Goal: Task Accomplishment & Management: Manage account settings

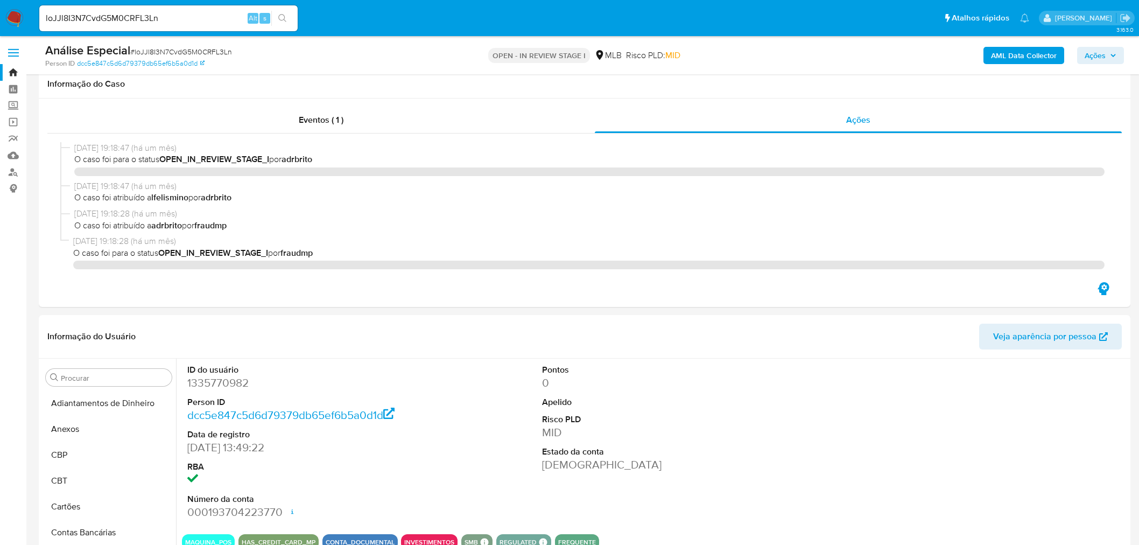
select select "10"
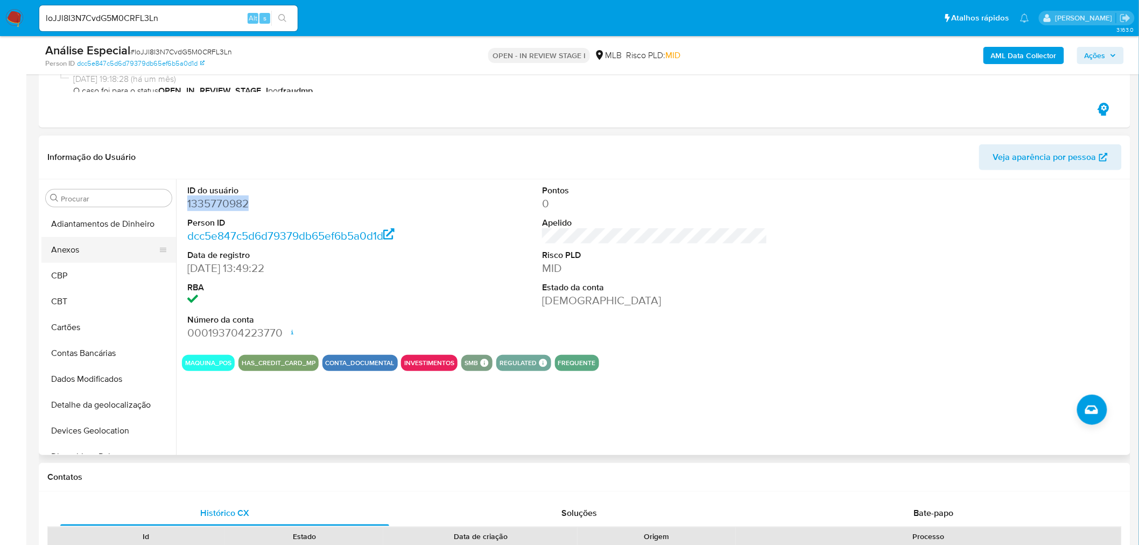
scroll to position [37, 0]
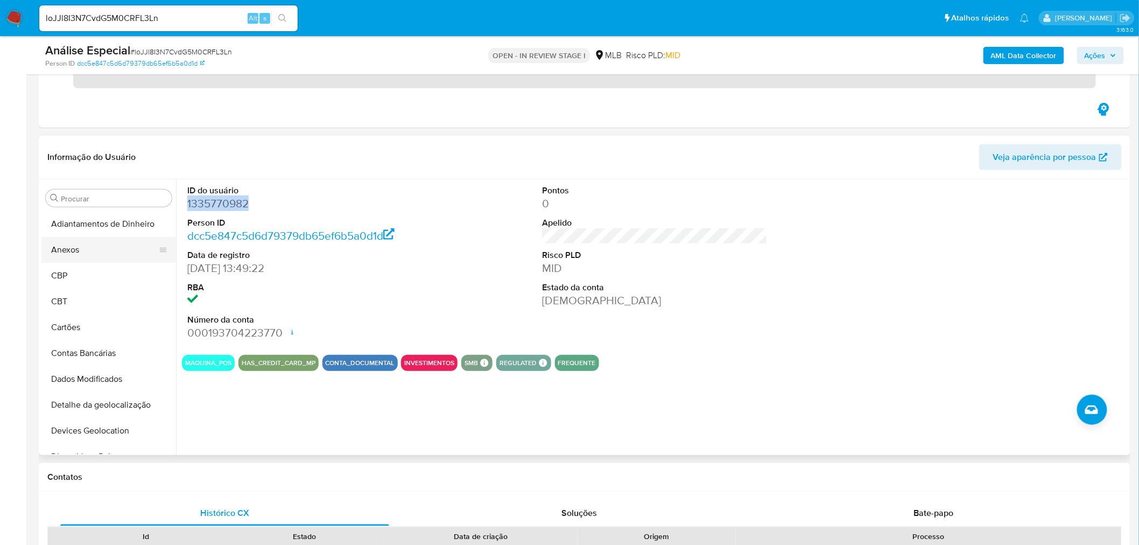
click at [115, 250] on button "Anexos" at bounding box center [104, 250] width 126 height 26
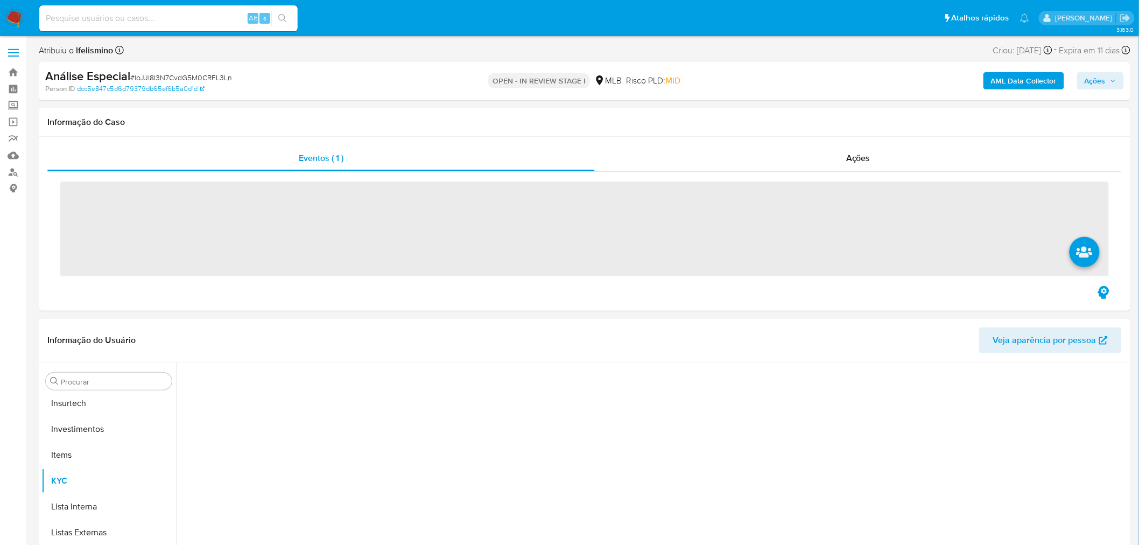
scroll to position [584, 0]
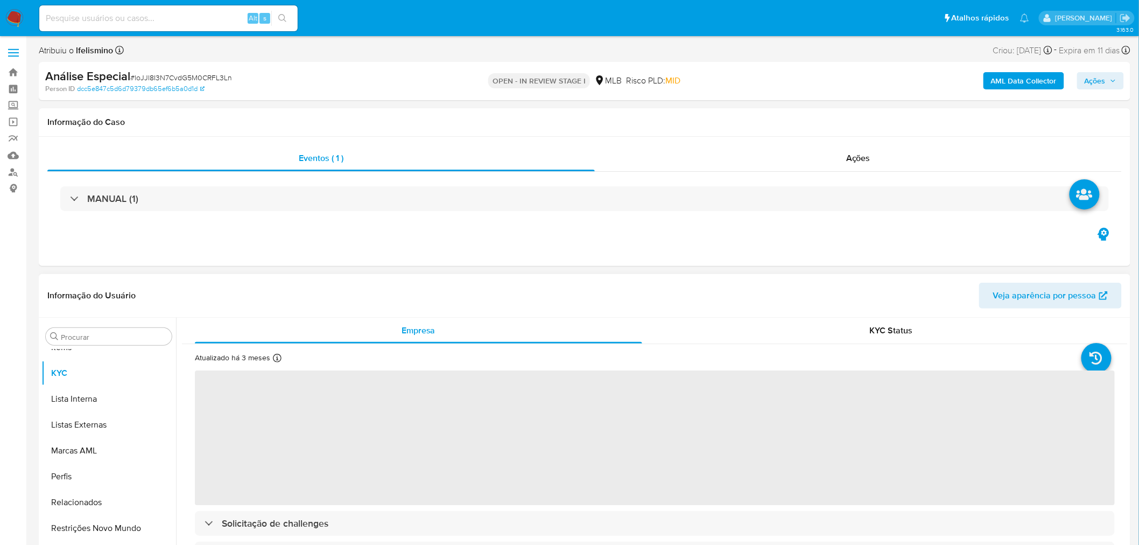
select select "10"
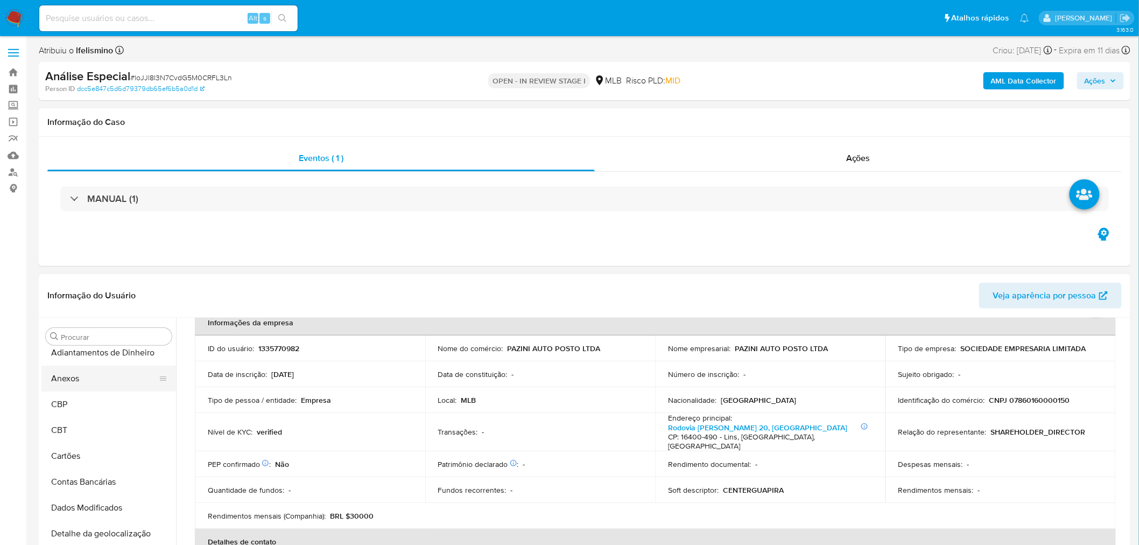
scroll to position [0, 0]
click at [109, 386] on button "Anexos" at bounding box center [104, 388] width 126 height 26
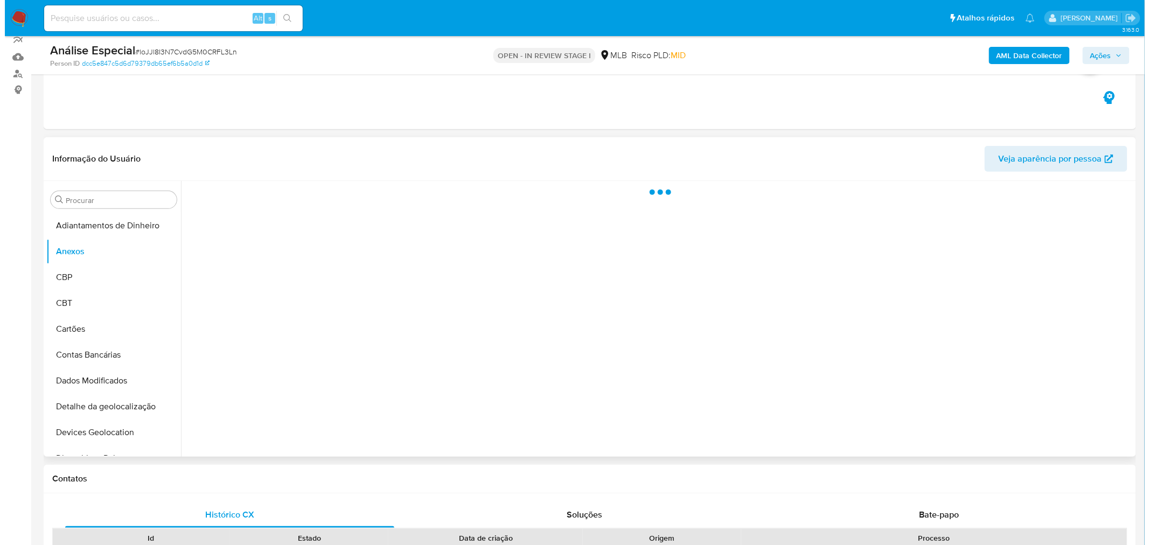
scroll to position [120, 0]
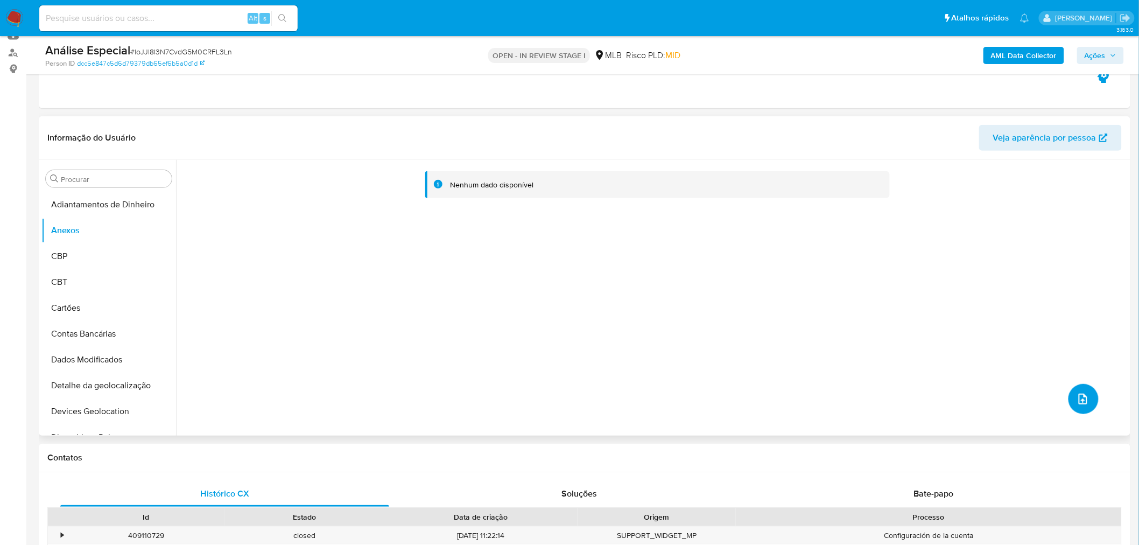
click at [1083, 393] on span "upload-file" at bounding box center [1083, 399] width 13 height 13
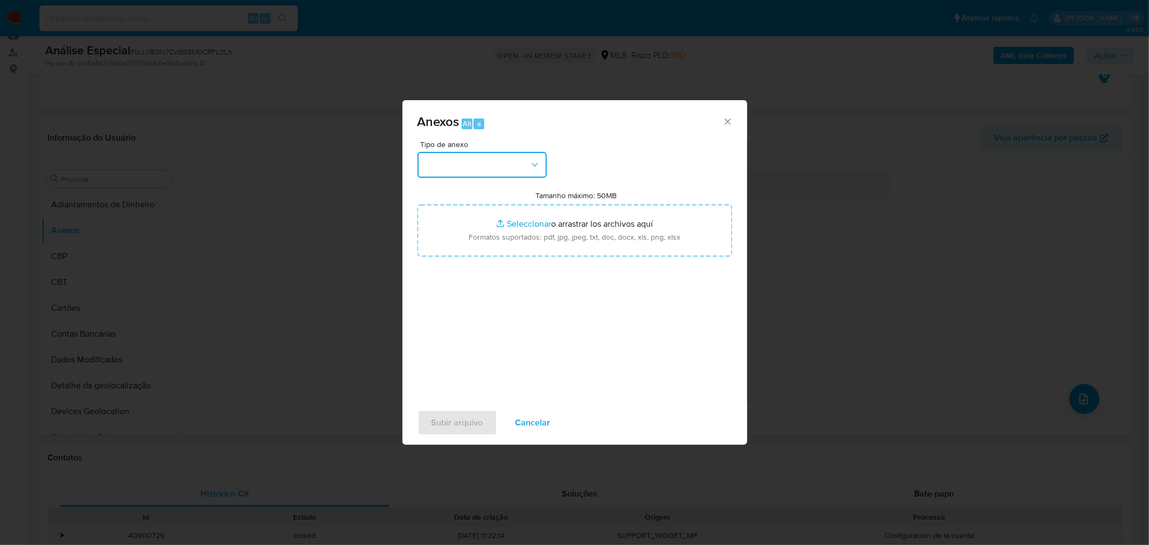
click at [447, 158] on button "button" at bounding box center [481, 165] width 129 height 26
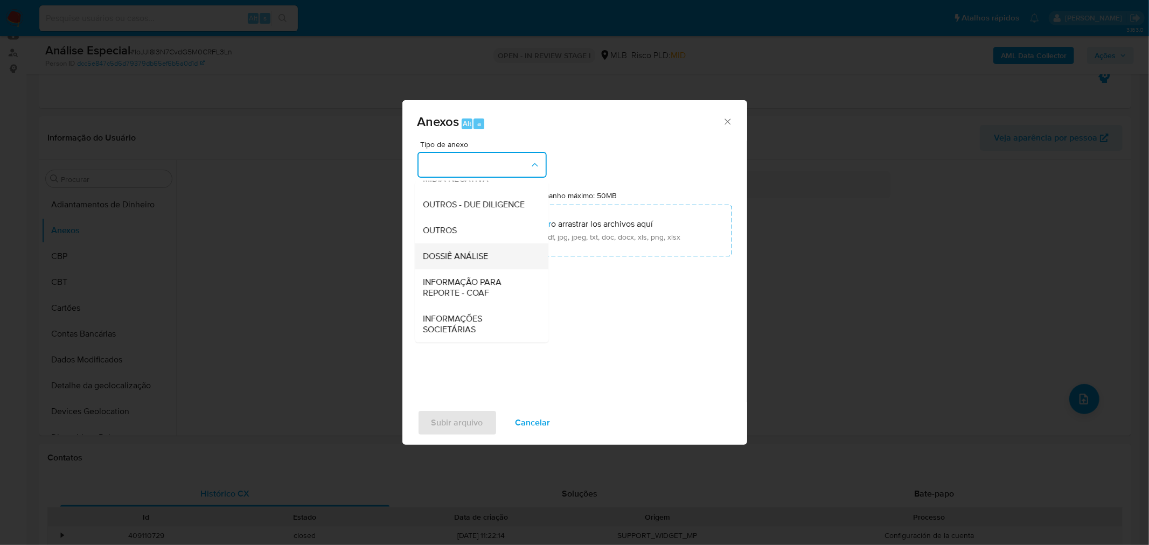
scroll to position [165, 0]
click at [459, 234] on div "OUTROS" at bounding box center [478, 230] width 110 height 26
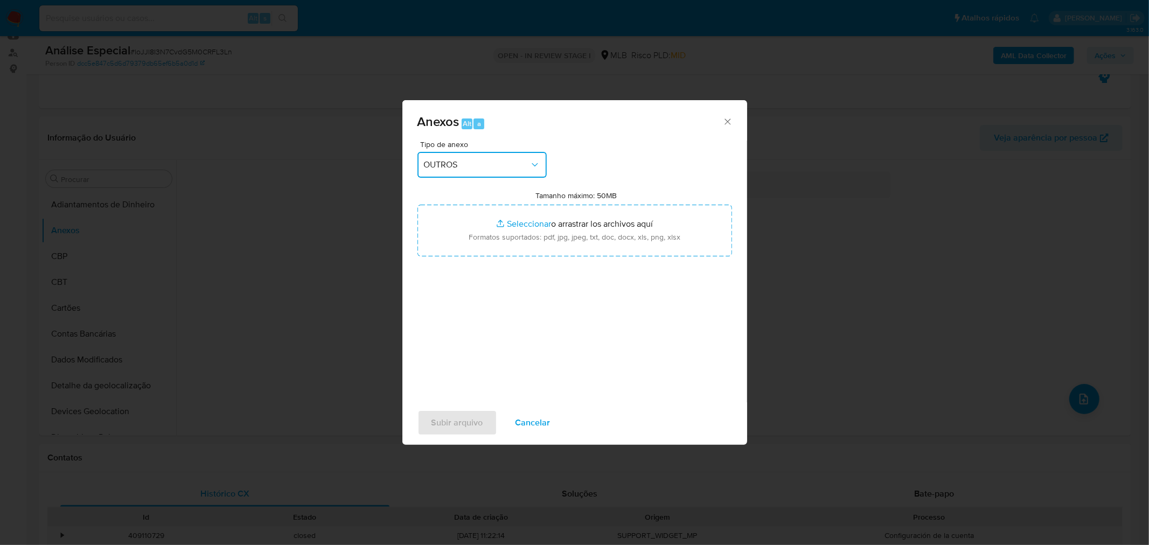
click at [857, 230] on div "Anexos Alt a Tipo de anexo OUTROS Tamanho máximo: 50MB Seleccionar archivos Sel…" at bounding box center [574, 272] width 1149 height 545
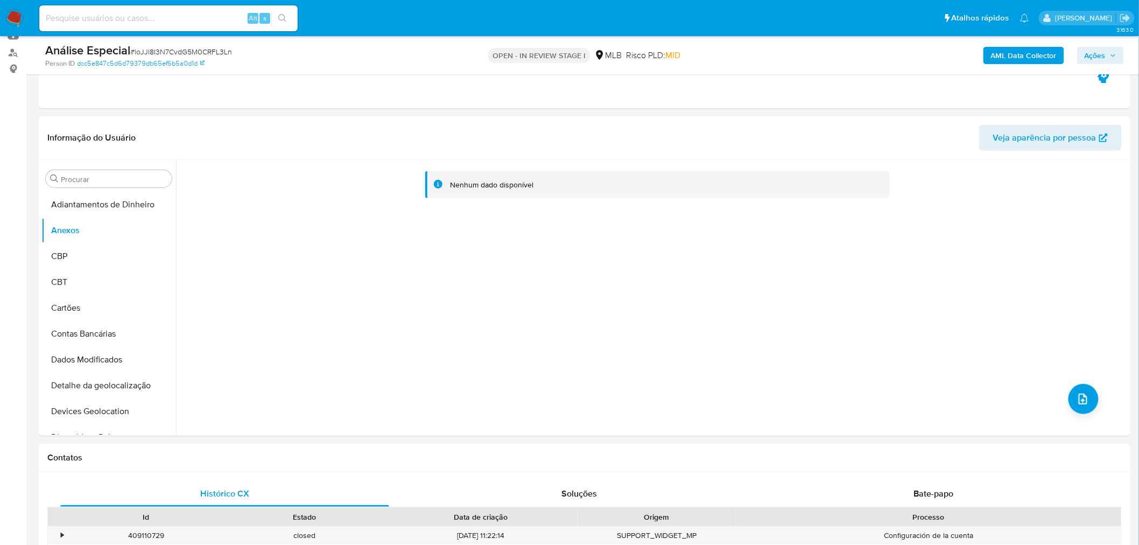
click at [1092, 54] on span "Ações" at bounding box center [1095, 55] width 21 height 17
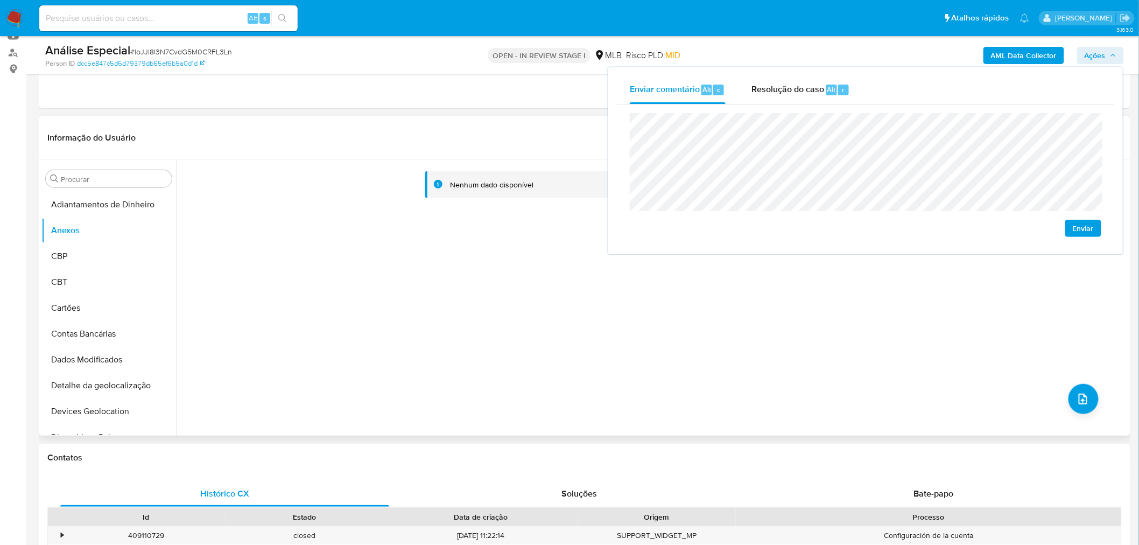
drag, startPoint x: 442, startPoint y: 297, endPoint x: 771, endPoint y: 393, distance: 342.7
click at [442, 297] on div "Nenhum dado disponível" at bounding box center [652, 298] width 952 height 276
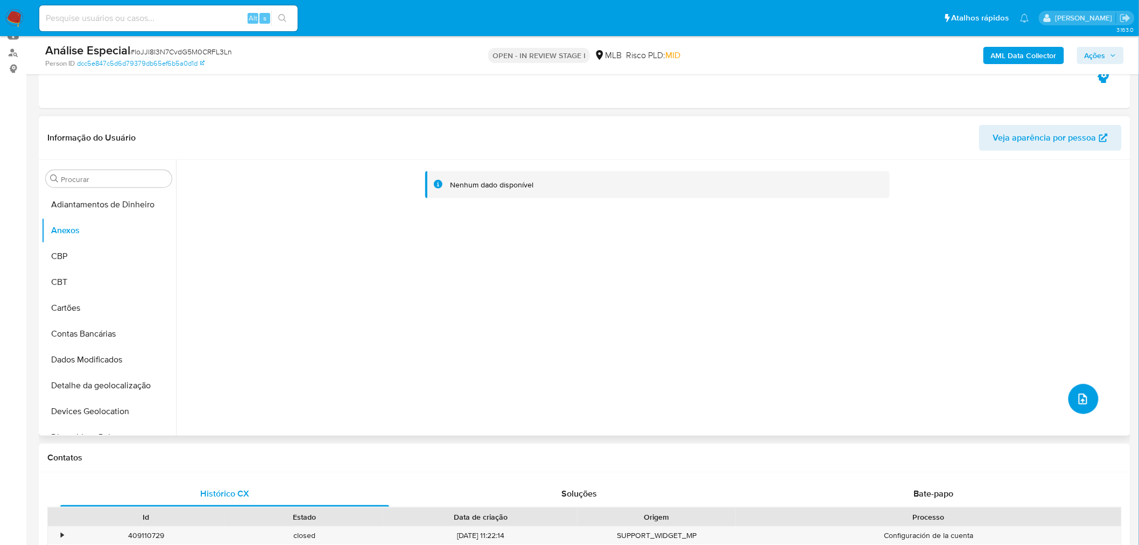
click at [1083, 405] on icon "upload-file" at bounding box center [1083, 399] width 13 height 13
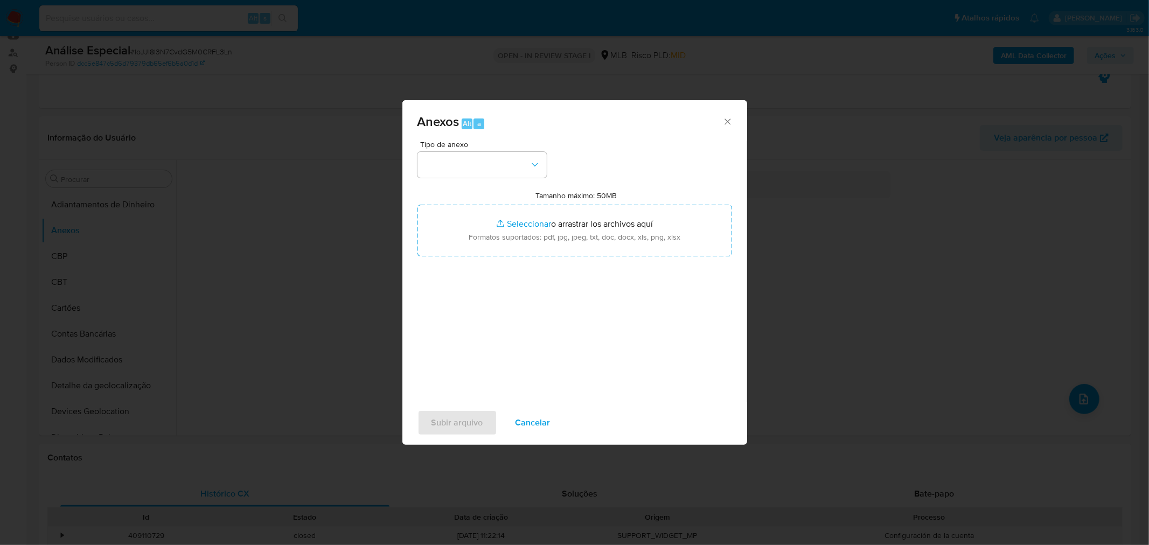
click at [281, 212] on div "Anexos Alt a Tipo de anexo Tamanho máximo: 50MB Seleccionar archivos Selecciona…" at bounding box center [574, 272] width 1149 height 545
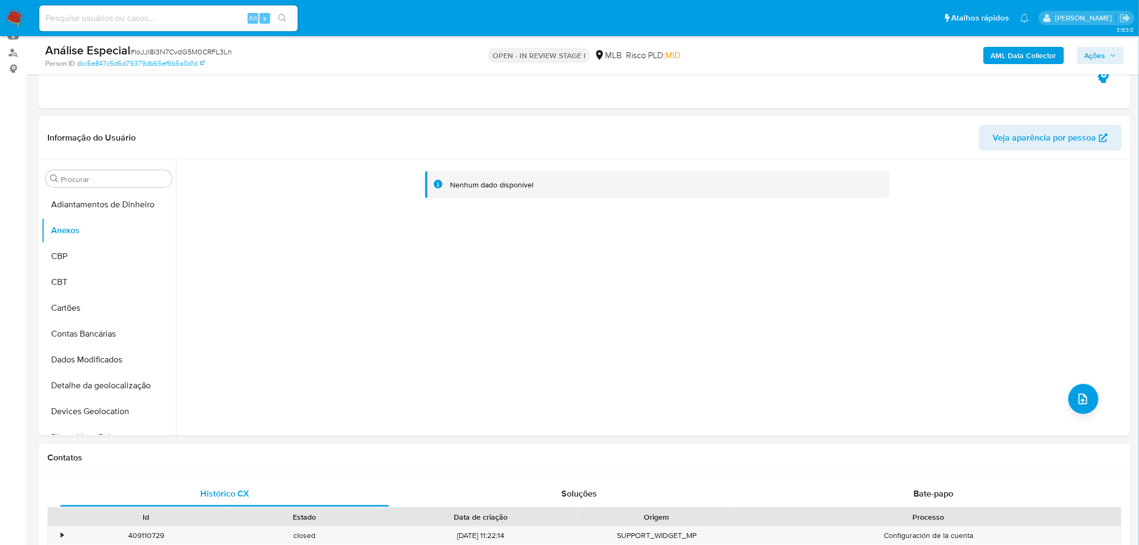
click at [1014, 51] on b "AML Data Collector" at bounding box center [1024, 55] width 66 height 17
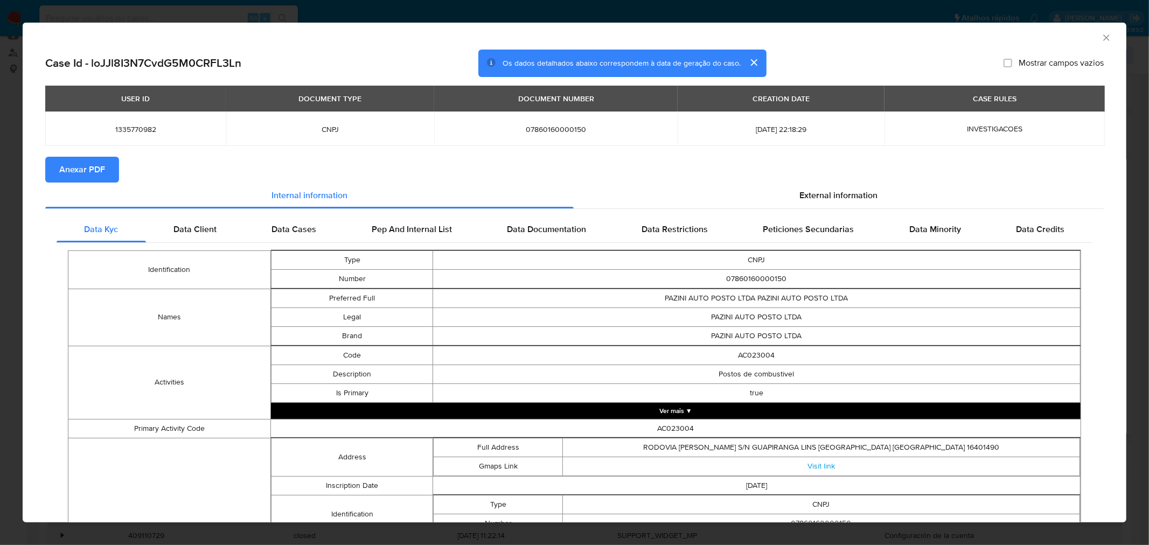
click at [68, 173] on span "Anexar PDF" at bounding box center [82, 170] width 46 height 24
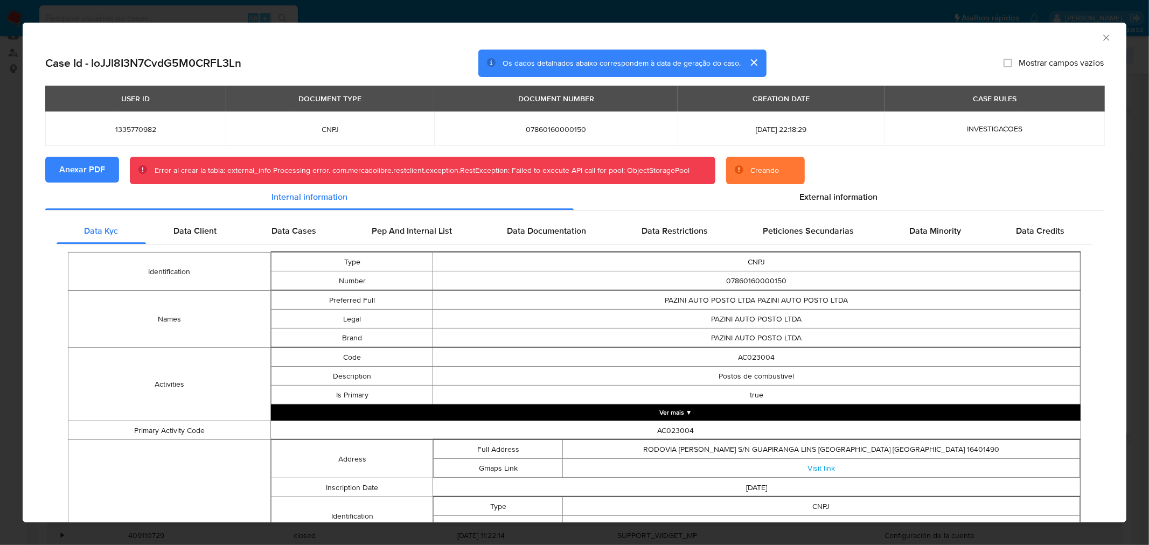
click at [93, 174] on span "Anexar PDF" at bounding box center [82, 170] width 46 height 24
click at [362, 13] on div "AML Data Collector Case Id - loJJl8I3N7CvdG5M0CRFL3Ln Os dados detalhados abaix…" at bounding box center [574, 272] width 1149 height 545
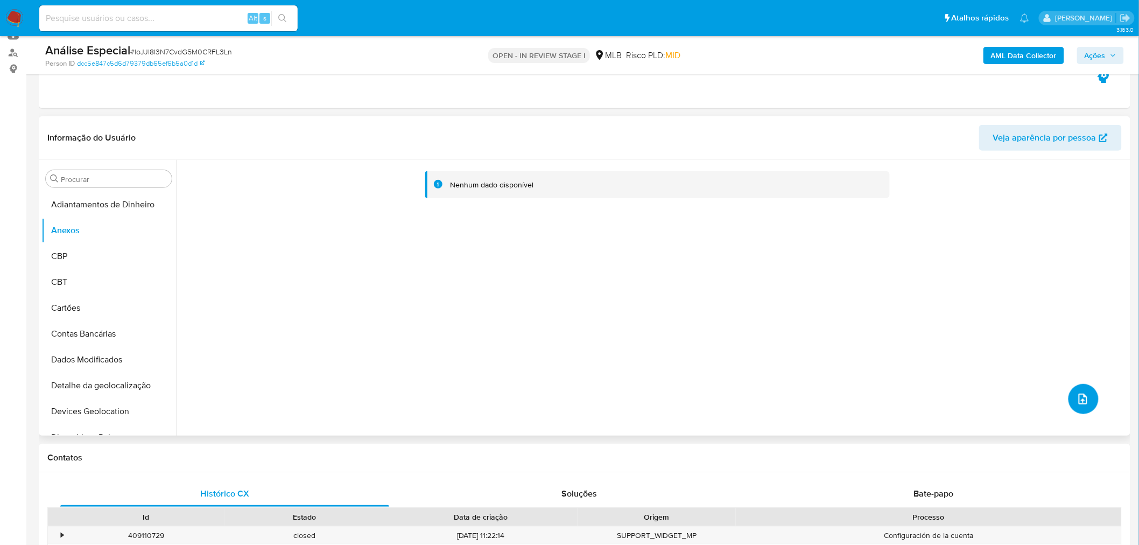
click at [1084, 389] on button "upload-file" at bounding box center [1084, 399] width 30 height 30
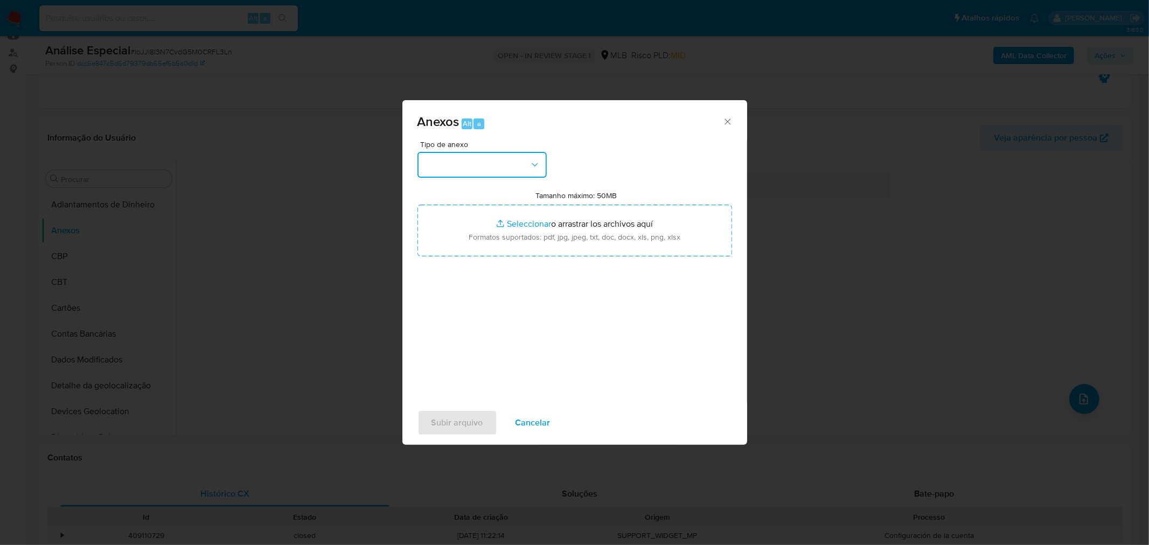
click at [501, 165] on button "button" at bounding box center [481, 165] width 129 height 26
click at [465, 229] on div "OUTROS" at bounding box center [478, 230] width 110 height 26
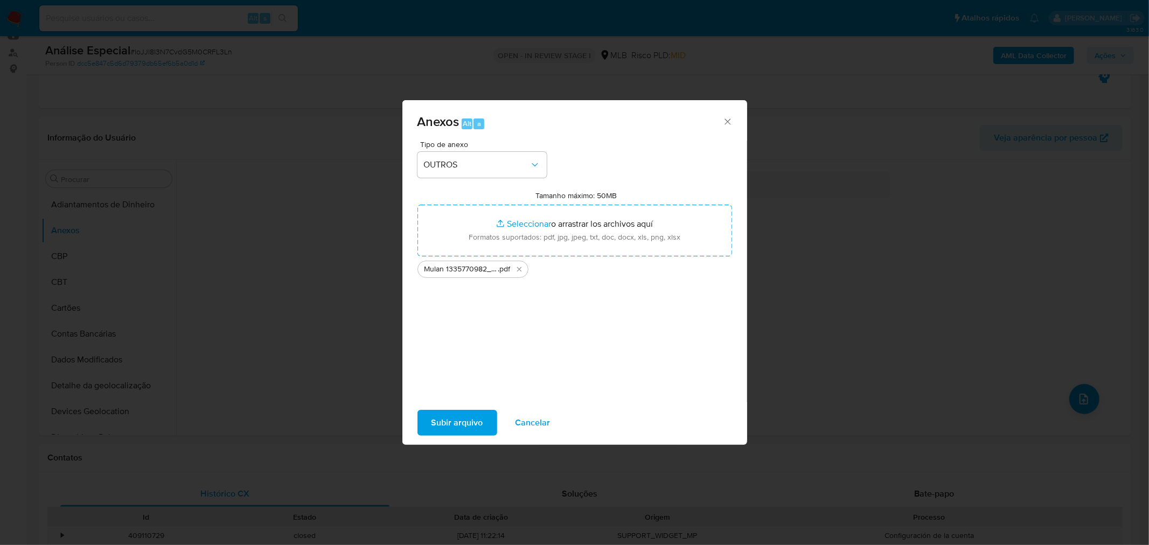
click at [450, 434] on span "Subir arquivo" at bounding box center [457, 423] width 52 height 24
click at [468, 422] on span "Subir arquivo" at bounding box center [457, 423] width 52 height 24
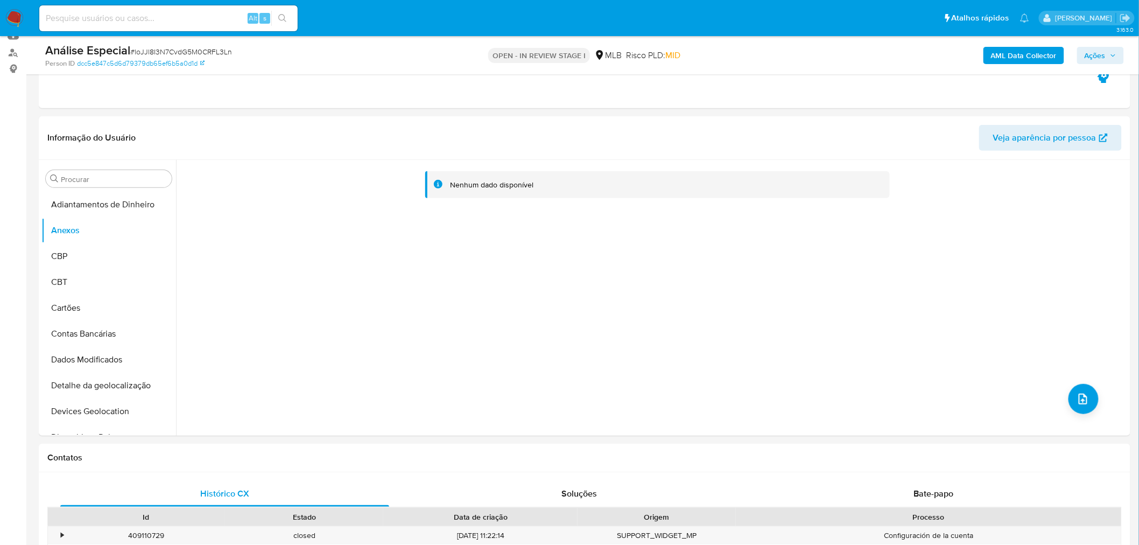
click at [992, 60] on button "AML Data Collector" at bounding box center [1024, 55] width 81 height 17
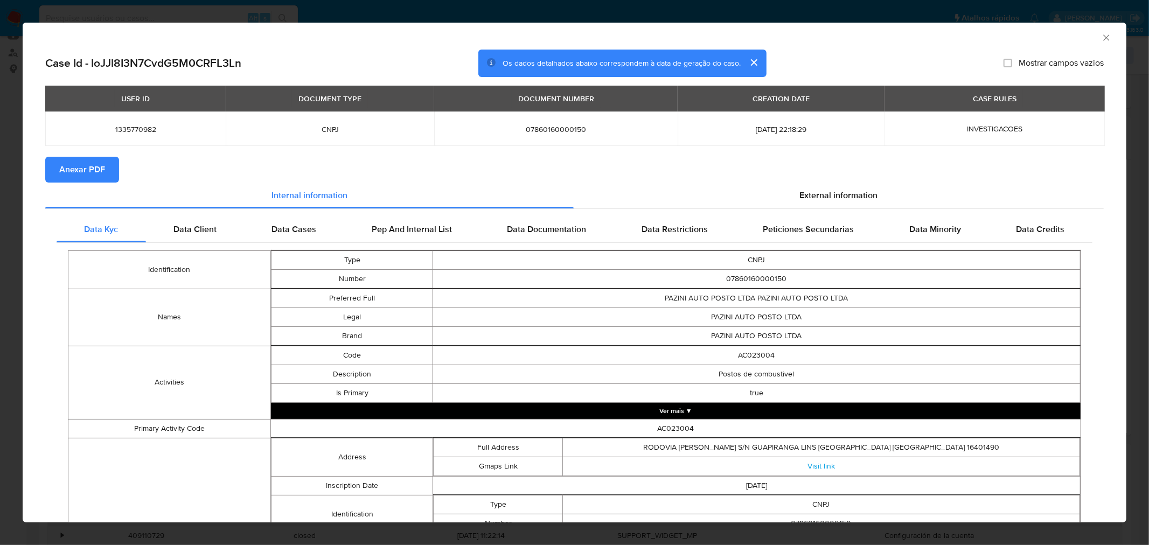
click at [78, 165] on span "Anexar PDF" at bounding box center [82, 170] width 46 height 24
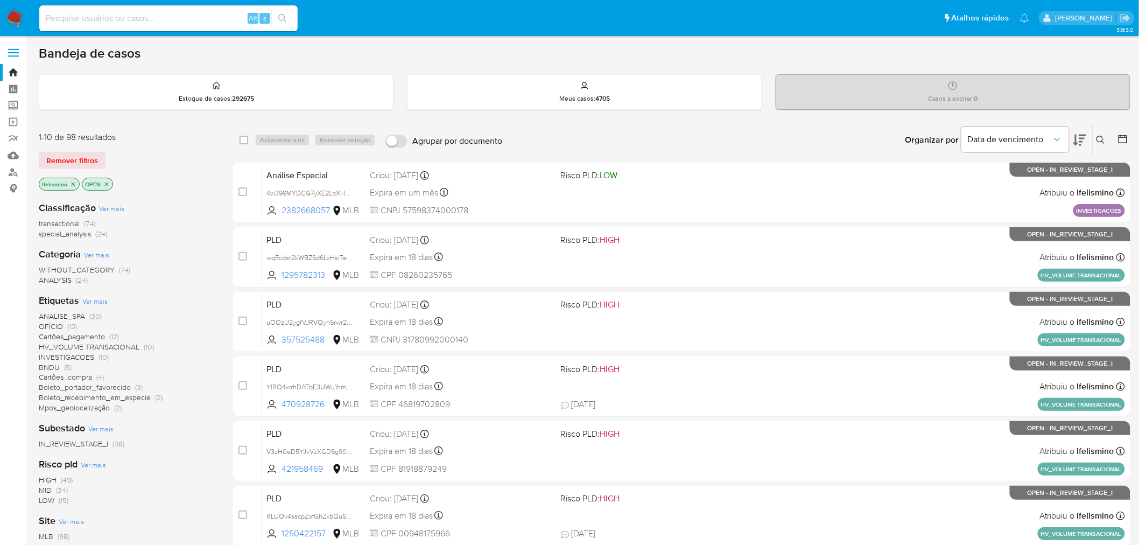
drag, startPoint x: 110, startPoint y: 15, endPoint x: 146, endPoint y: 55, distance: 53.8
paste input "8UDNXfiaOOWwFUUcGs68bzSm"
type input "8UDNXfiaOOWwFUUcGs68bzSm"
click at [282, 16] on icon "search-icon" at bounding box center [282, 18] width 9 height 9
click at [287, 20] on button "search-icon" at bounding box center [282, 18] width 22 height 15
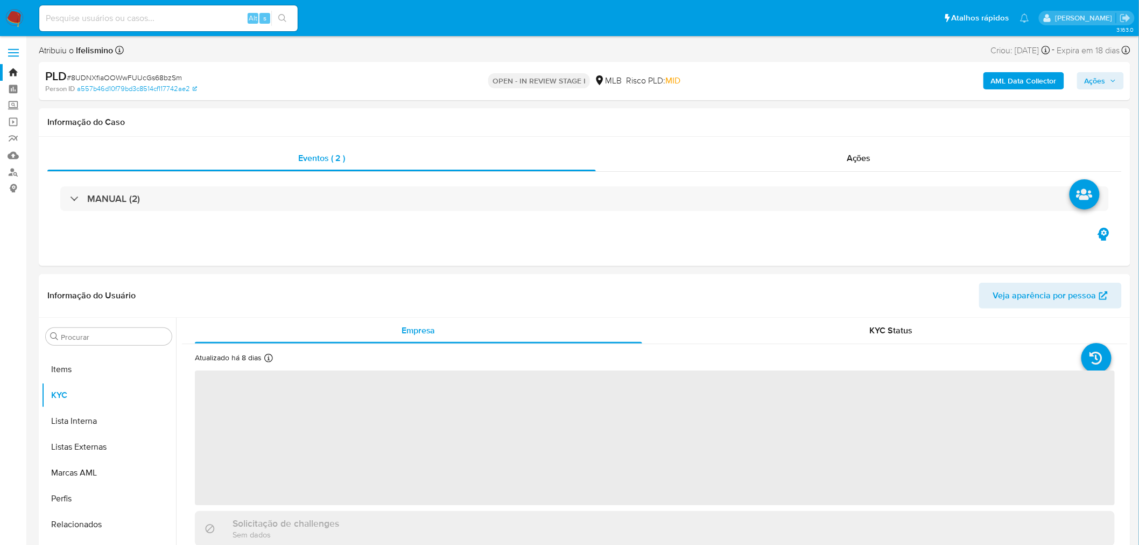
scroll to position [583, 0]
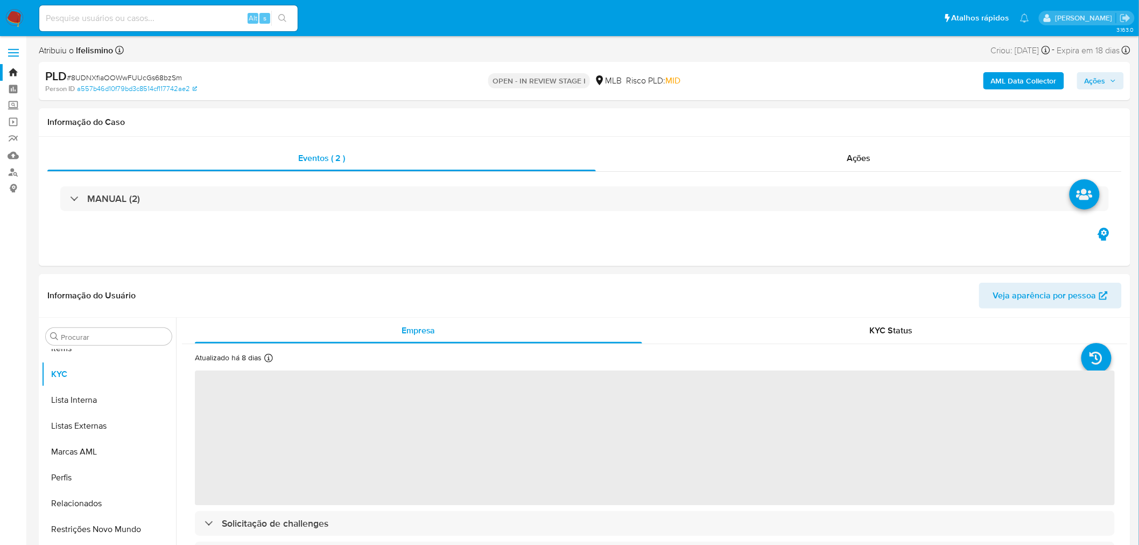
select select "10"
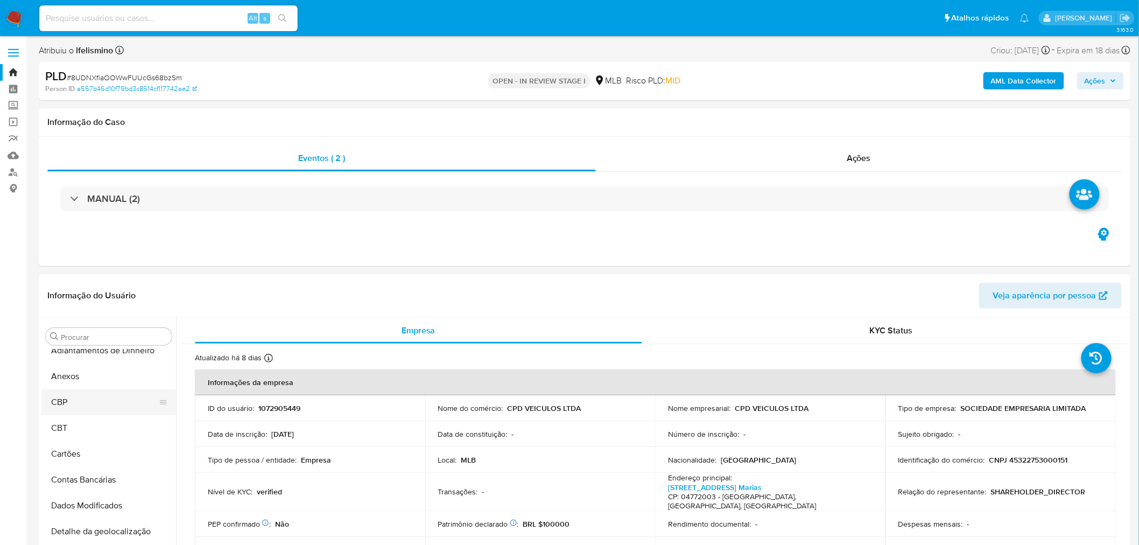
scroll to position [0, 0]
click at [83, 393] on button "Anexos" at bounding box center [104, 388] width 126 height 26
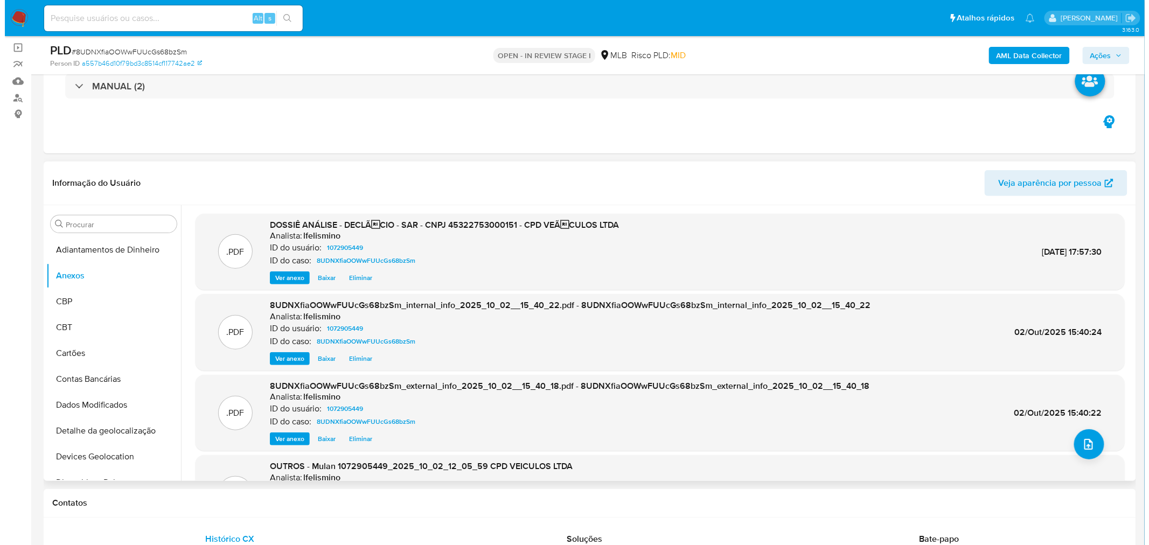
scroll to position [120, 0]
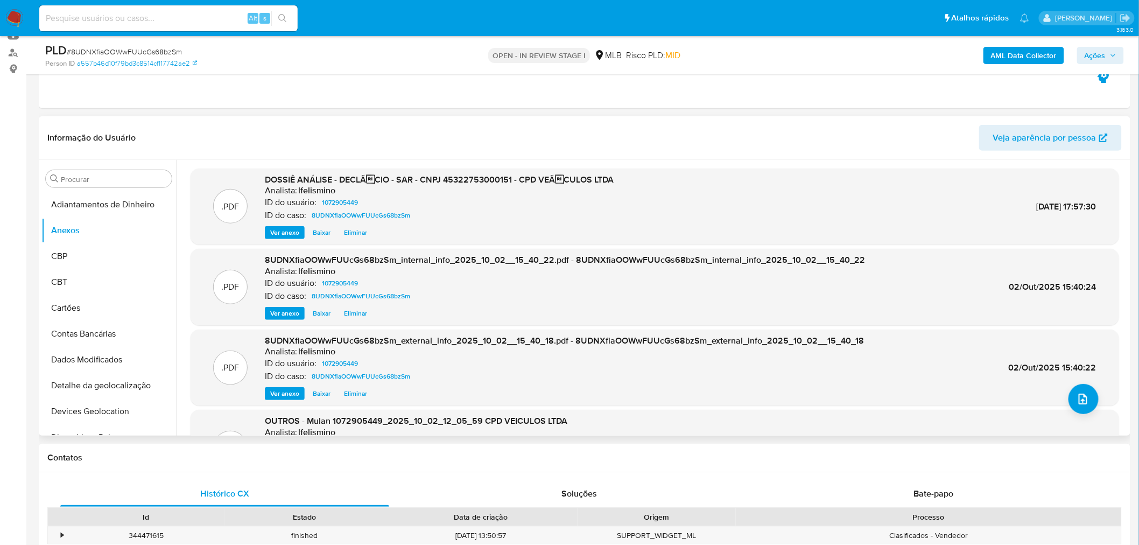
click at [353, 232] on span "Eliminar" at bounding box center [355, 232] width 23 height 11
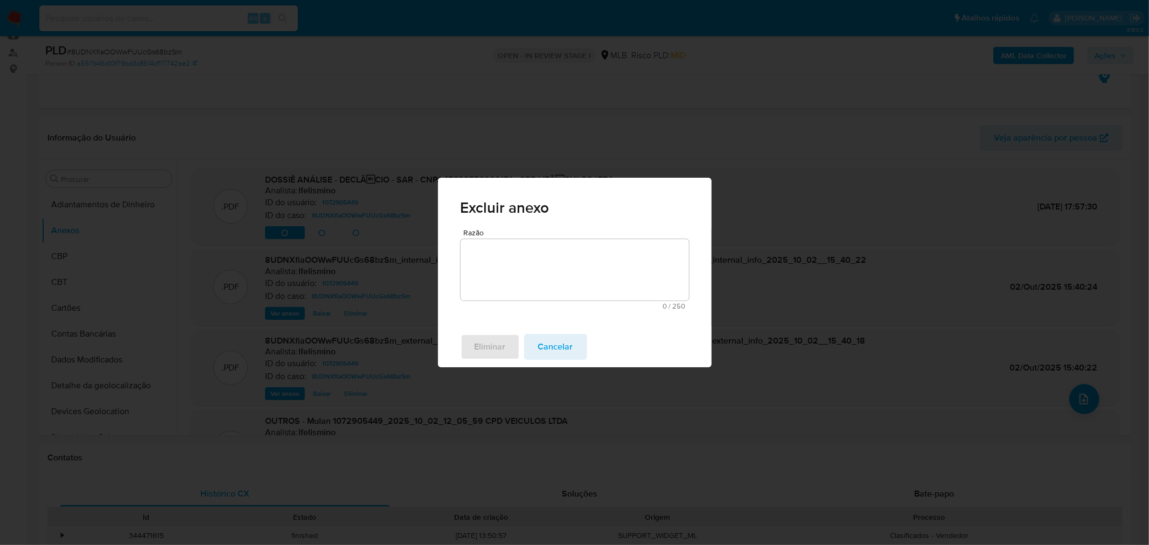
click at [546, 272] on textarea "Razão" at bounding box center [574, 269] width 228 height 61
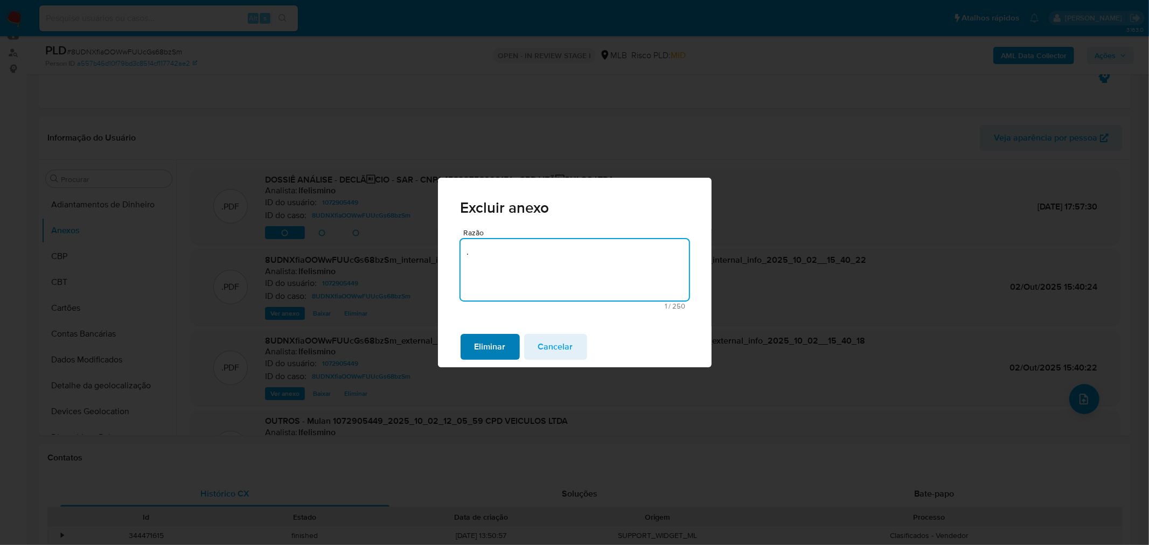
type textarea "."
click at [477, 338] on span "Eliminar" at bounding box center [489, 347] width 31 height 24
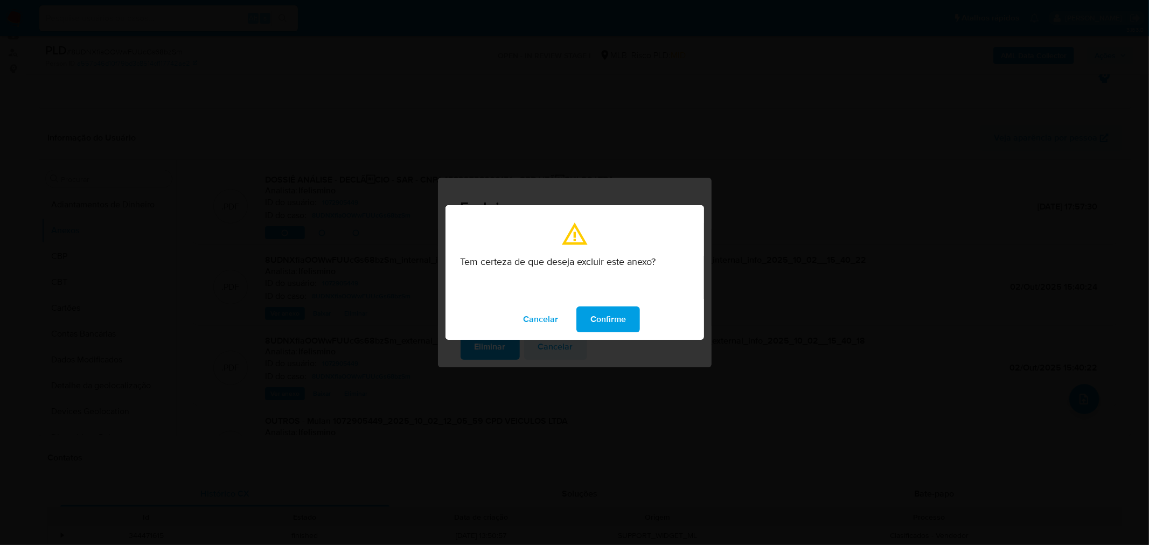
click at [609, 307] on span "Confirme" at bounding box center [608, 319] width 36 height 24
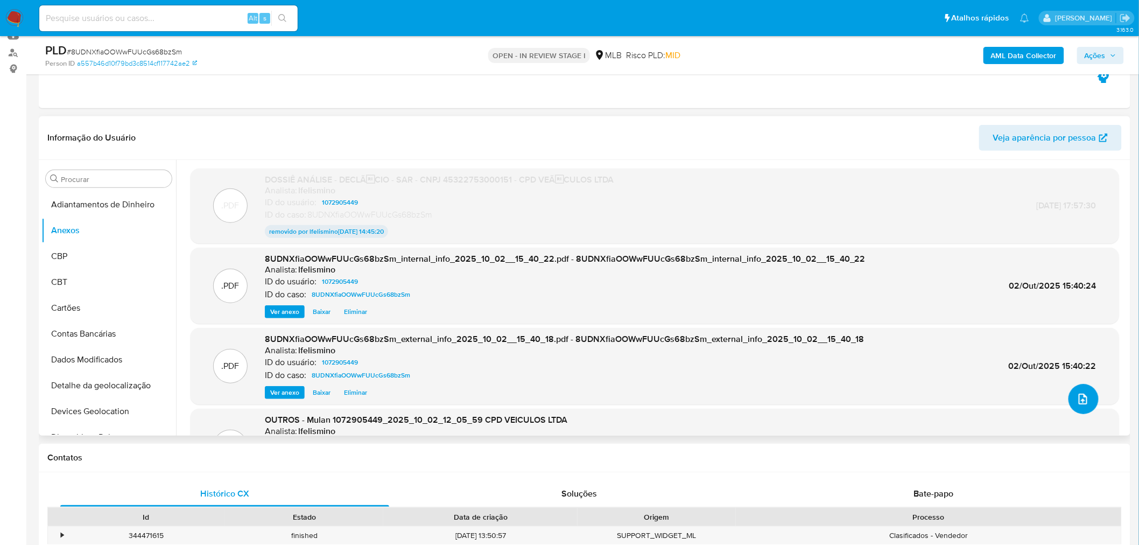
click at [1079, 401] on icon "upload-file" at bounding box center [1083, 399] width 13 height 13
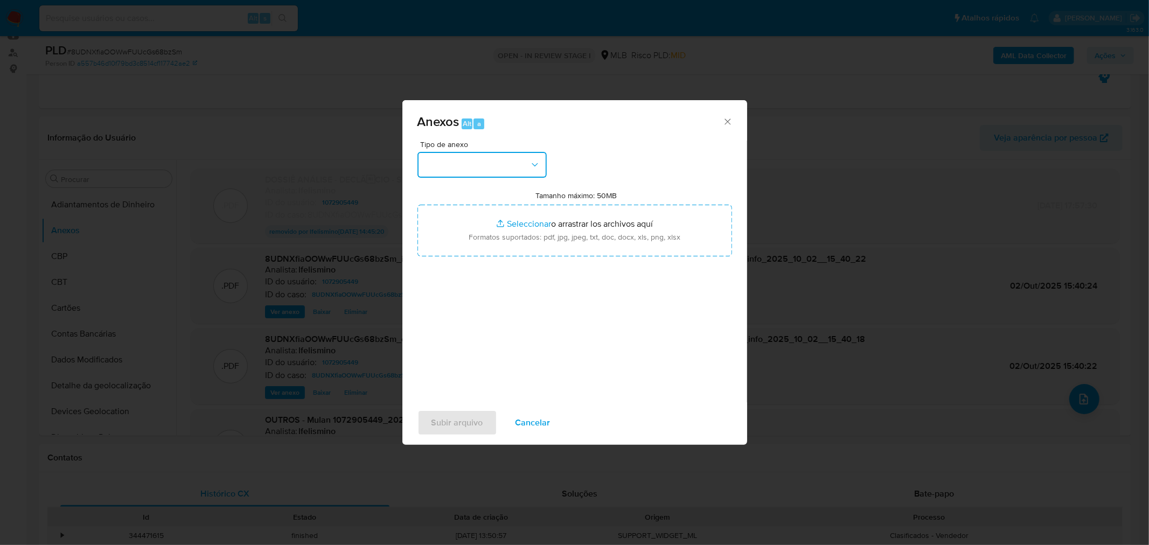
click at [475, 164] on button "button" at bounding box center [481, 165] width 129 height 26
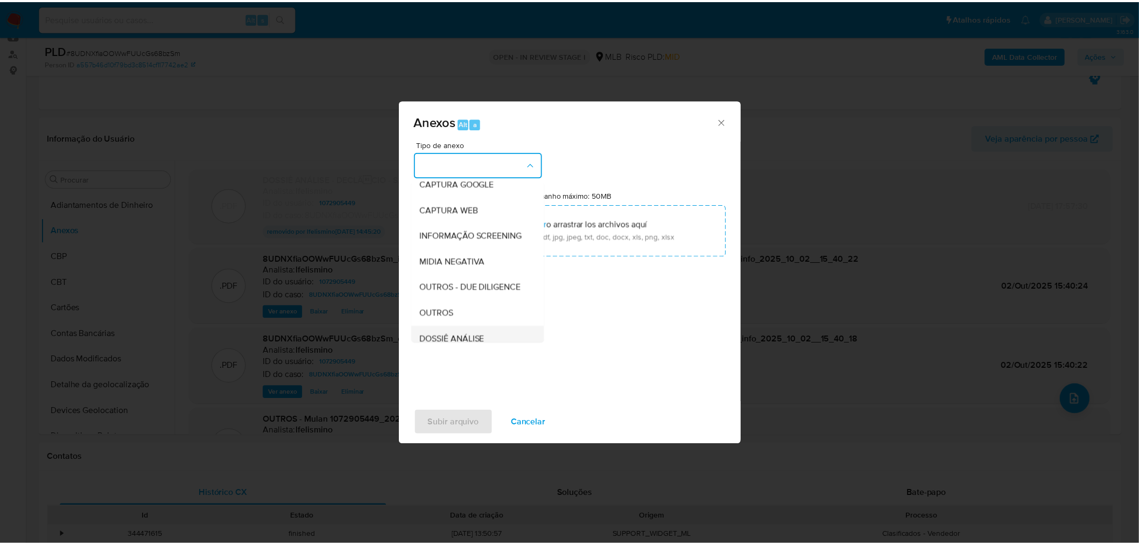
scroll to position [165, 0]
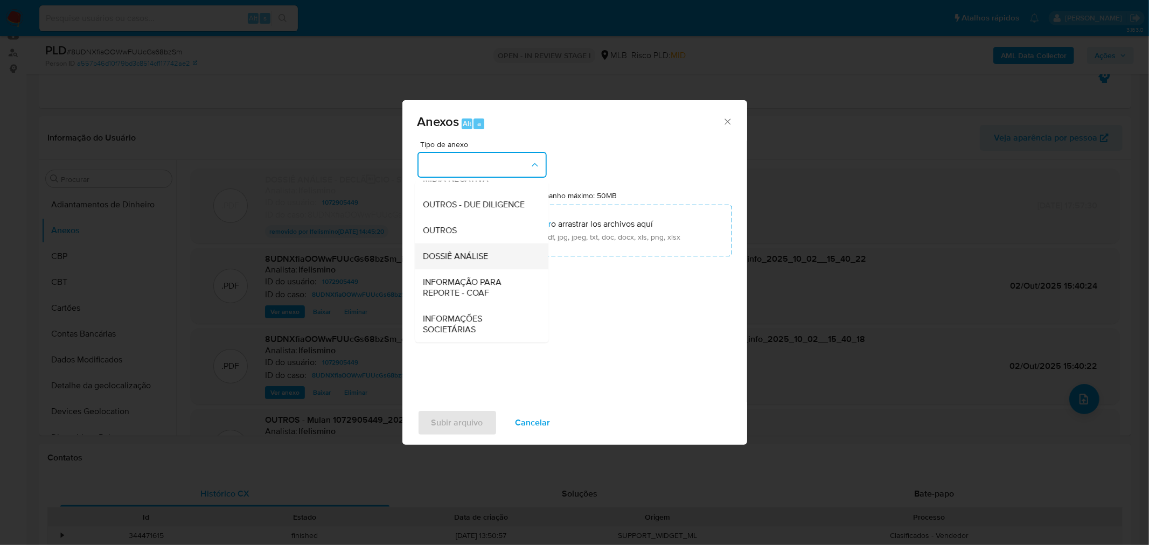
click at [461, 255] on span "DOSSIÊ ANÁLISE" at bounding box center [455, 255] width 65 height 11
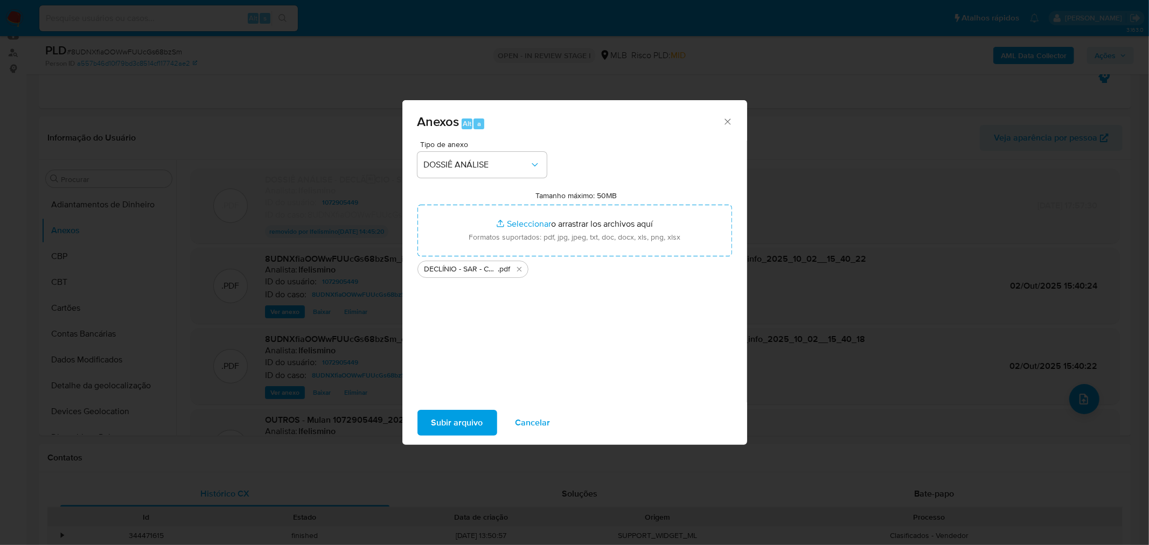
click at [477, 430] on span "Subir arquivo" at bounding box center [457, 423] width 52 height 24
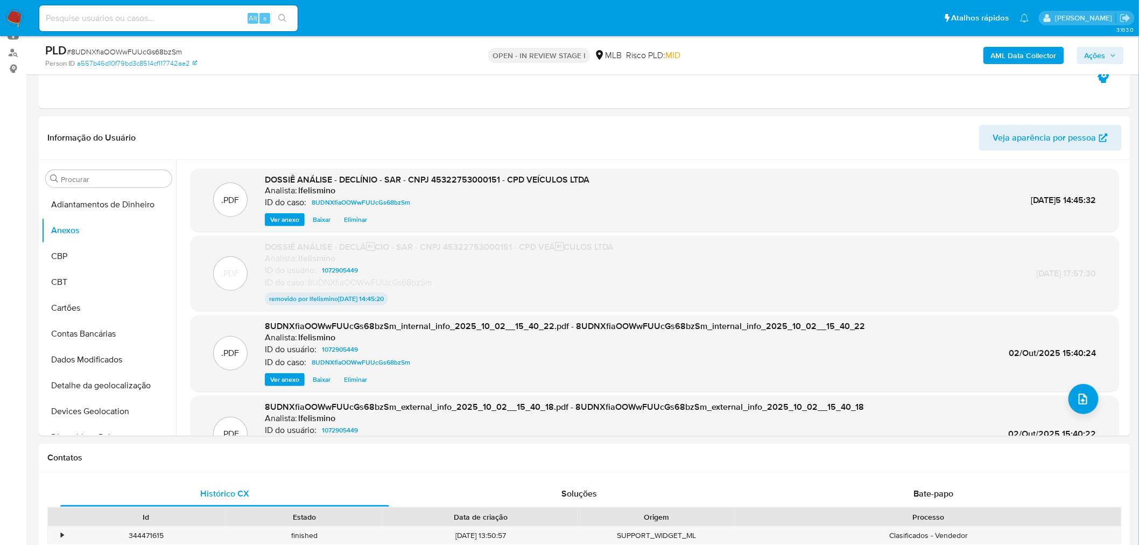
click at [1101, 51] on span "Ações" at bounding box center [1095, 55] width 21 height 17
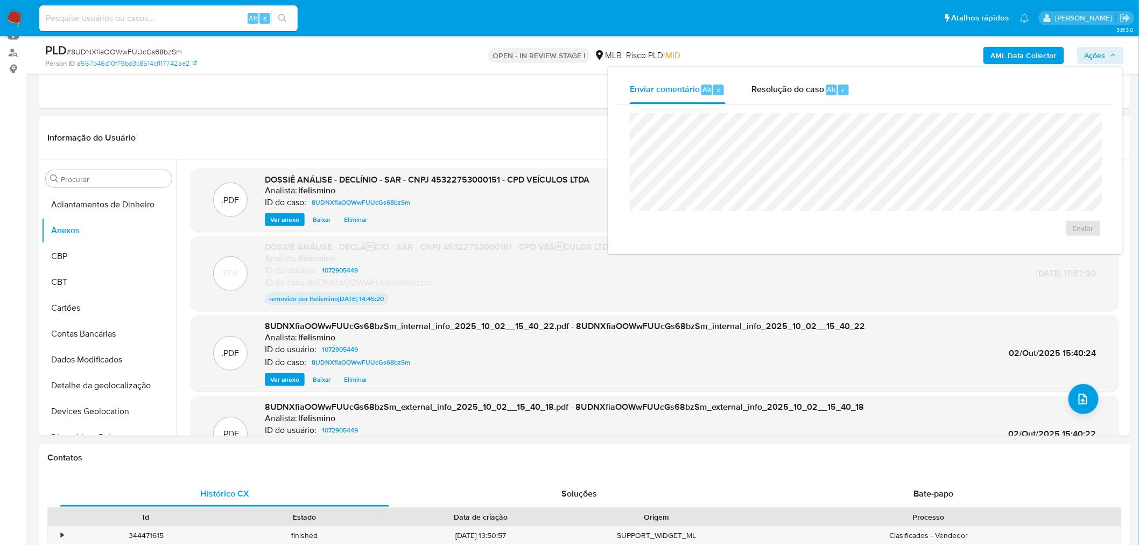
drag, startPoint x: 835, startPoint y: 86, endPoint x: 826, endPoint y: 105, distance: 21.0
click at [834, 86] on span "Alt" at bounding box center [832, 90] width 9 height 10
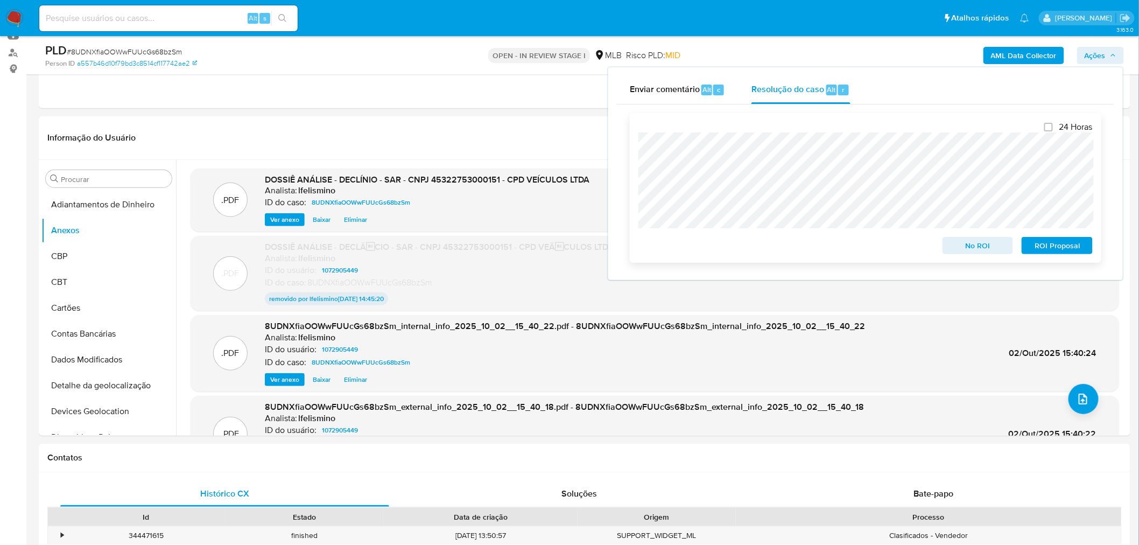
click at [994, 249] on span "No ROI" at bounding box center [978, 245] width 56 height 15
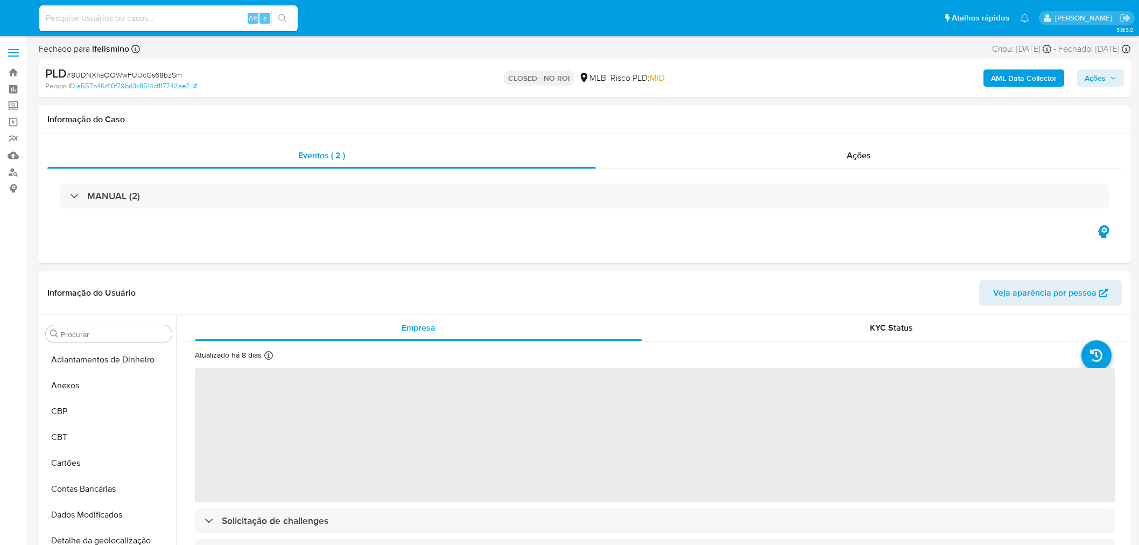
select select "10"
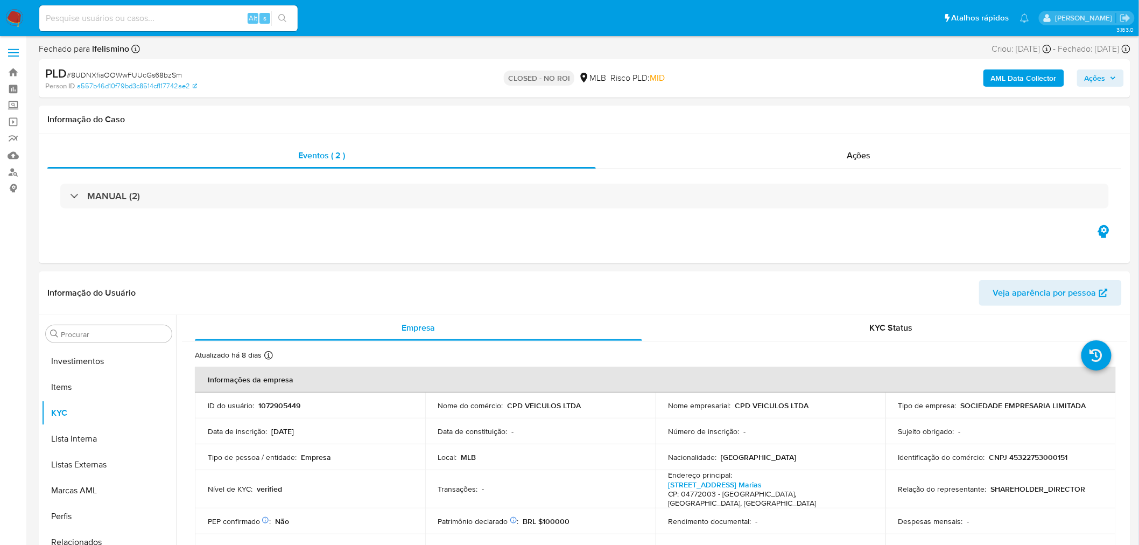
scroll to position [584, 0]
click at [164, 71] on span "# 8UDNXfiaOOWwFUUcGs68bzSm" at bounding box center [124, 74] width 115 height 11
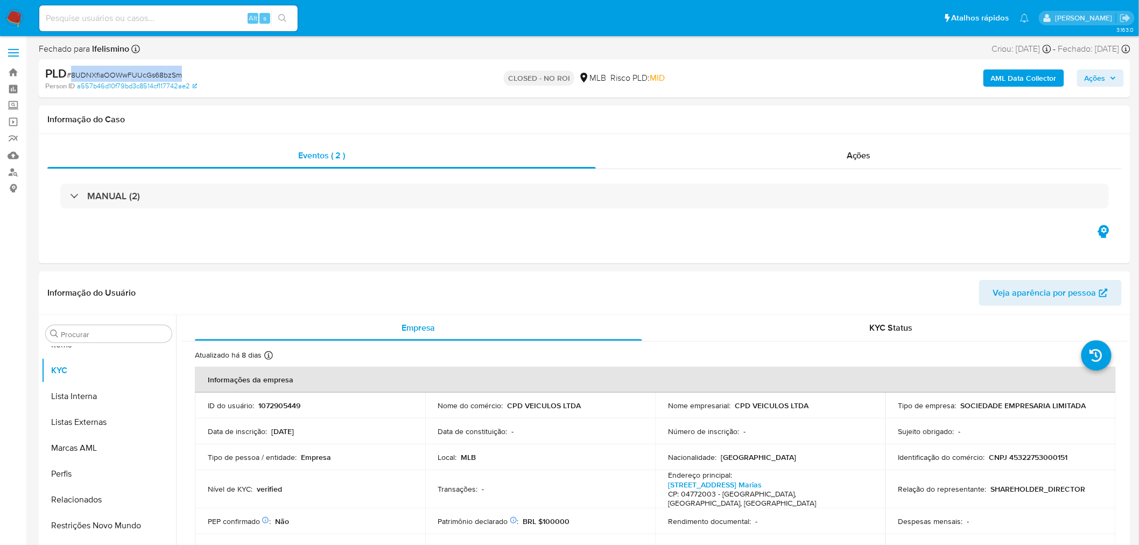
click at [164, 71] on span "# 8UDNXfiaOOWwFUUcGs68bzSm" at bounding box center [124, 74] width 115 height 11
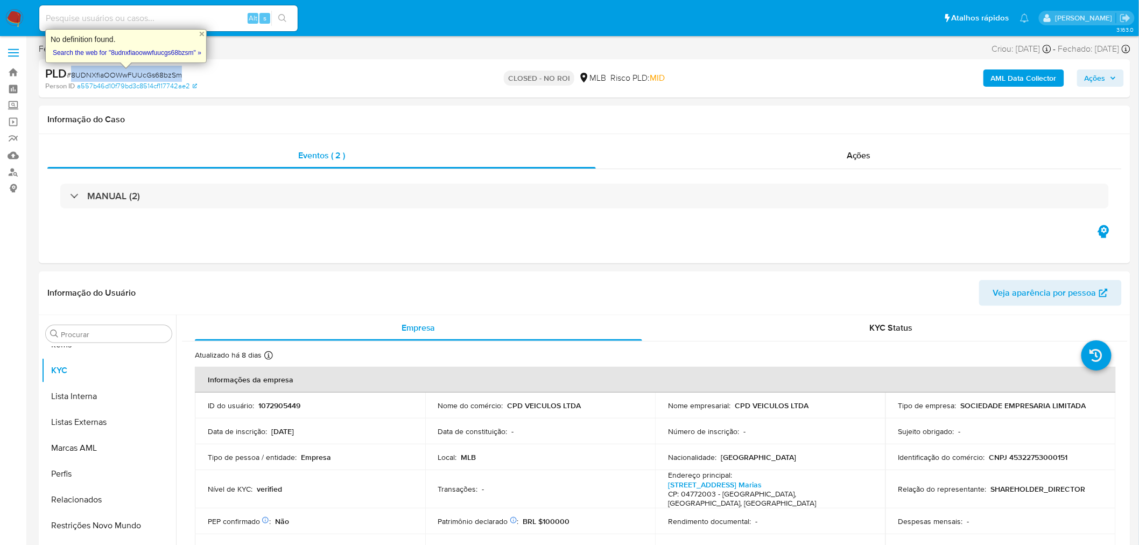
copy span "8UDNXfiaOOWwFUUcGs68bzSm"
click at [116, 17] on input at bounding box center [168, 18] width 258 height 14
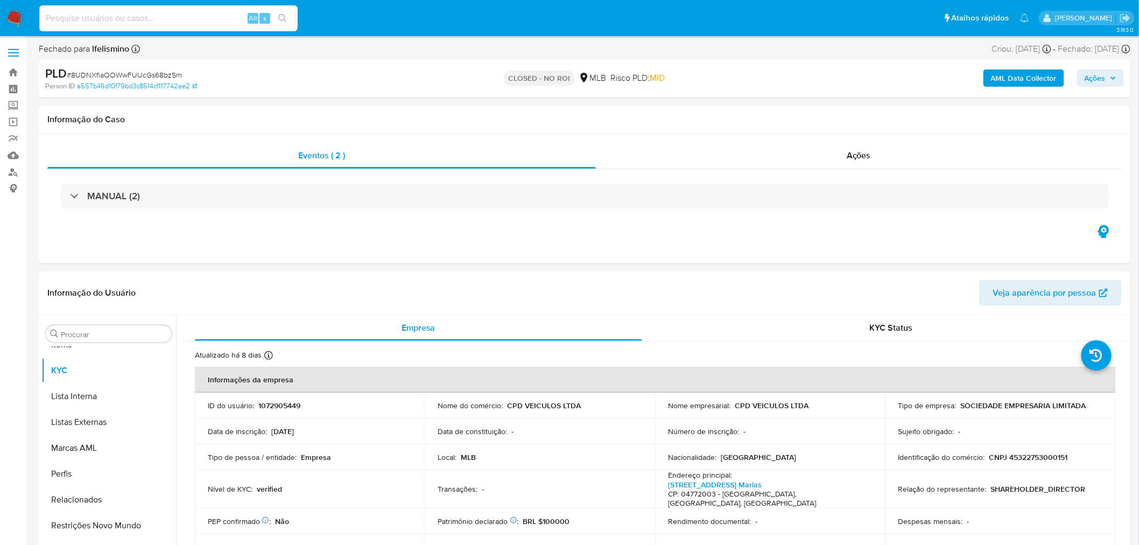
paste input "XWjSjyOH2fmQbeUTO9Nx1gIj"
type input "XWjSjyOH2fmQbeUTO9Nx1gIj"
click at [288, 18] on button "search-icon" at bounding box center [282, 18] width 22 height 15
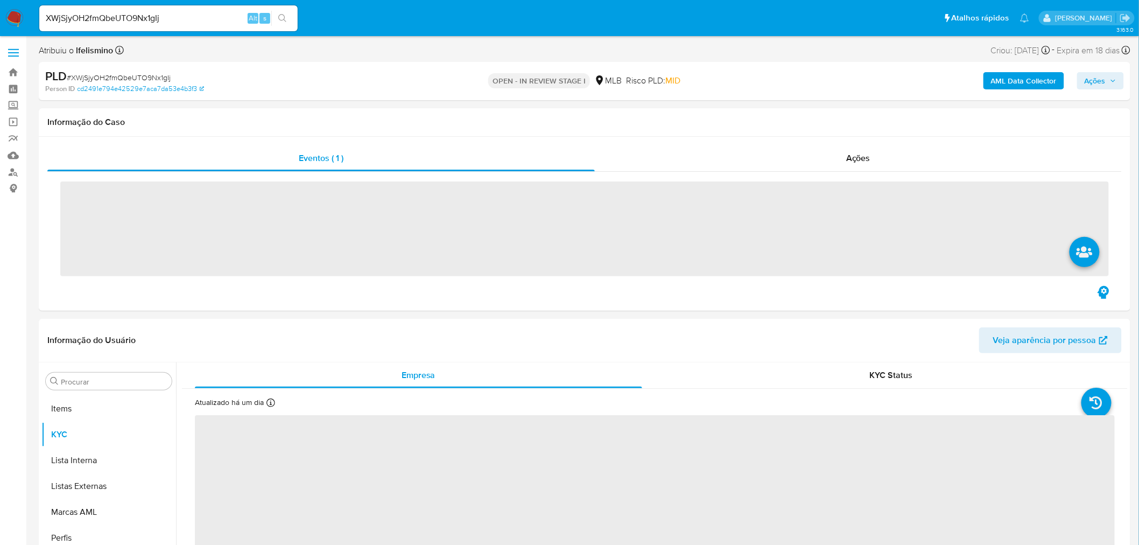
scroll to position [584, 0]
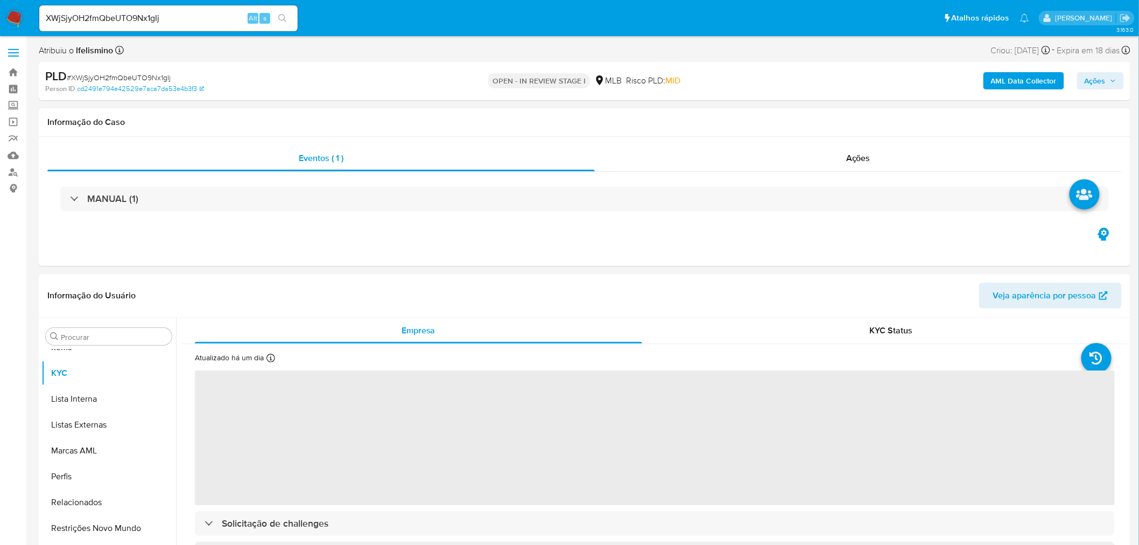
select select "10"
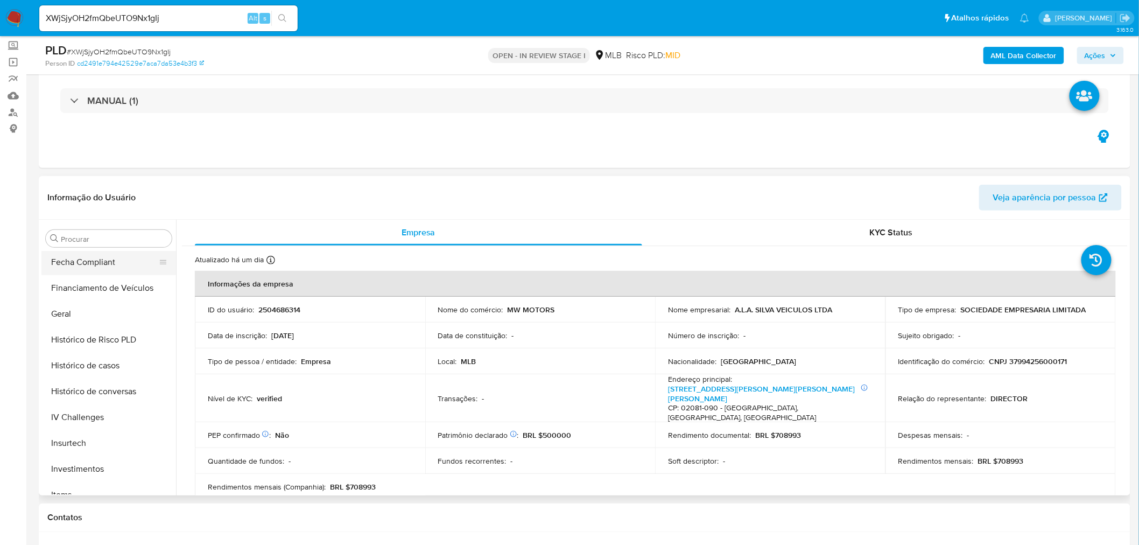
scroll to position [0, 0]
click at [106, 302] on button "Anexos" at bounding box center [104, 290] width 126 height 26
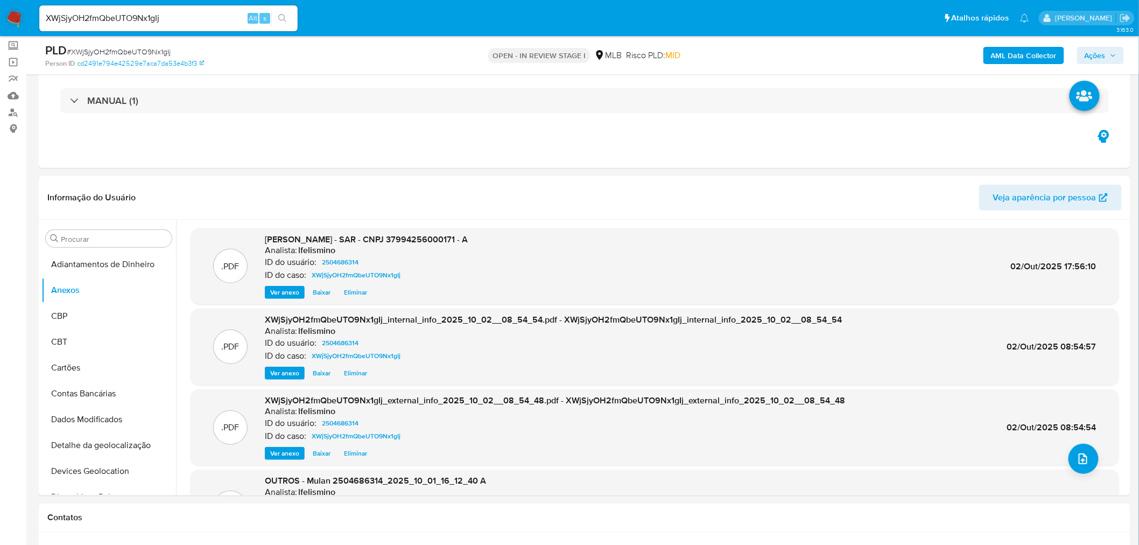
drag, startPoint x: 1105, startPoint y: 61, endPoint x: 1096, endPoint y: 59, distance: 8.9
click at [1104, 61] on span "Ações" at bounding box center [1095, 55] width 21 height 17
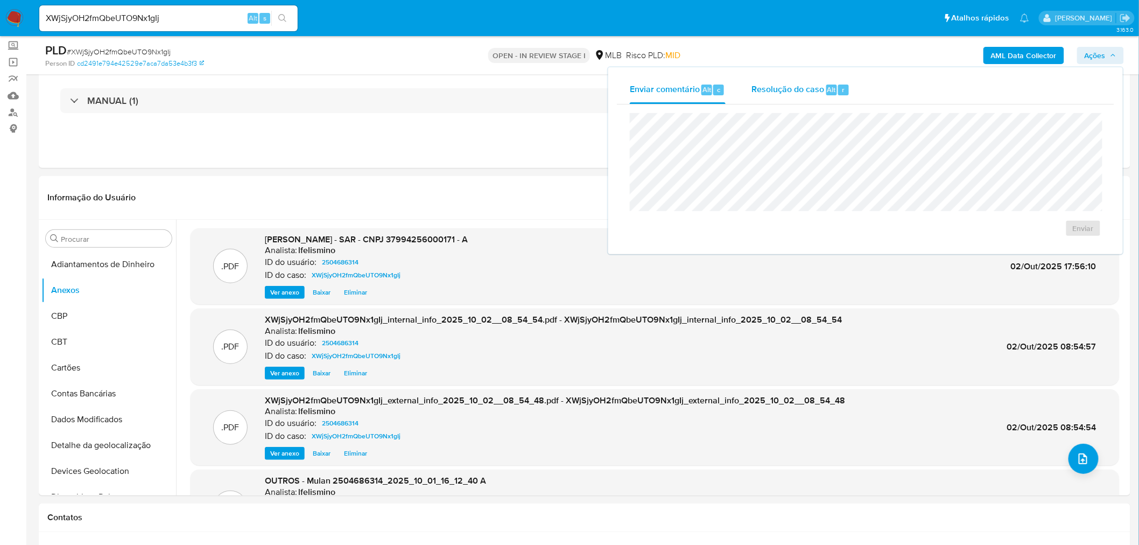
drag, startPoint x: 803, startPoint y: 87, endPoint x: 798, endPoint y: 94, distance: 8.5
click at [798, 94] on span "Resolução do caso" at bounding box center [788, 89] width 73 height 12
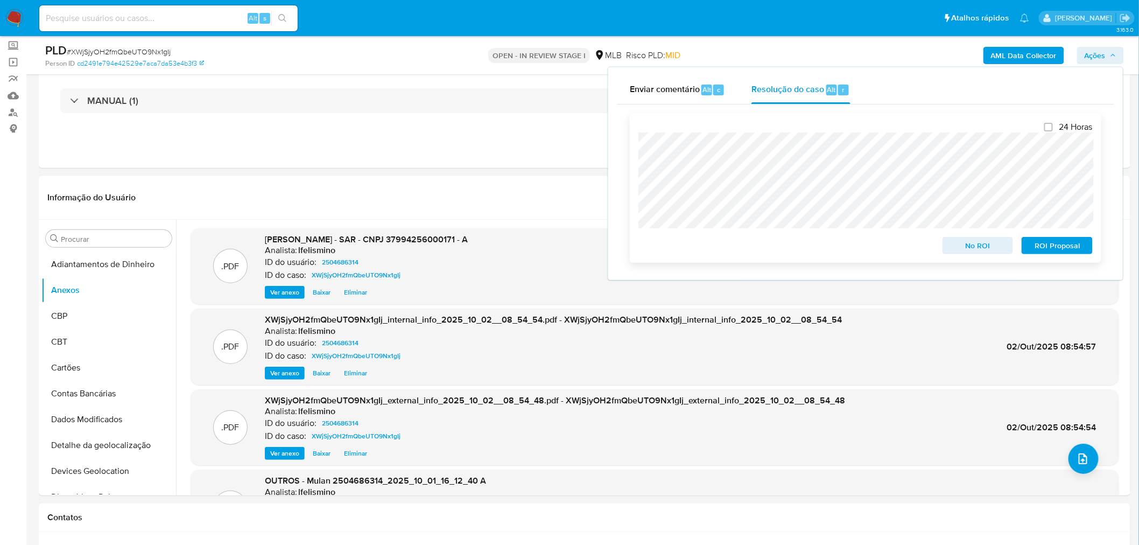
click at [962, 248] on span "No ROI" at bounding box center [978, 245] width 56 height 15
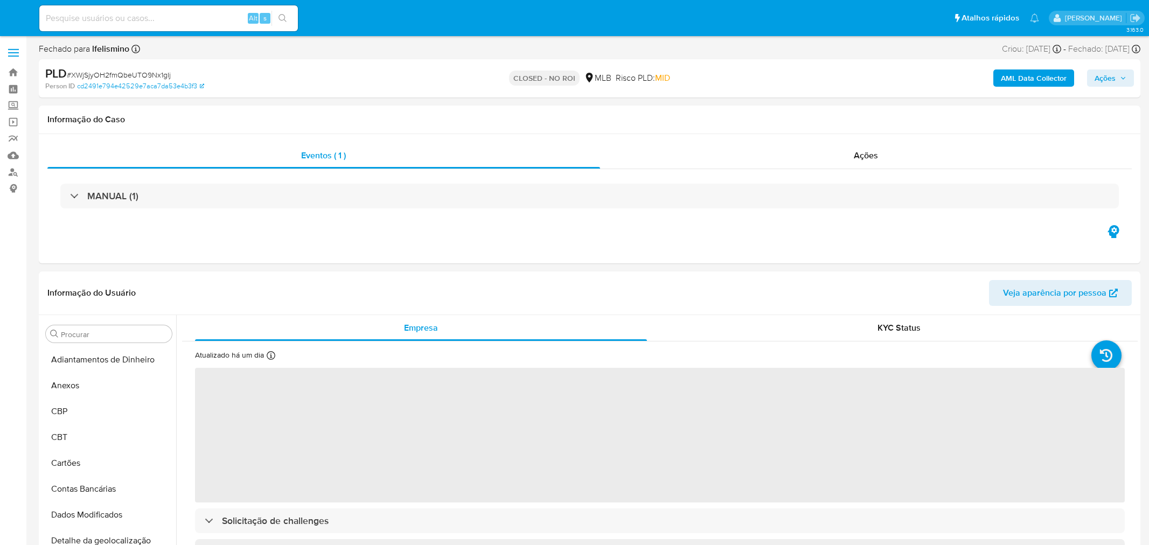
select select "10"
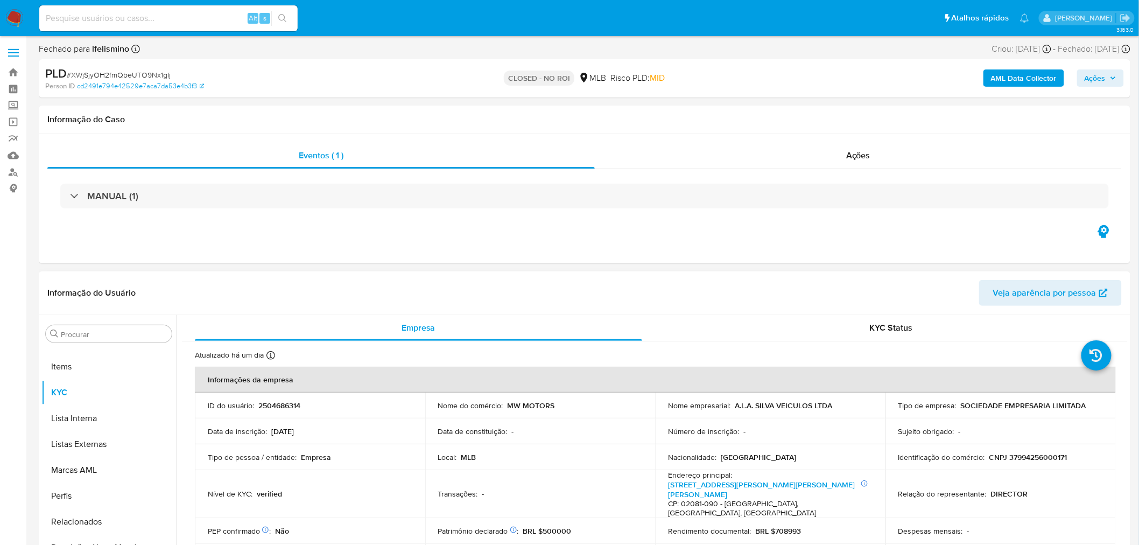
scroll to position [584, 0]
click at [127, 74] on span "# XWjSjyOH2fmQbeUTO9Nx1gIj" at bounding box center [119, 74] width 104 height 11
copy span "XWjSjyOH2fmQbeUTO9Nx1gIj"
paste input "X6yxmHxOGTyiMTzgXOoEXyw4"
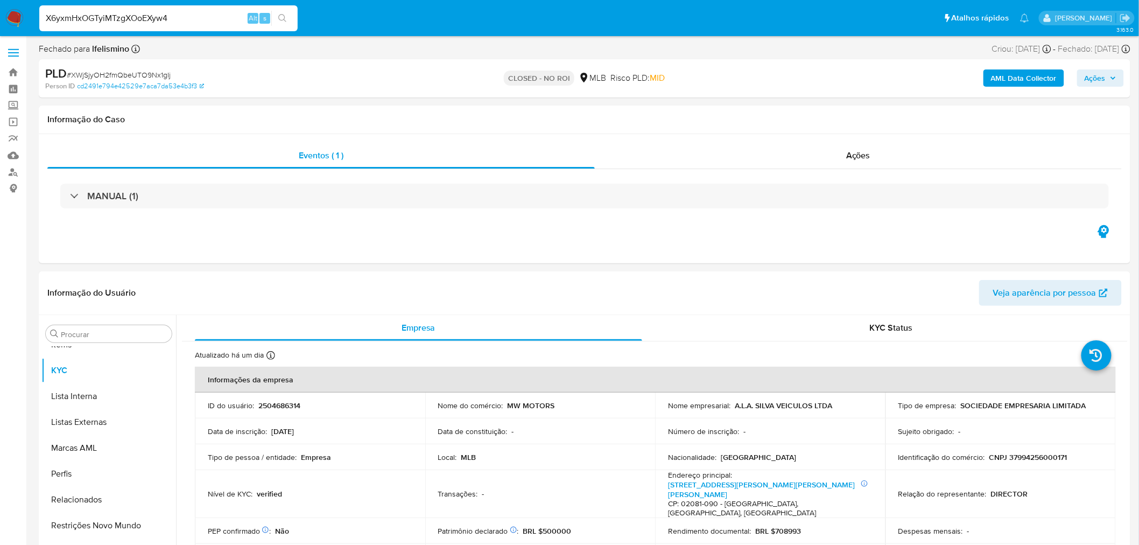
type input "X6yxmHxOGTyiMTzgXOoEXyw4"
click at [282, 18] on icon "search-icon" at bounding box center [282, 18] width 9 height 9
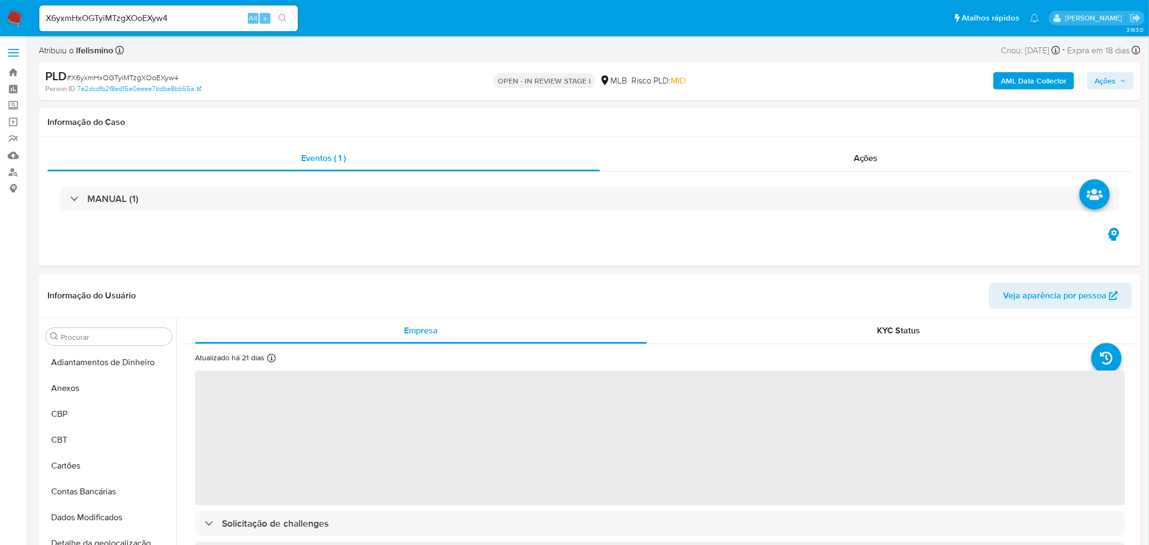
select select "10"
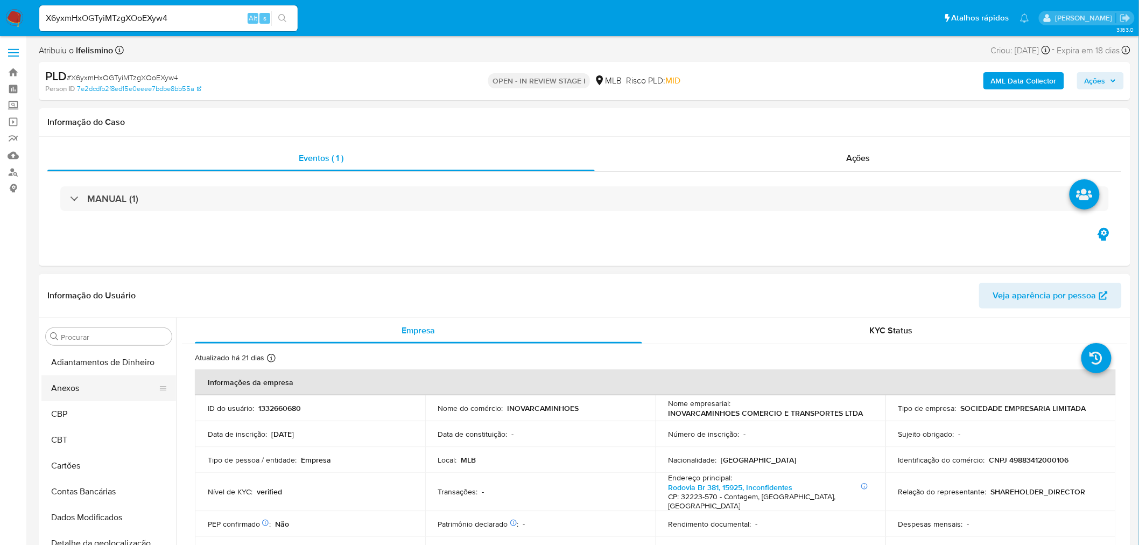
click at [97, 380] on button "Anexos" at bounding box center [104, 388] width 126 height 26
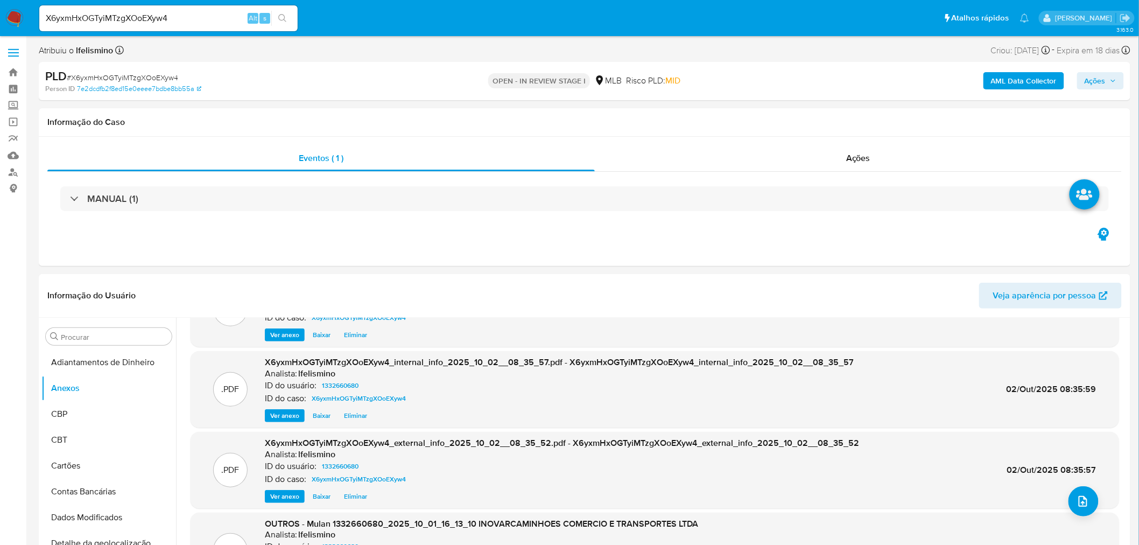
scroll to position [60, 0]
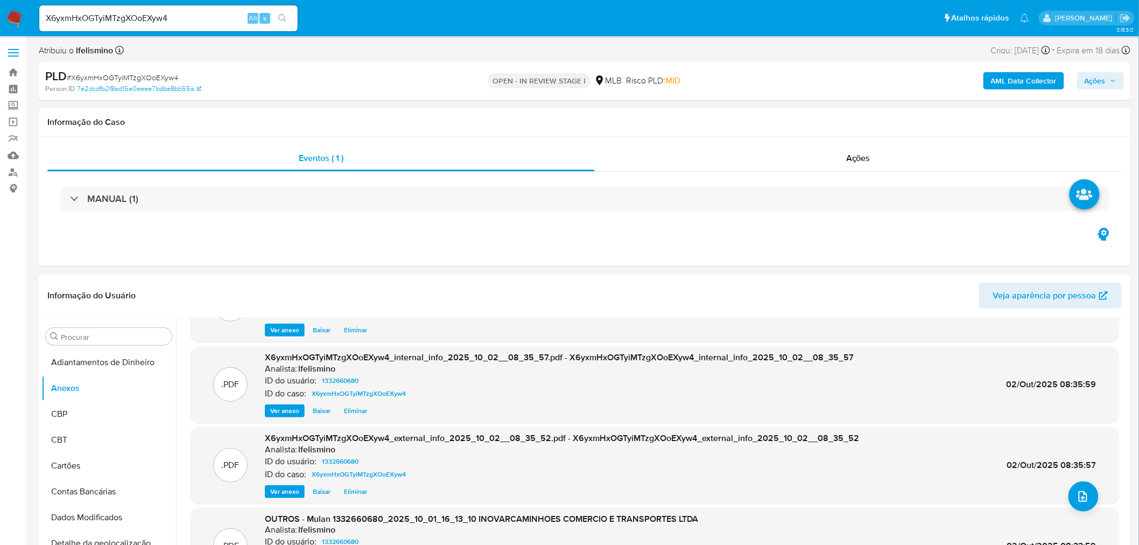
click at [1103, 85] on span "Ações" at bounding box center [1095, 80] width 21 height 17
click at [819, 120] on span "Resolução do caso" at bounding box center [788, 115] width 73 height 12
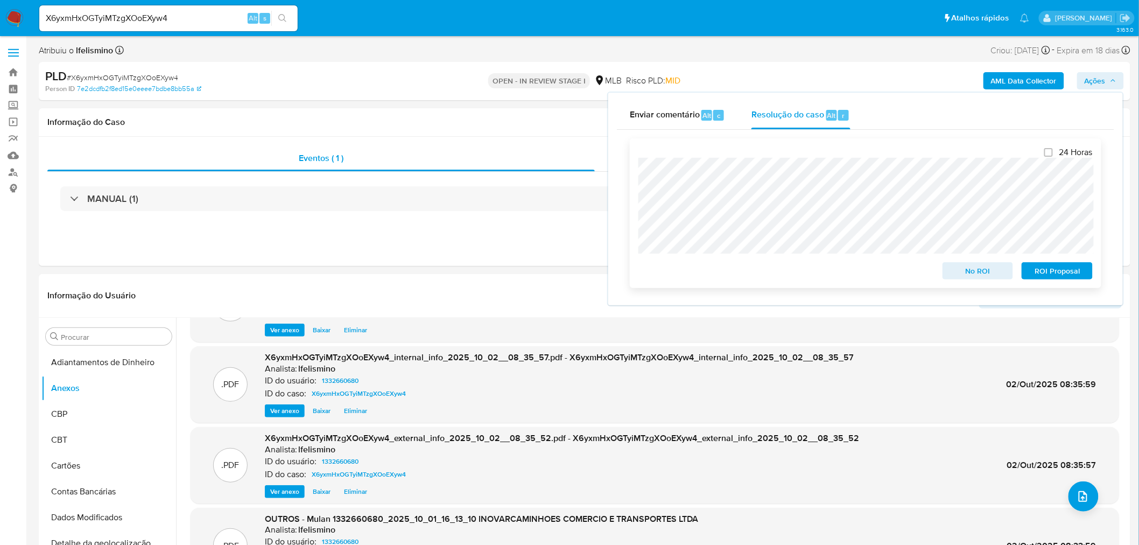
click at [969, 269] on span "No ROI" at bounding box center [978, 270] width 56 height 15
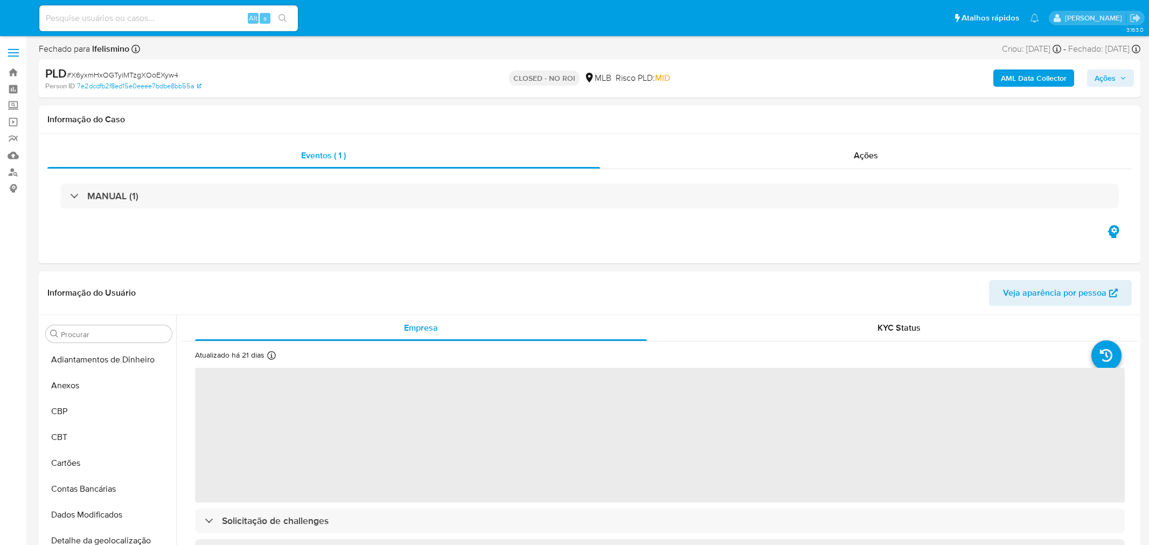
select select "10"
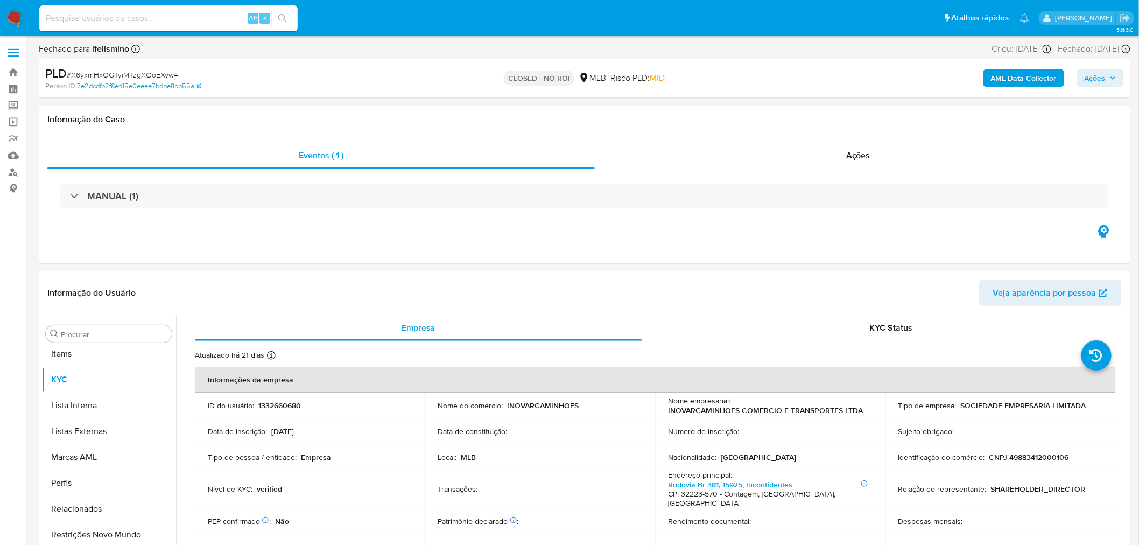
scroll to position [584, 0]
click at [148, 76] on span "# X6yxmHxOGTyiMTzgXOoEXyw4" at bounding box center [122, 74] width 111 height 11
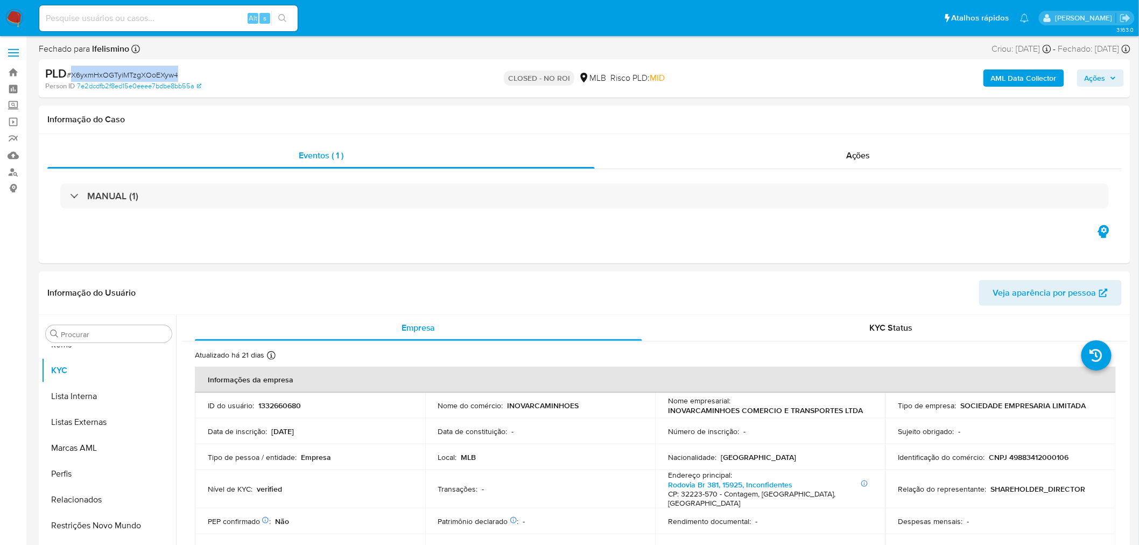
click at [148, 76] on span "# X6yxmHxOGTyiMTzgXOoEXyw4" at bounding box center [122, 74] width 111 height 11
copy span "X6yxmHxOGTyiMTzgXOoEXyw4"
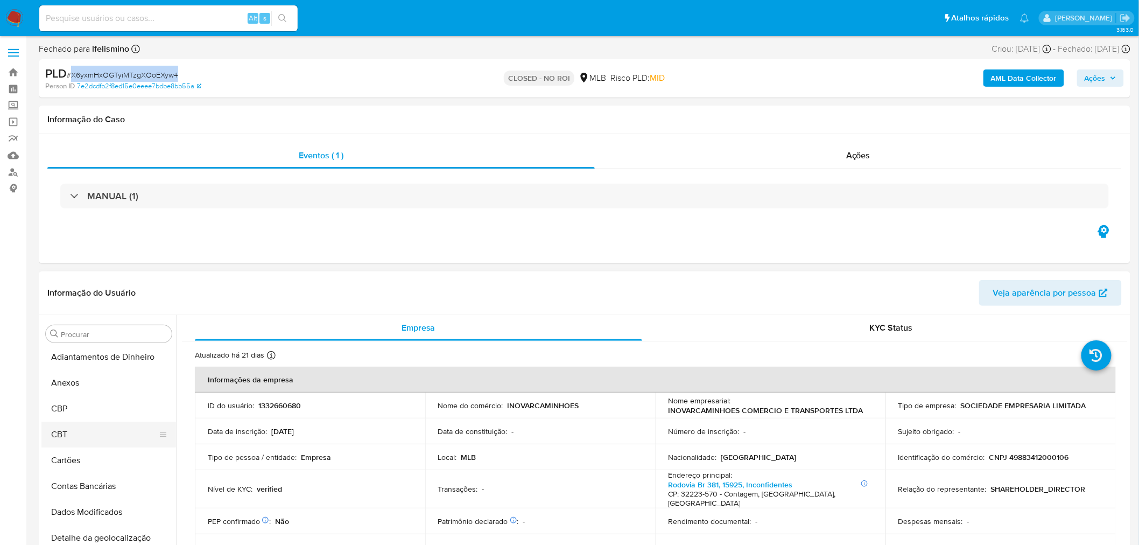
scroll to position [0, 0]
paste input "Q7y1fQHKkEvAtvmP5c01Acl5"
type input "Q7y1fQHKkEvAtvmP5c01Acl5"
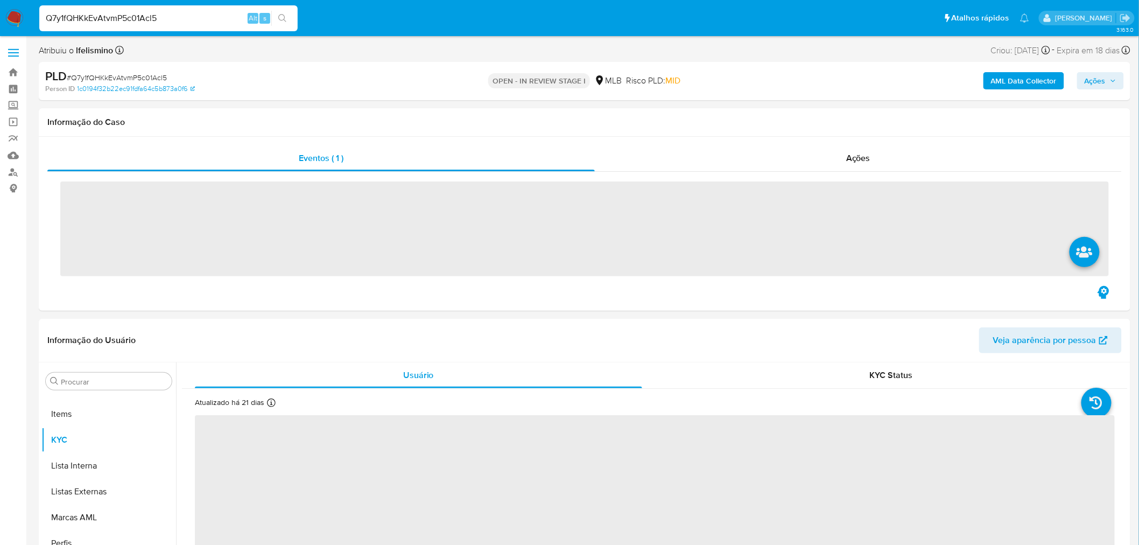
scroll to position [584, 0]
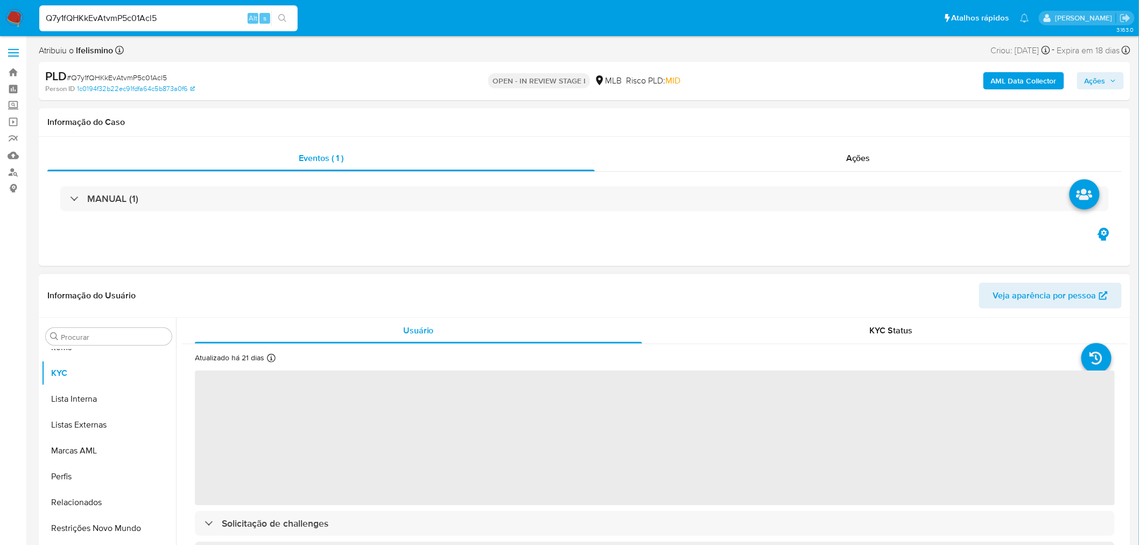
select select "10"
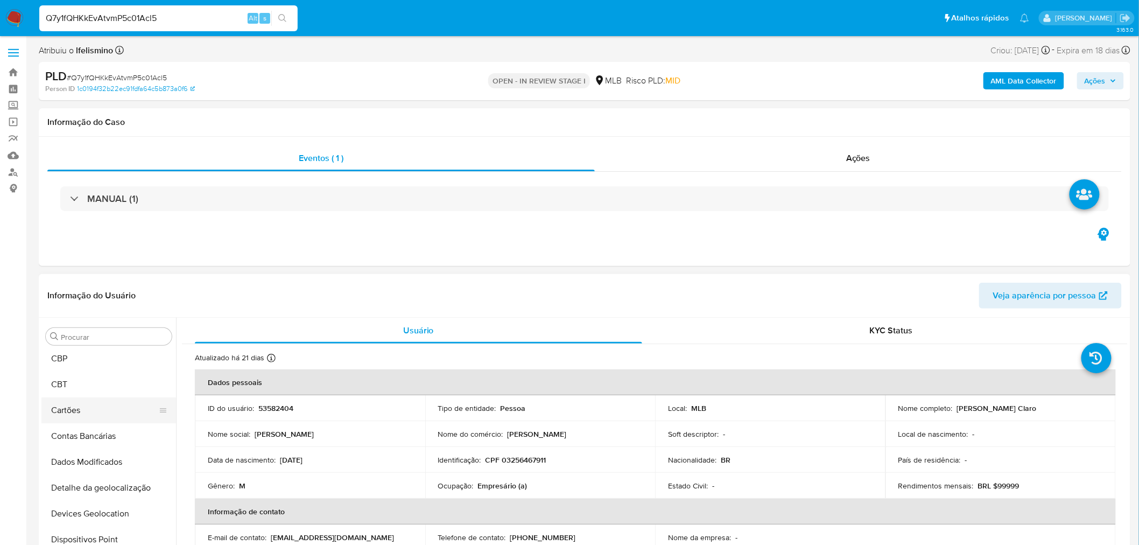
scroll to position [0, 0]
click at [101, 381] on button "Anexos" at bounding box center [104, 388] width 126 height 26
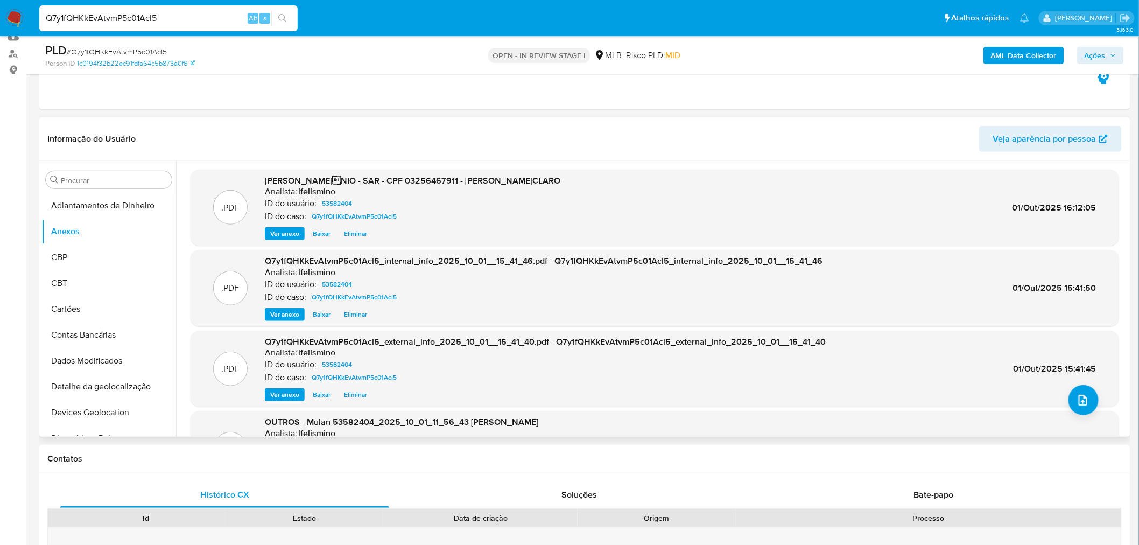
scroll to position [120, 0]
click at [1094, 58] on span "Ações" at bounding box center [1095, 55] width 21 height 17
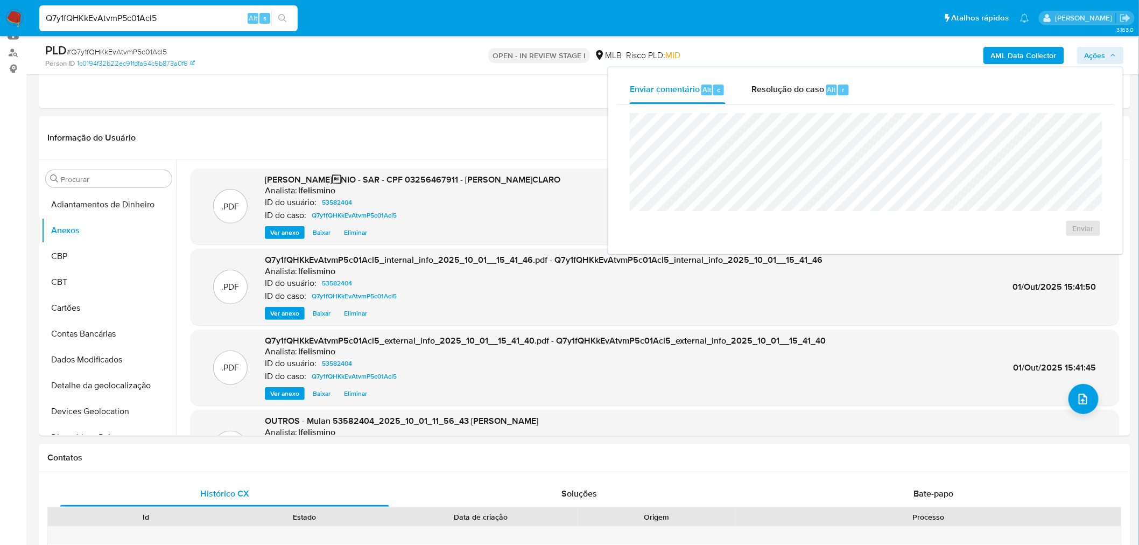
drag, startPoint x: 809, startPoint y: 92, endPoint x: 796, endPoint y: 105, distance: 18.3
click at [808, 92] on span "Resolução do caso" at bounding box center [788, 89] width 73 height 12
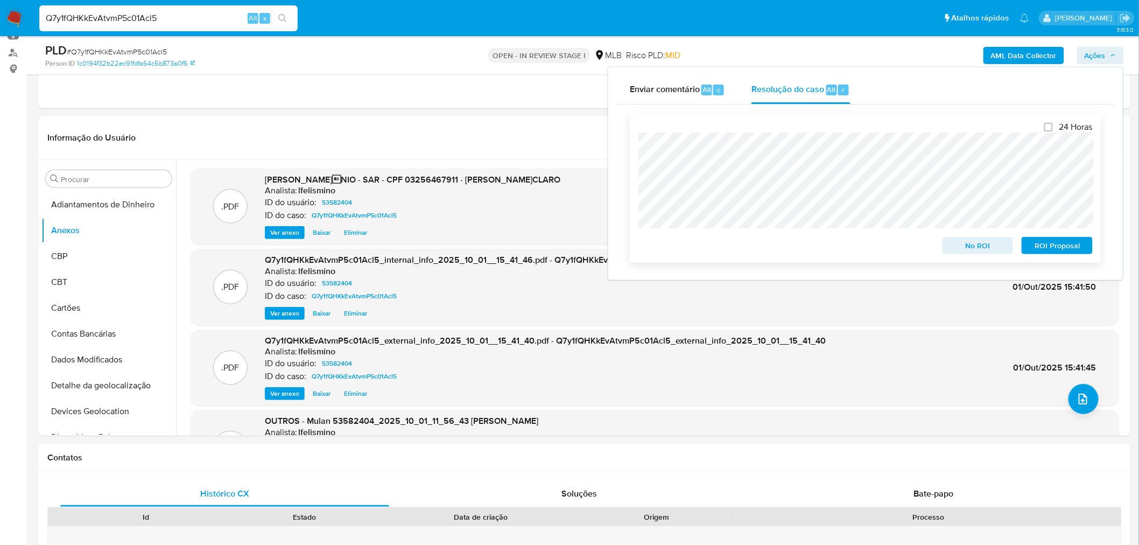
click at [971, 246] on span "No ROI" at bounding box center [978, 245] width 56 height 15
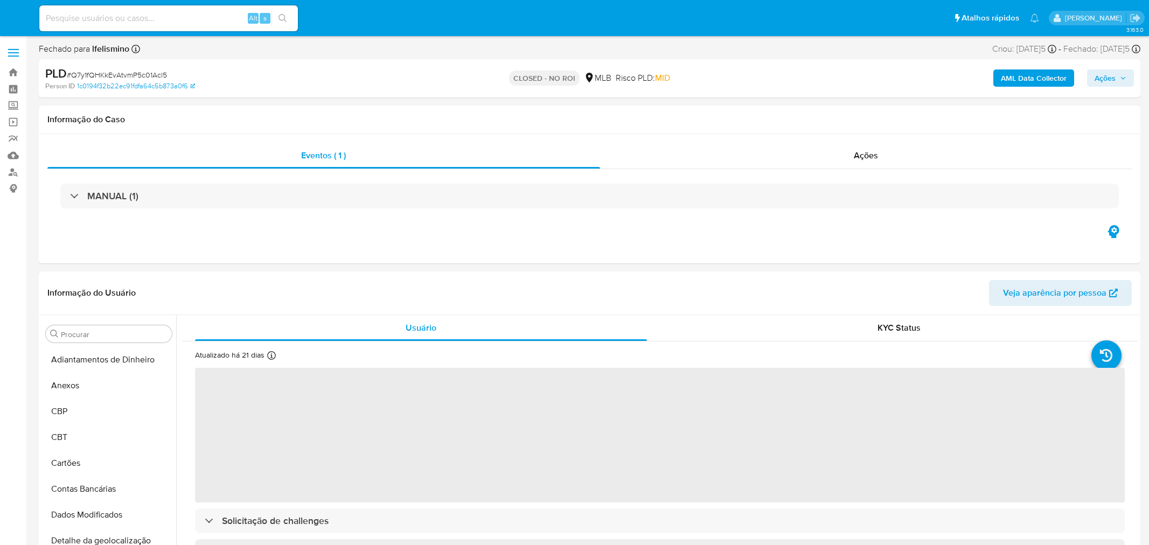
select select "10"
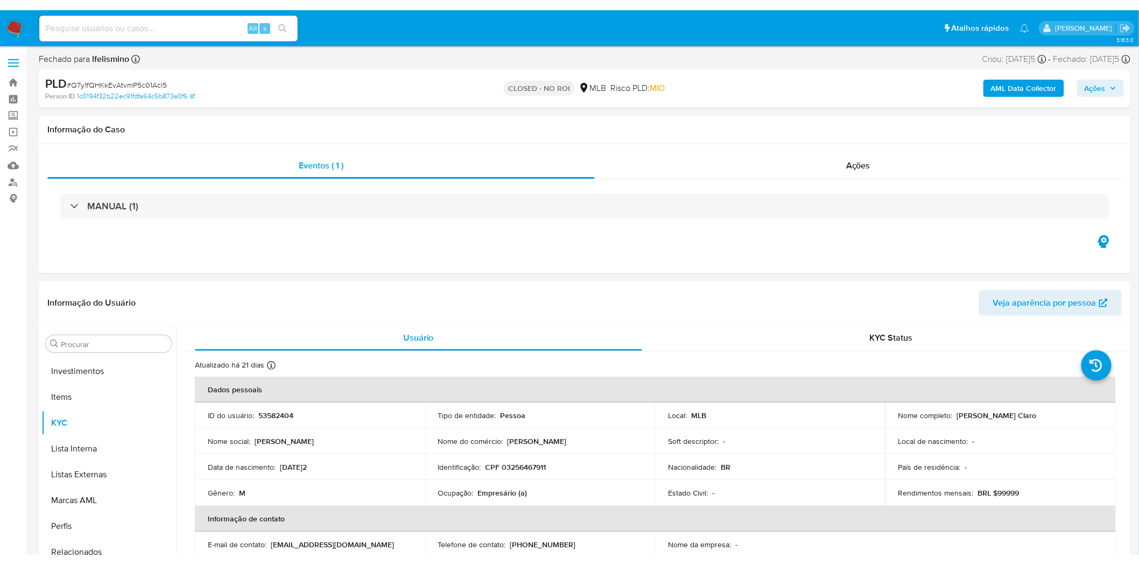
scroll to position [584, 0]
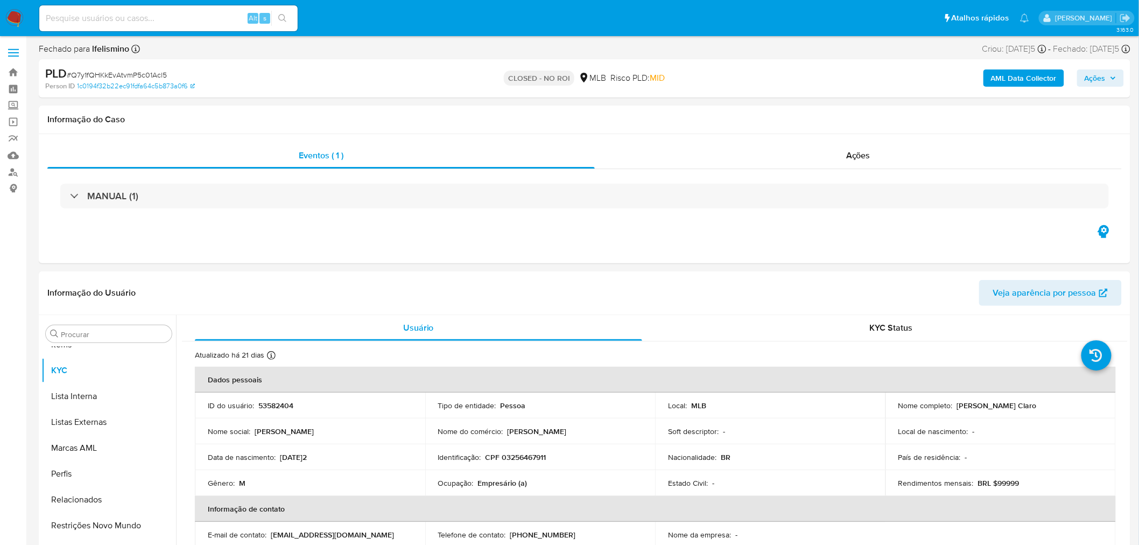
click at [97, 74] on span "# Q7y1fQHKkEvAtvmP5c01Acl5" at bounding box center [117, 74] width 100 height 11
click at [98, 74] on span "# Q7y1fQHKkEvAtvmP5c01Acl5" at bounding box center [117, 74] width 100 height 11
copy span "Q7y1fQHKkEvAtvmP5c01Acl5"
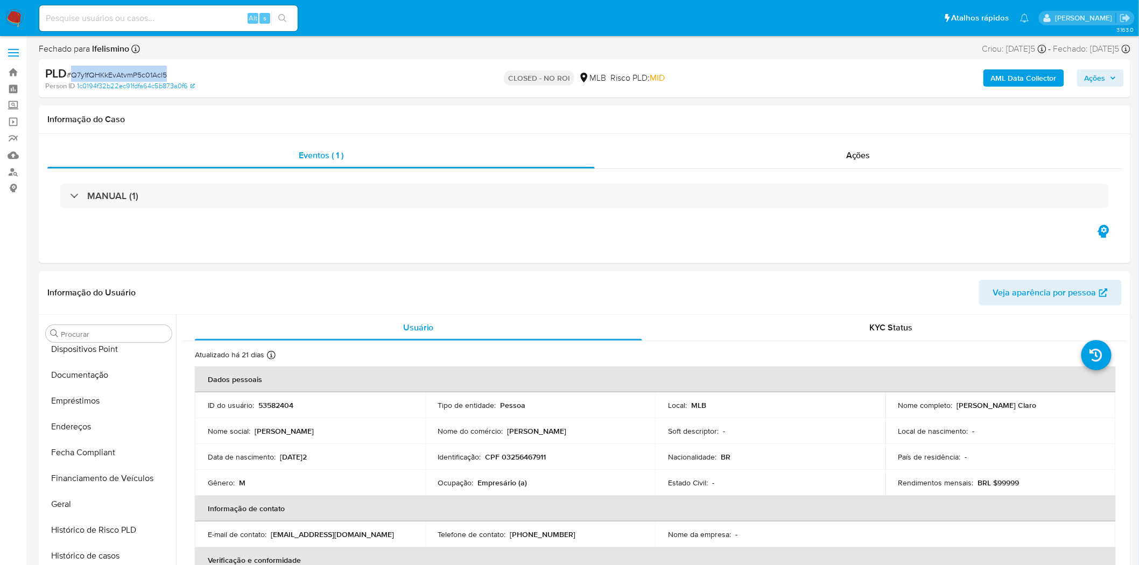
scroll to position [0, 0]
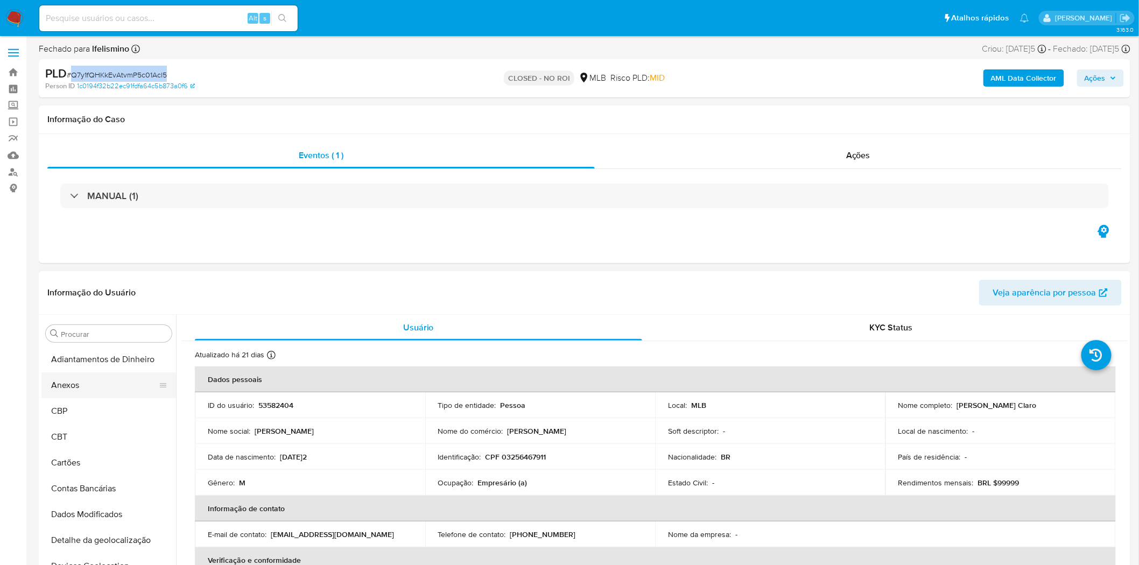
click at [96, 382] on button "Anexos" at bounding box center [104, 386] width 126 height 26
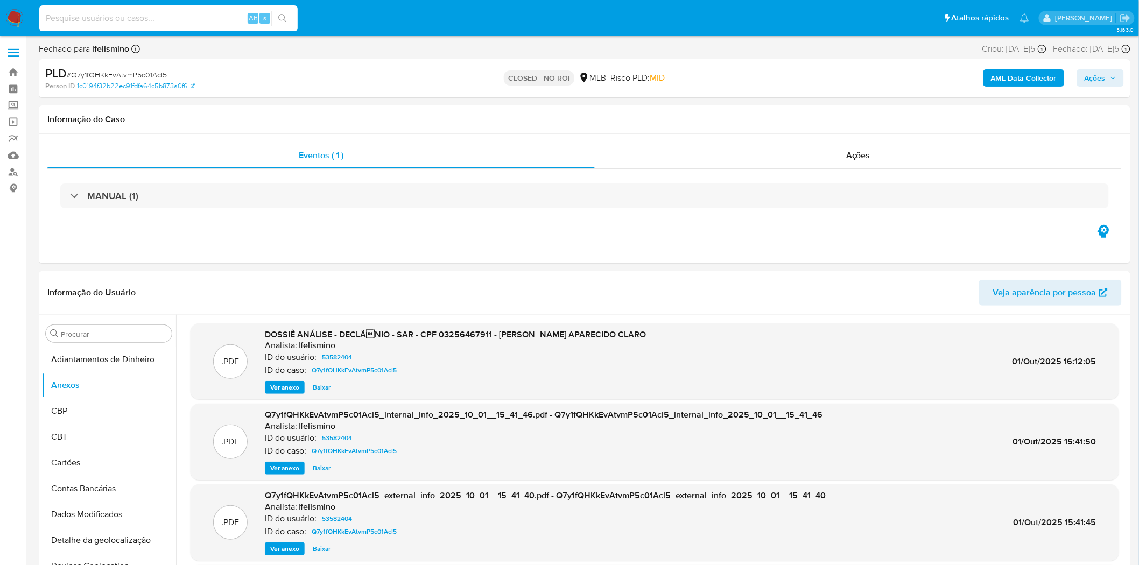
click at [167, 17] on input at bounding box center [168, 18] width 258 height 14
paste input "IEELfqFd4EaKB5H4Mbj7GwVD"
type input "IEELfqFd4EaKB5H4Mbj7GwVD"
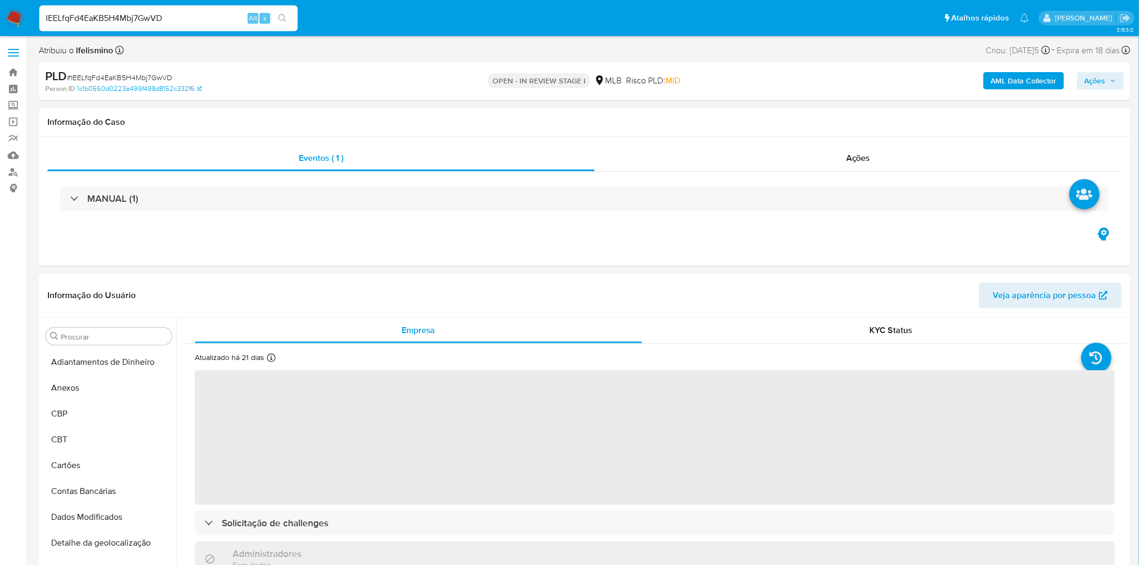
select select "10"
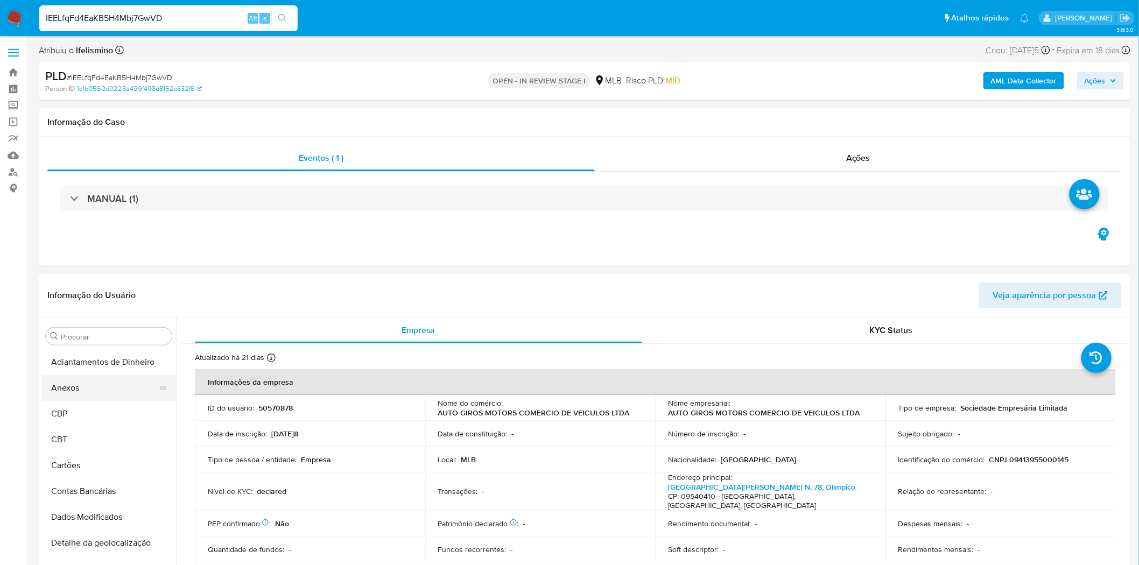
click at [110, 394] on button "Anexos" at bounding box center [104, 388] width 126 height 26
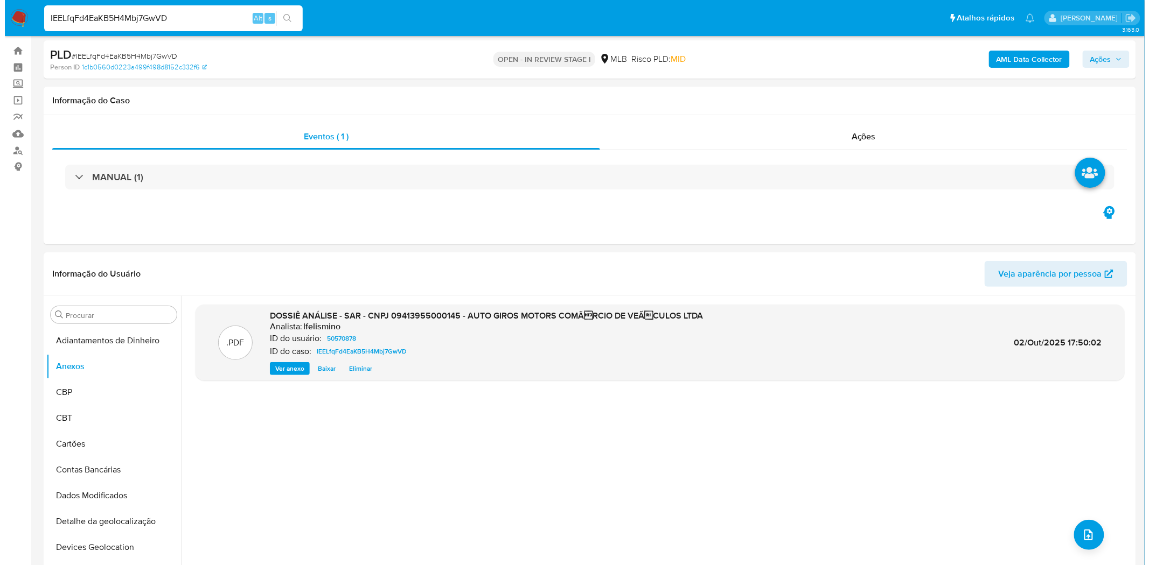
scroll to position [60, 0]
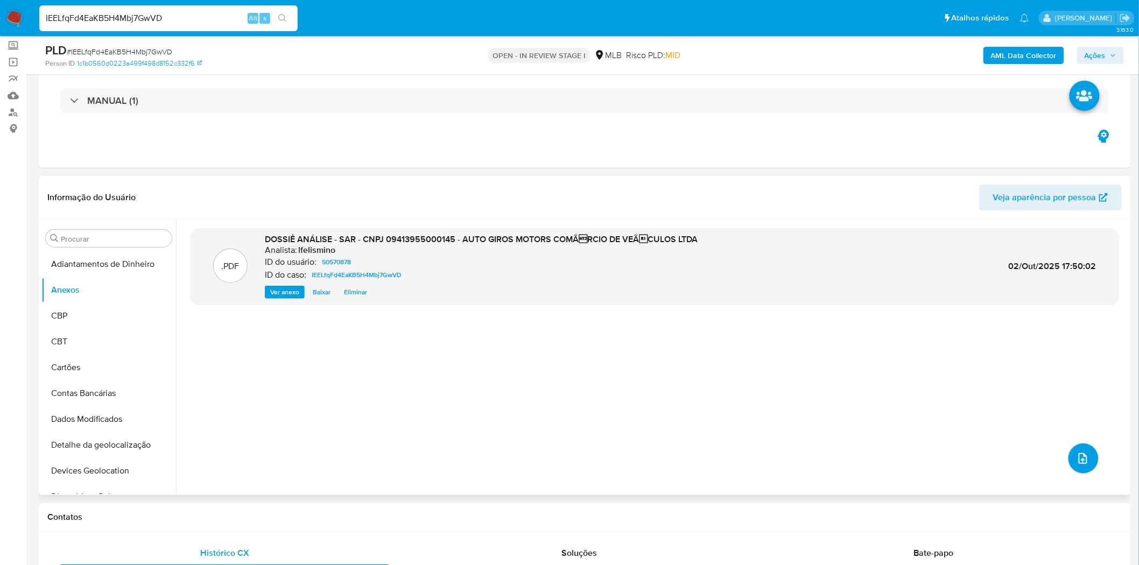
click at [1078, 459] on icon "upload-file" at bounding box center [1083, 458] width 13 height 13
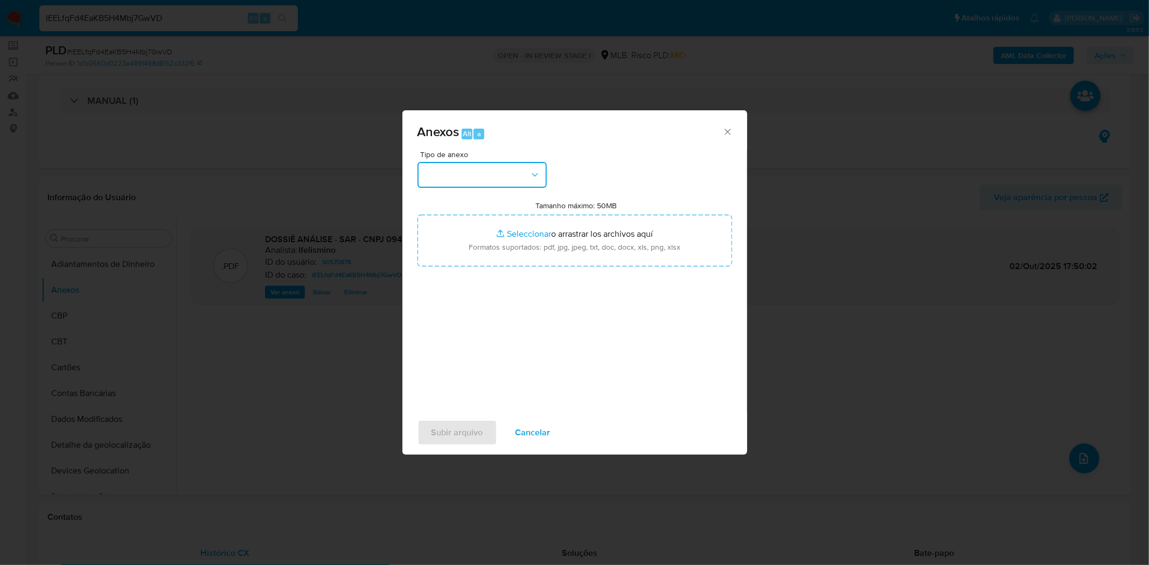
click at [491, 172] on button "button" at bounding box center [481, 175] width 129 height 26
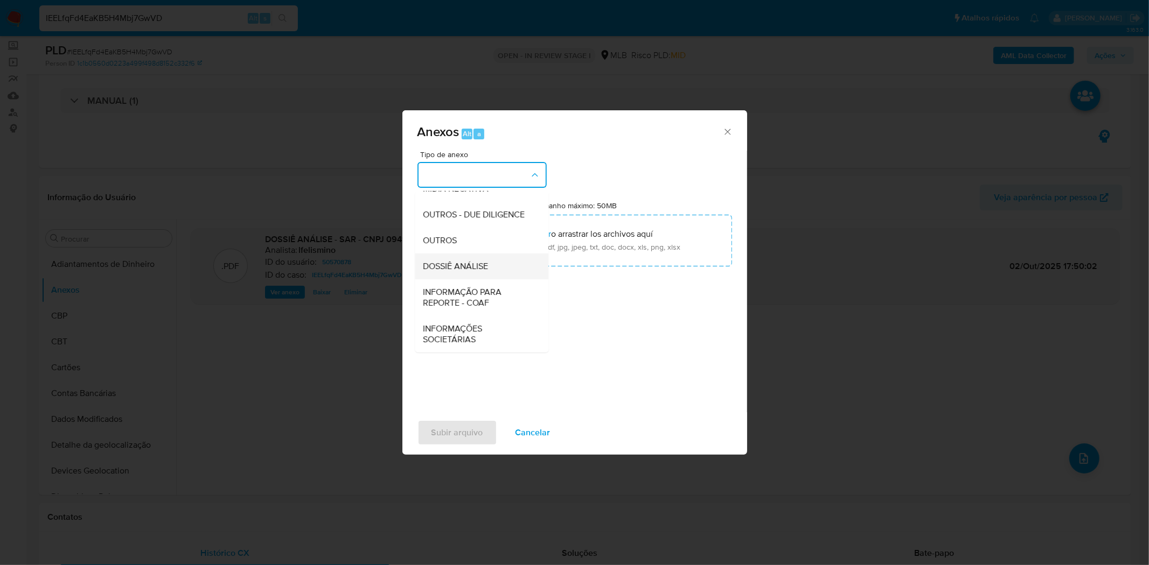
click at [481, 271] on span "DOSSIÊ ANÁLISE" at bounding box center [455, 266] width 65 height 11
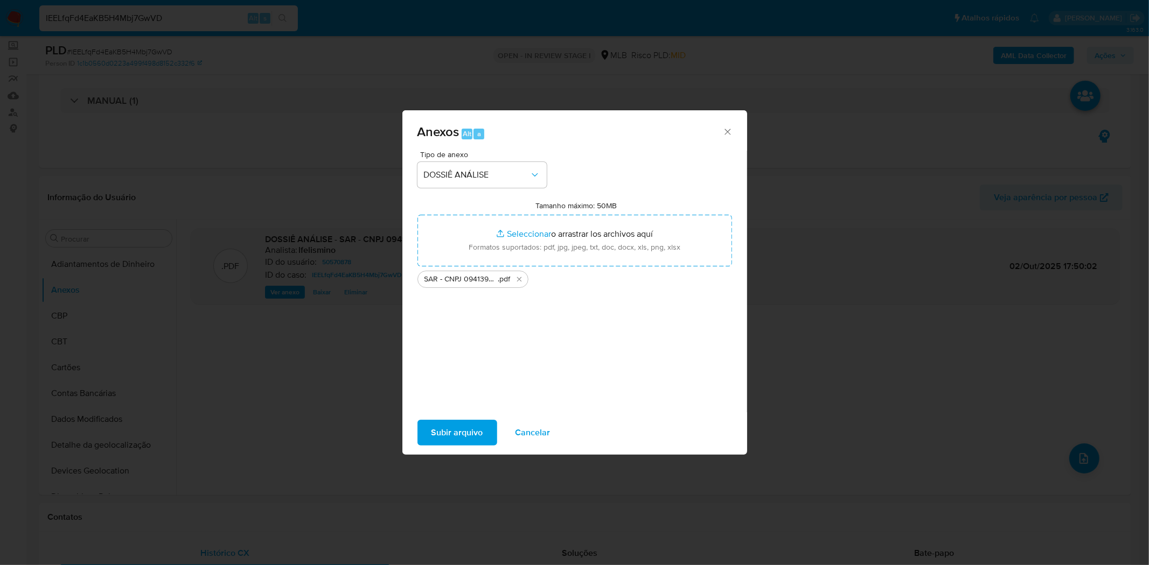
click at [451, 426] on span "Subir arquivo" at bounding box center [457, 433] width 52 height 24
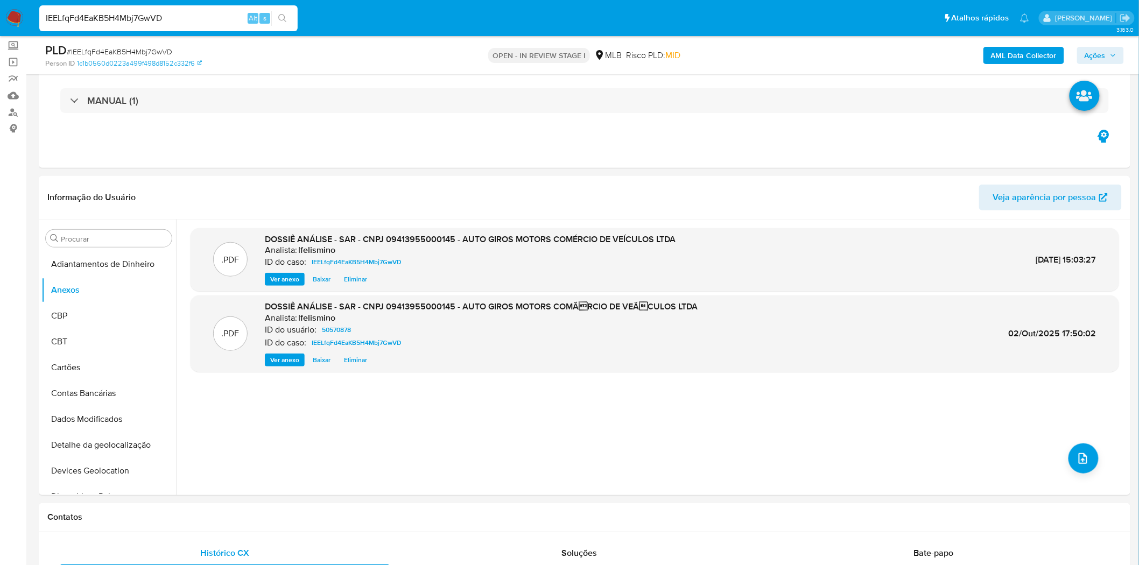
click at [1112, 50] on span "Ações" at bounding box center [1101, 55] width 32 height 15
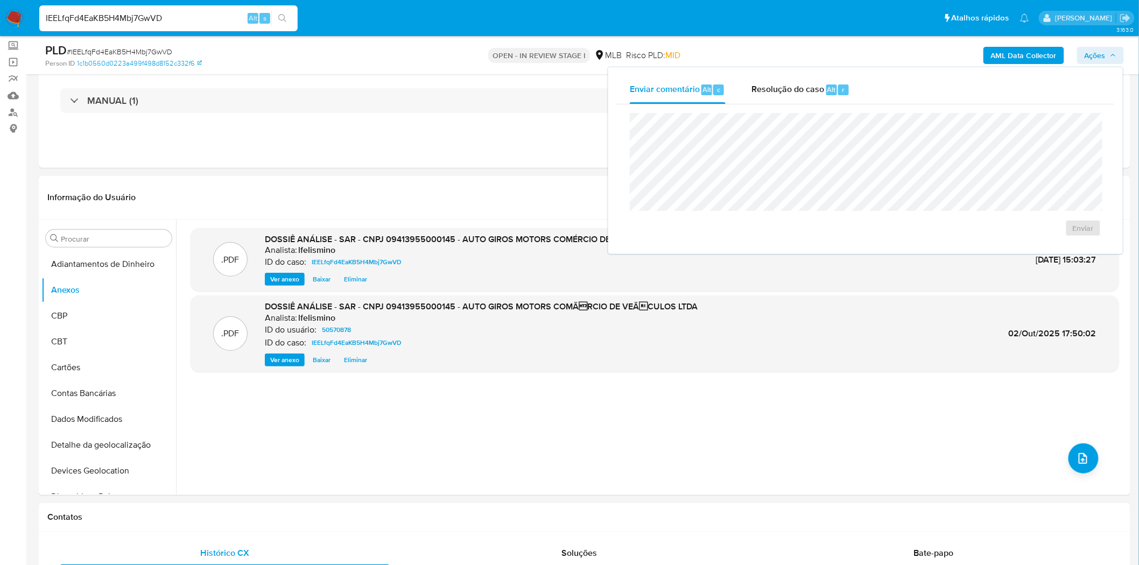
click at [839, 95] on div "Resolução do caso Alt r" at bounding box center [801, 90] width 99 height 28
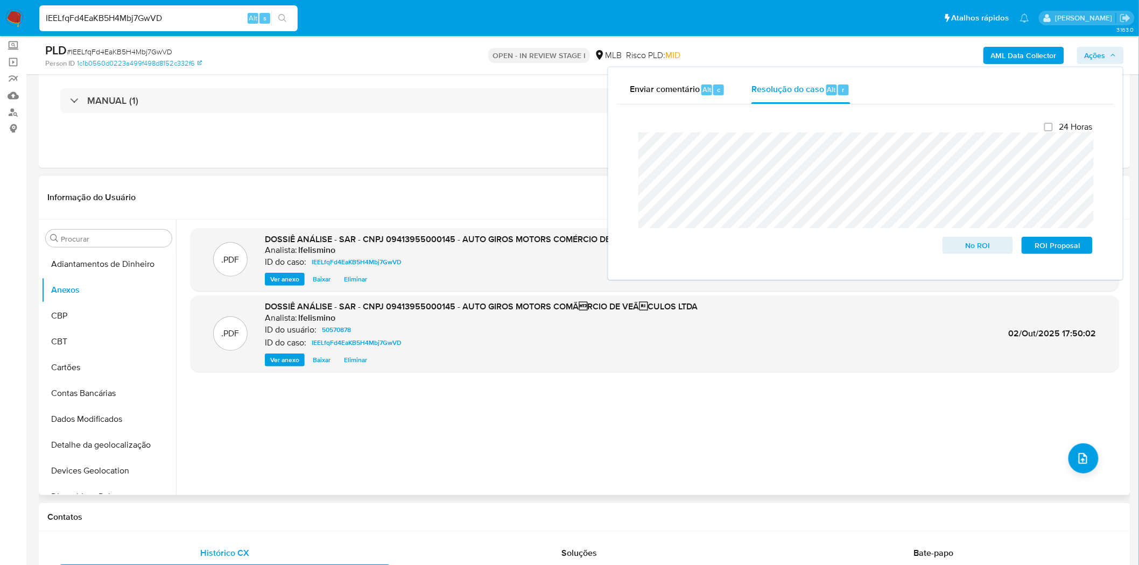
click at [319, 283] on span "Baixar" at bounding box center [322, 279] width 18 height 11
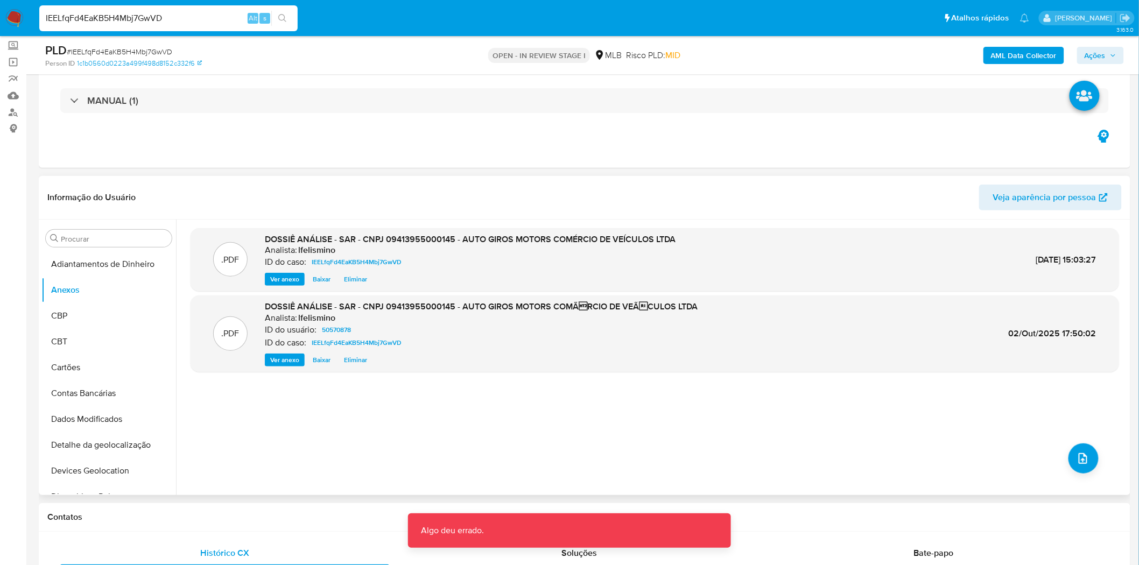
click at [346, 281] on span "Eliminar" at bounding box center [355, 279] width 23 height 11
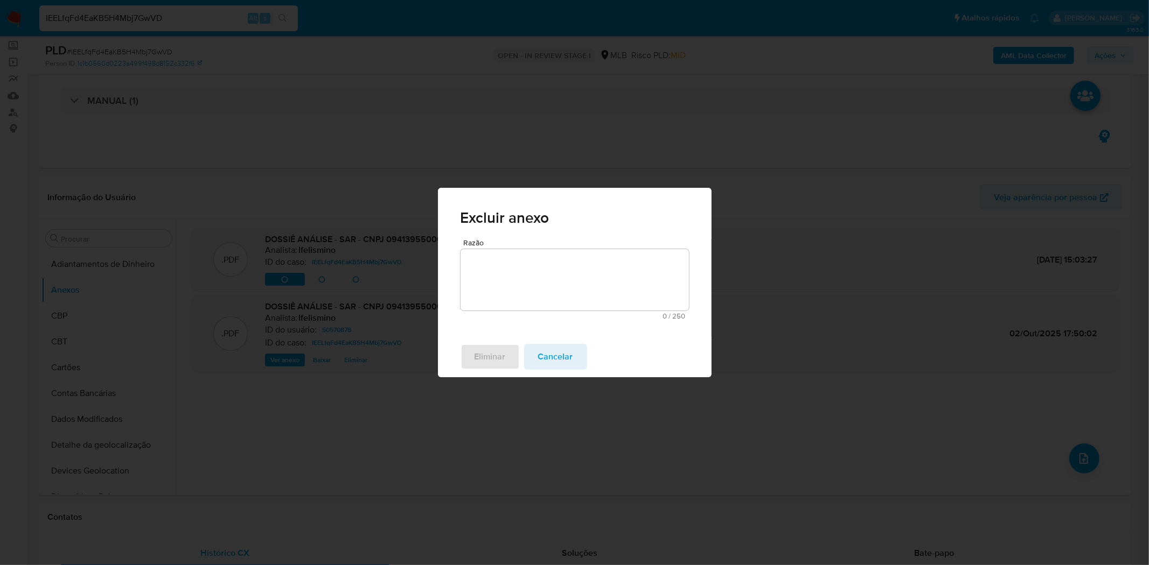
click at [509, 279] on textarea "Razão" at bounding box center [574, 279] width 228 height 61
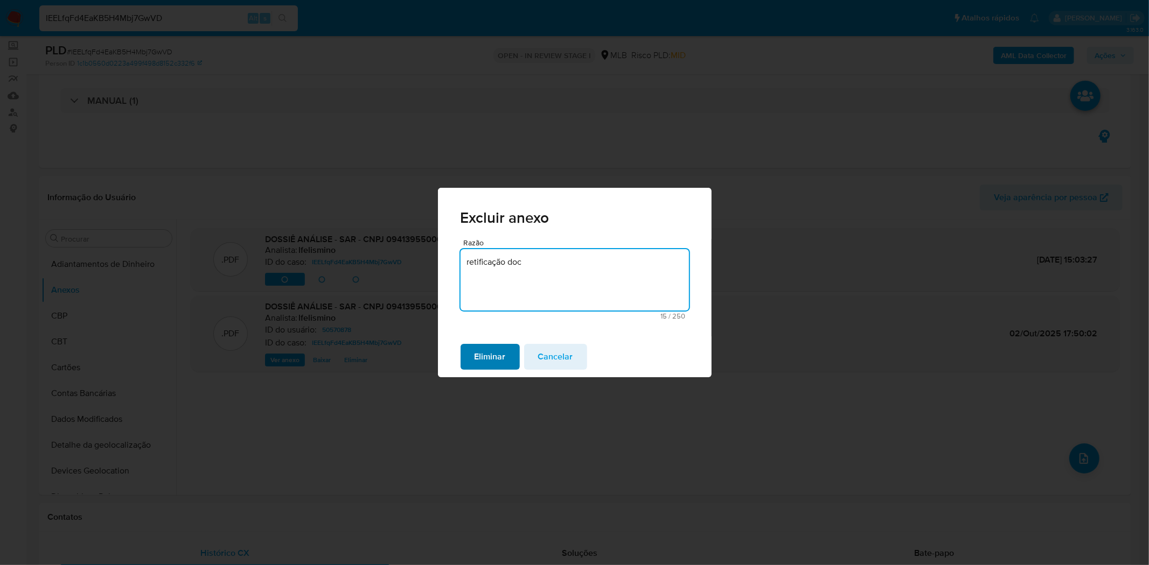
type textarea "retificação doc"
click at [514, 365] on button "Eliminar" at bounding box center [489, 357] width 59 height 26
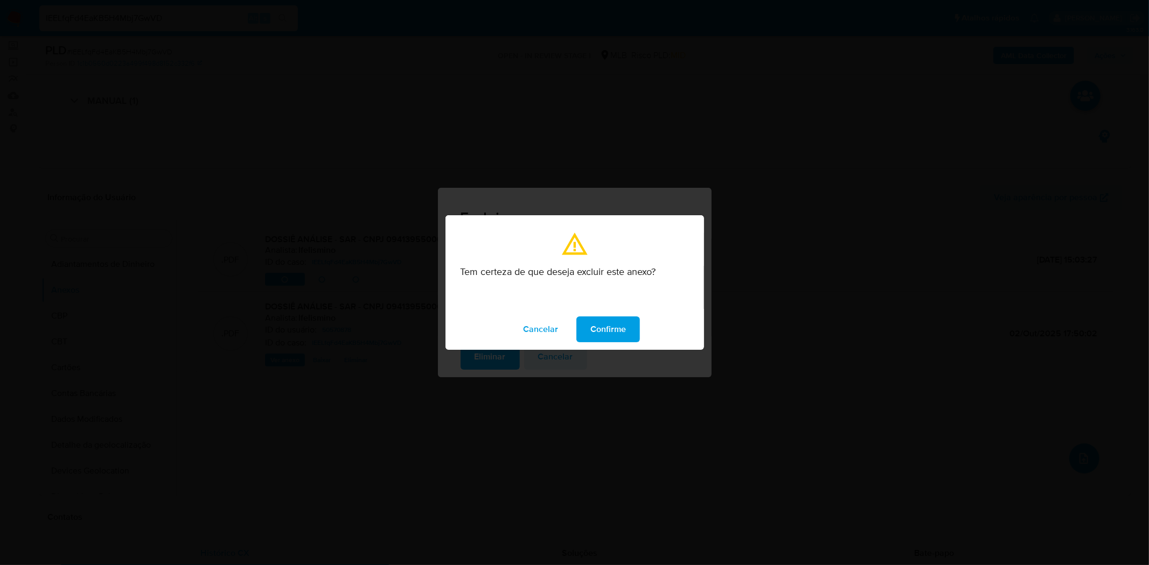
click at [621, 332] on span "Confirme" at bounding box center [608, 330] width 36 height 24
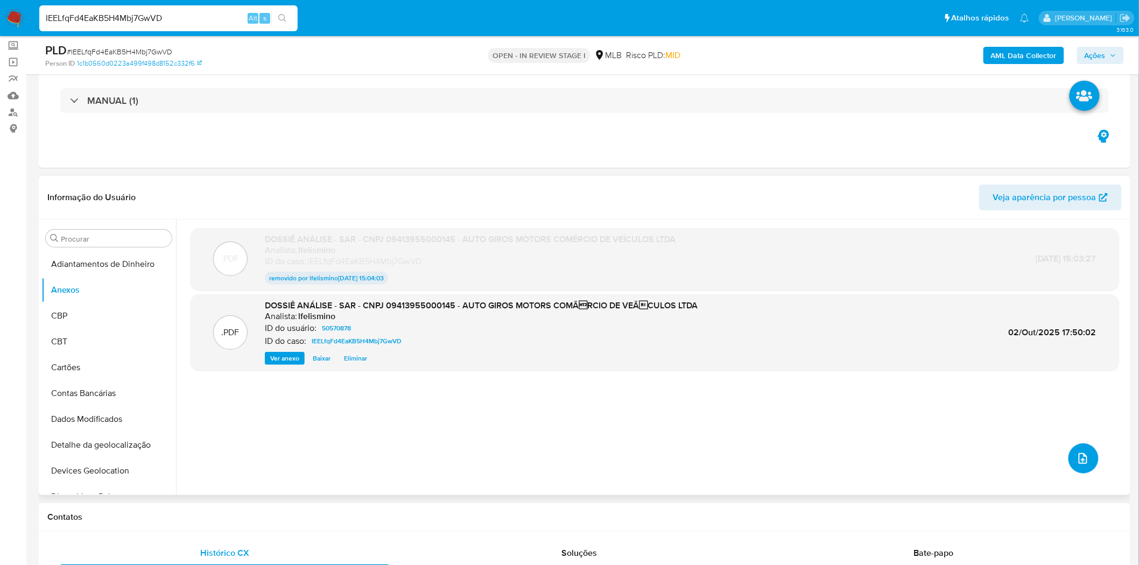
drag, startPoint x: 1088, startPoint y: 460, endPoint x: 905, endPoint y: 403, distance: 192.5
click at [1088, 460] on button "upload-file" at bounding box center [1084, 459] width 30 height 30
click at [1080, 460] on icon "upload-file" at bounding box center [1083, 458] width 13 height 13
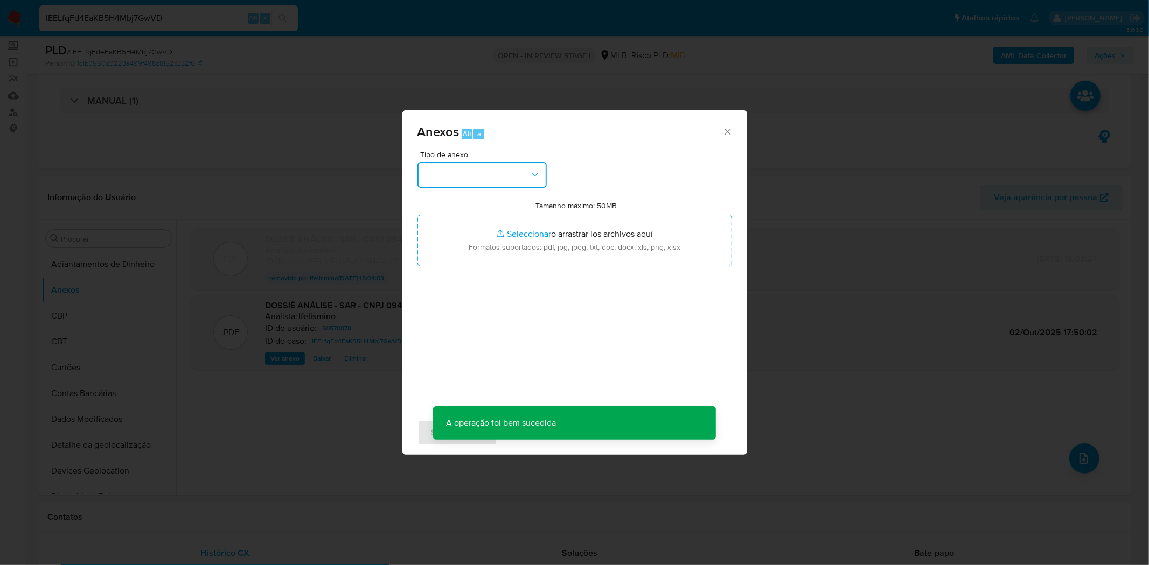
click at [470, 170] on button "button" at bounding box center [481, 175] width 129 height 26
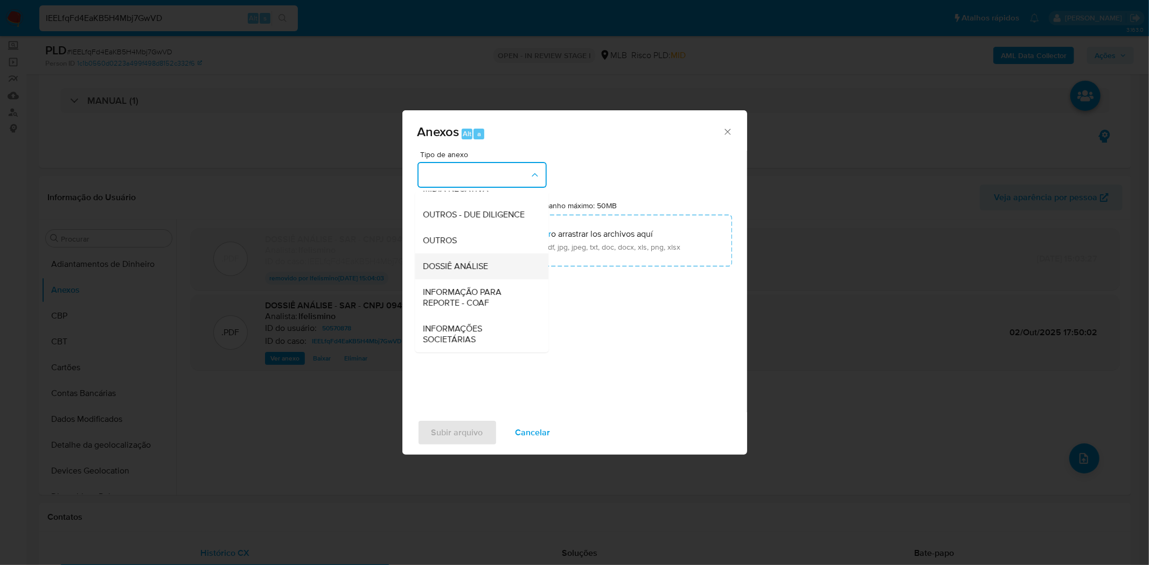
click at [478, 269] on span "DOSSIÊ ANÁLISE" at bounding box center [455, 266] width 65 height 11
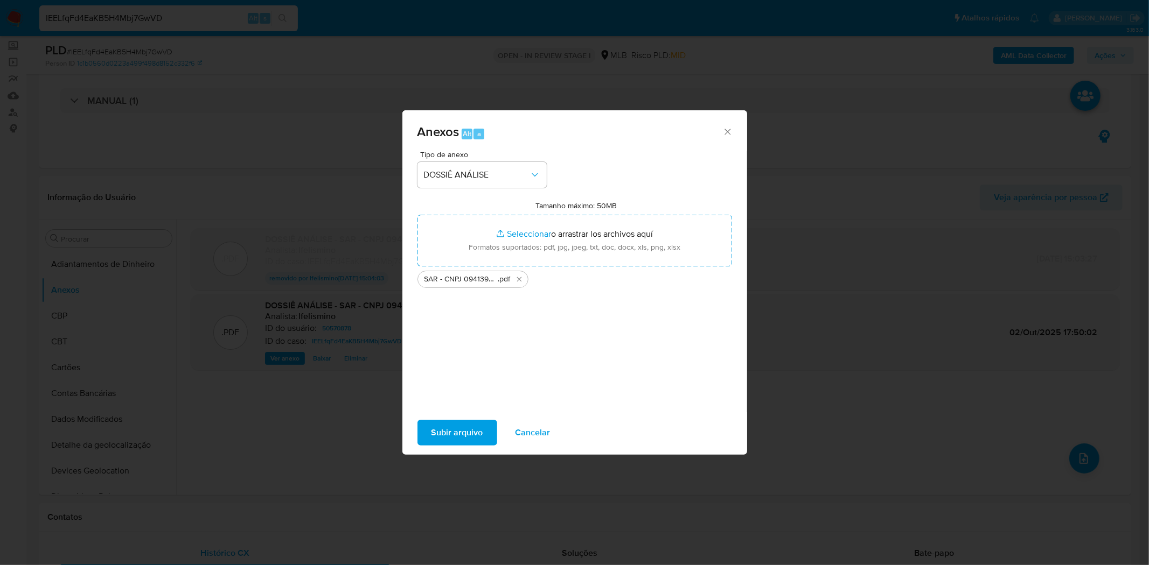
click at [465, 421] on span "Subir arquivo" at bounding box center [457, 433] width 52 height 24
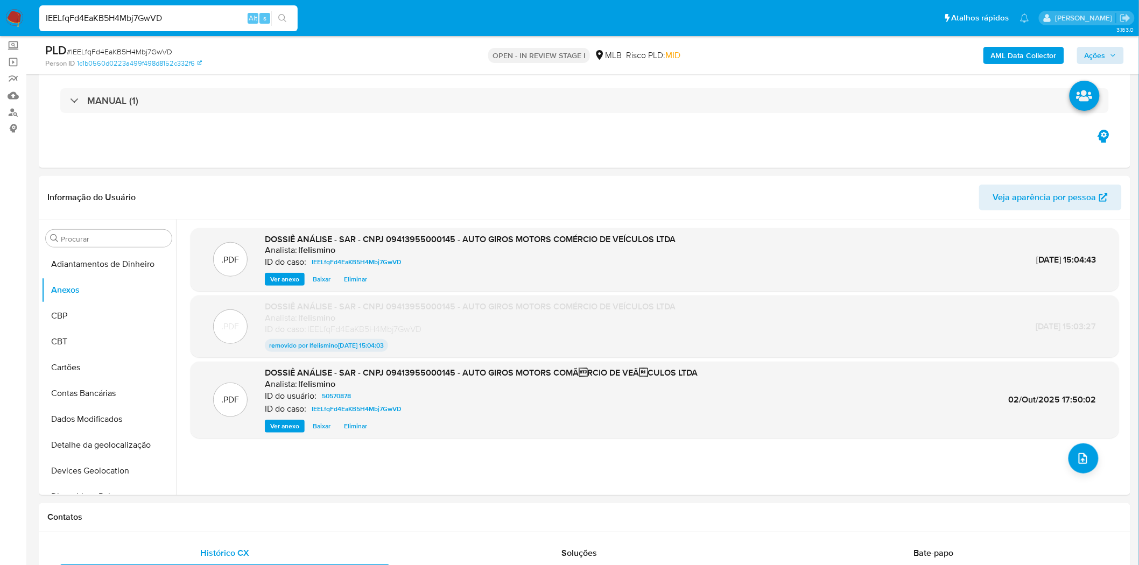
click at [1094, 46] on div "AML Data Collector Ações" at bounding box center [945, 55] width 357 height 25
click at [1092, 52] on span "Ações" at bounding box center [1095, 55] width 21 height 17
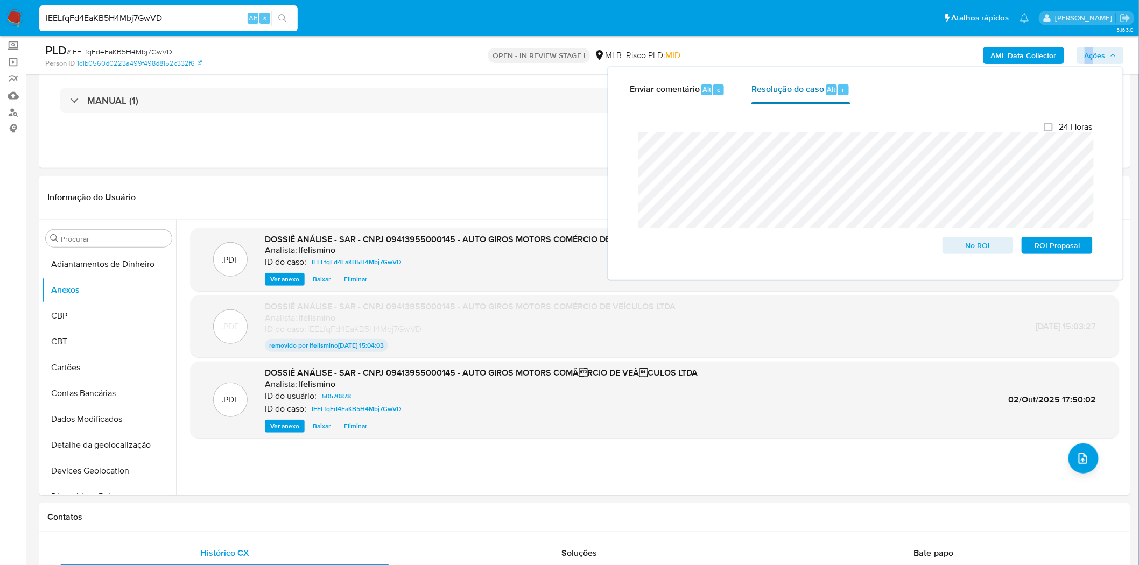
click at [825, 98] on div "Resolução do caso Alt r" at bounding box center [801, 90] width 99 height 28
click at [632, 143] on div "24 Horas No ROI ROI Proposal" at bounding box center [866, 188] width 472 height 150
click at [1079, 250] on span "ROI Proposal" at bounding box center [1058, 245] width 56 height 15
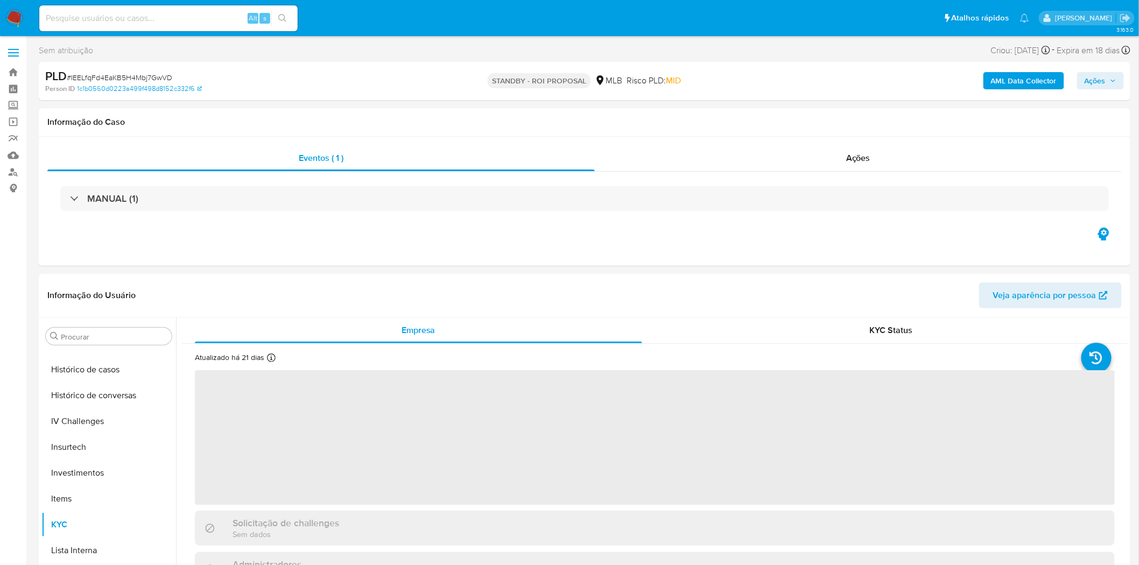
scroll to position [584, 0]
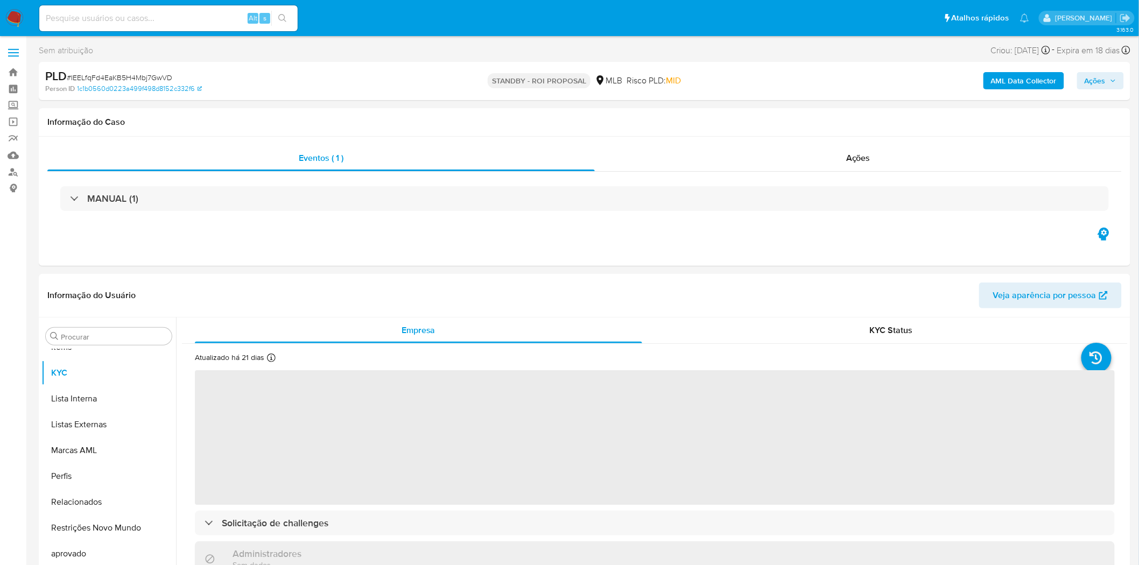
select select "10"
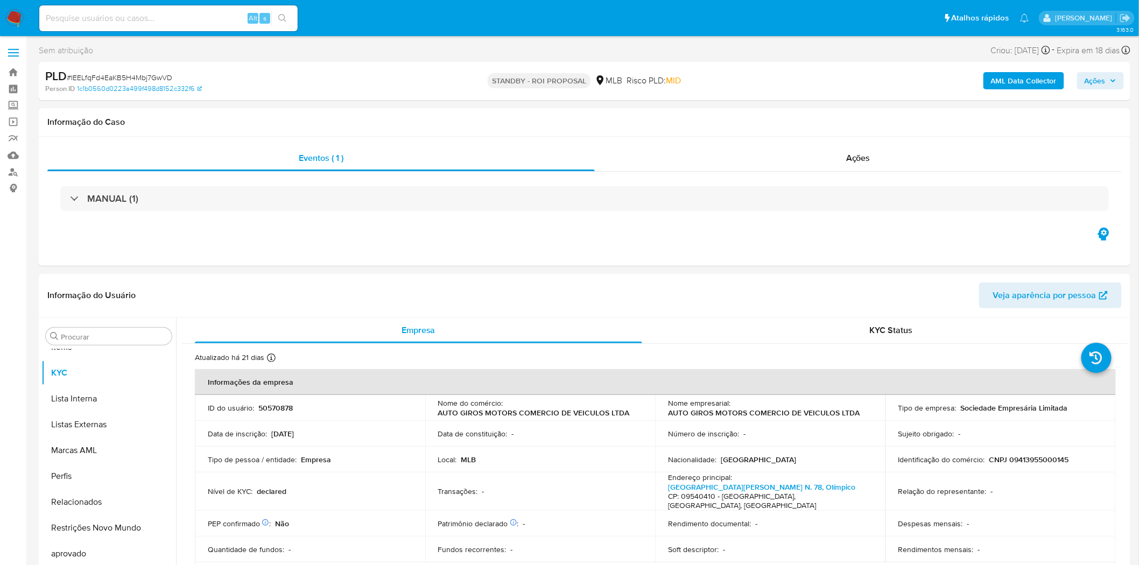
click at [141, 79] on span "# IEELfqFd4EaKB5H4Mbj7GwVD" at bounding box center [120, 77] width 106 height 11
copy span "IEELfqFd4EaKB5H4Mbj7GwVD"
click at [15, 167] on link "Localizador de pessoas" at bounding box center [64, 172] width 128 height 17
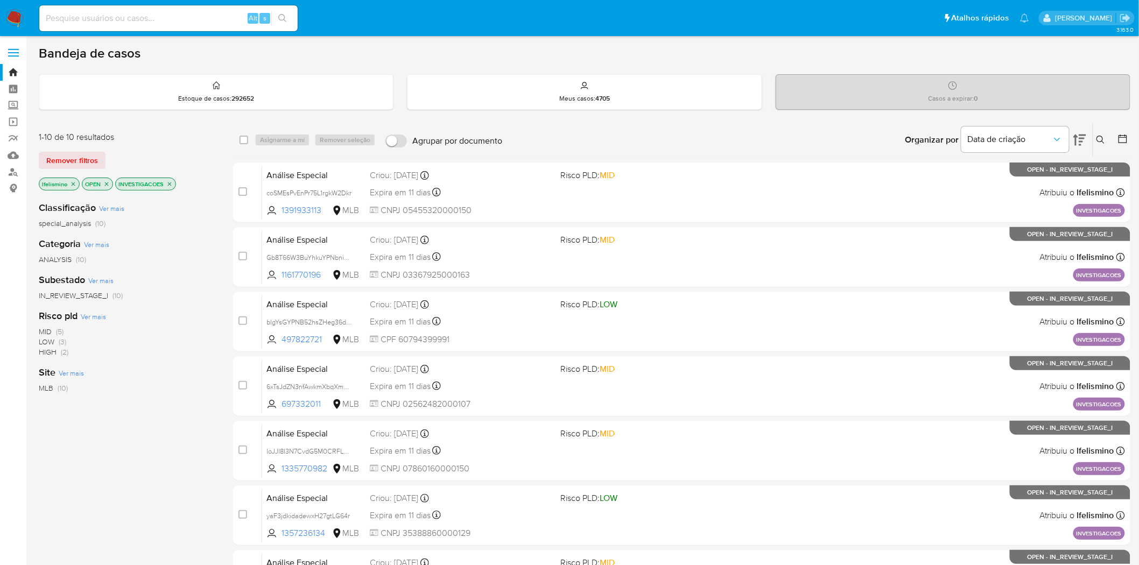
drag, startPoint x: 17, startPoint y: 47, endPoint x: 20, endPoint y: 52, distance: 5.8
click at [17, 47] on label at bounding box center [13, 52] width 27 height 23
click at [0, 0] on input "checkbox" at bounding box center [0, 0] width 0 height 0
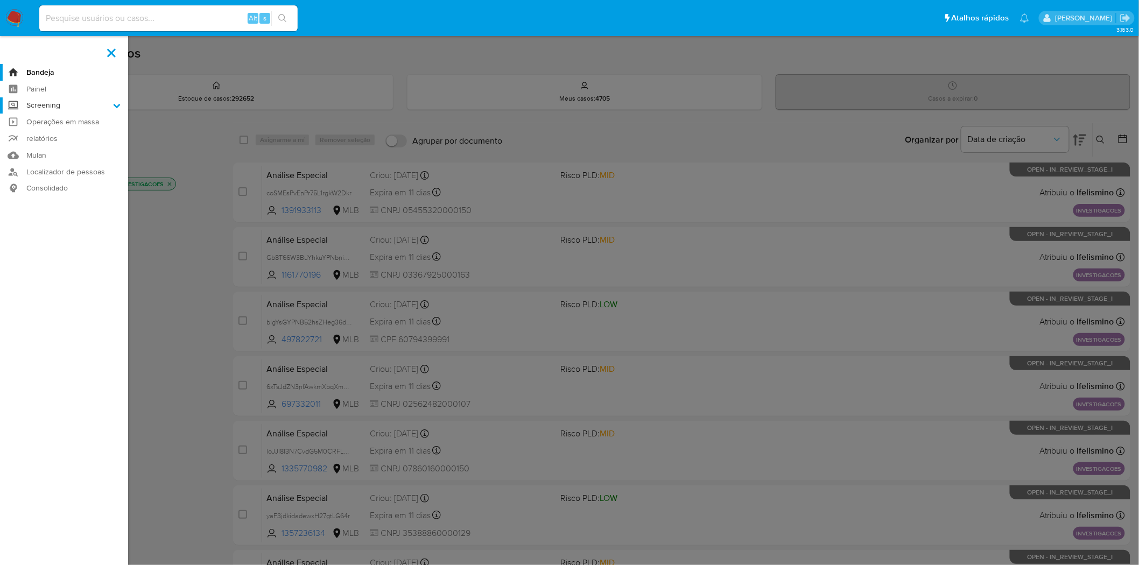
click at [47, 110] on label "Screening" at bounding box center [64, 105] width 128 height 17
click at [0, 0] on input "Screening" at bounding box center [0, 0] width 0 height 0
click at [52, 121] on link "Pesquisa em Listas" at bounding box center [64, 120] width 128 height 13
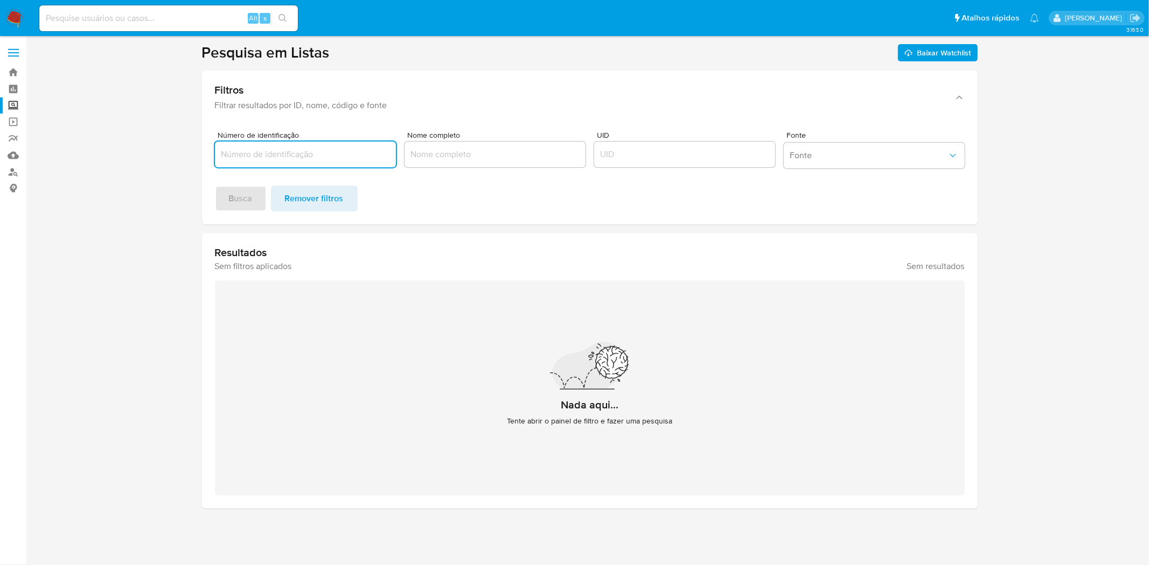
click at [845, 141] on div "Fonte Fonte" at bounding box center [874, 151] width 181 height 41
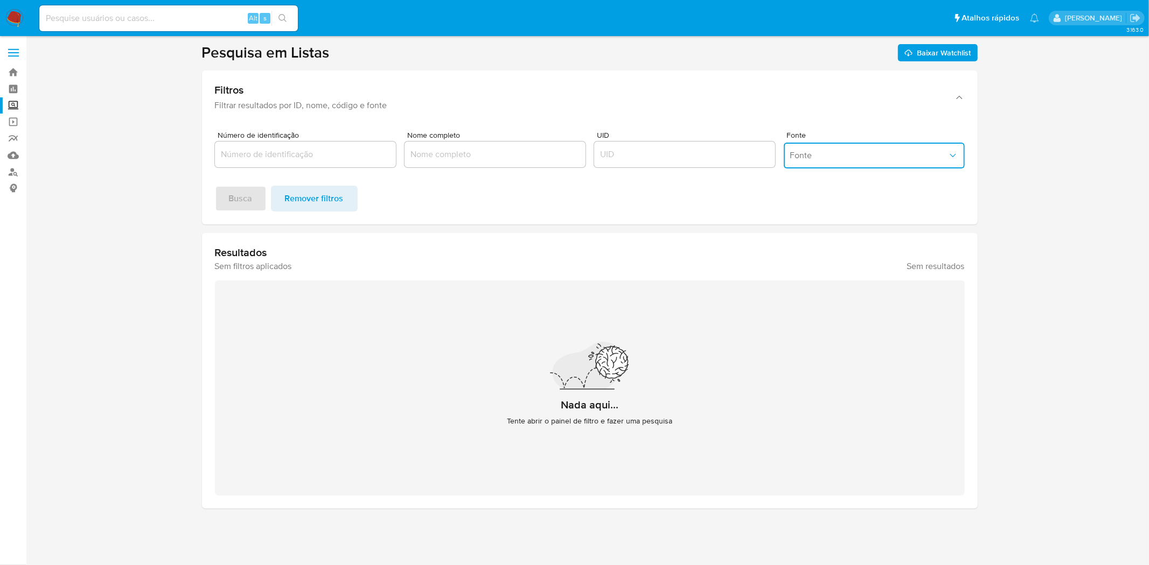
click at [845, 144] on button "Fonte" at bounding box center [874, 156] width 181 height 26
click at [806, 181] on span "MELI" at bounding box center [798, 180] width 18 height 11
click at [289, 157] on input "Número de identificação" at bounding box center [305, 155] width 181 height 14
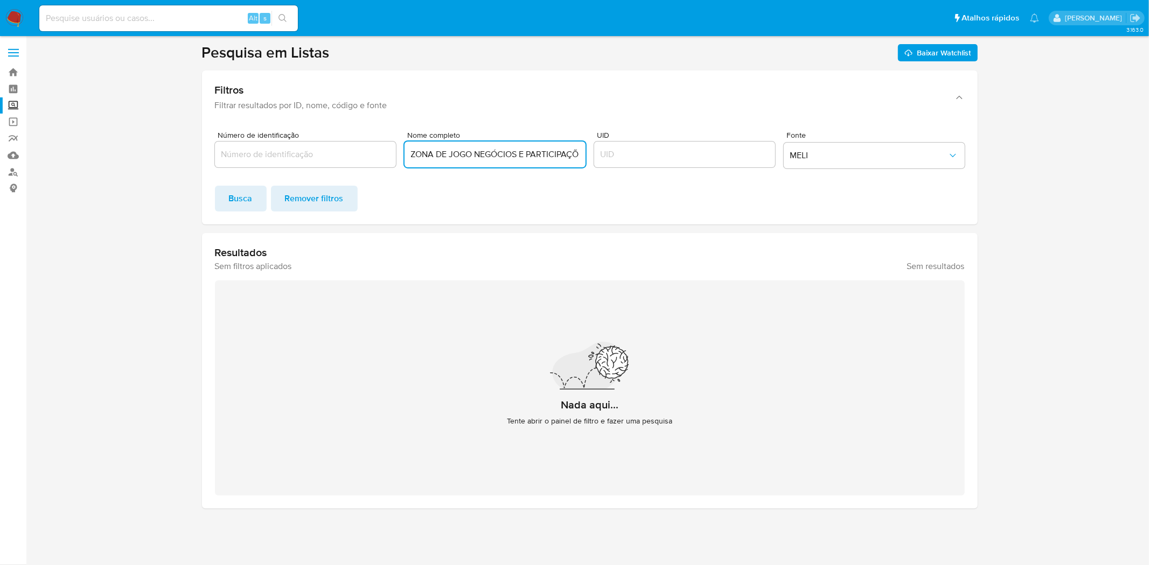
scroll to position [0, 33]
type input "ZONA DE JOGO NEGÓCIOS E PARTICIPAÇÕES LTDA"
click at [248, 197] on span "Busca" at bounding box center [241, 199] width 24 height 24
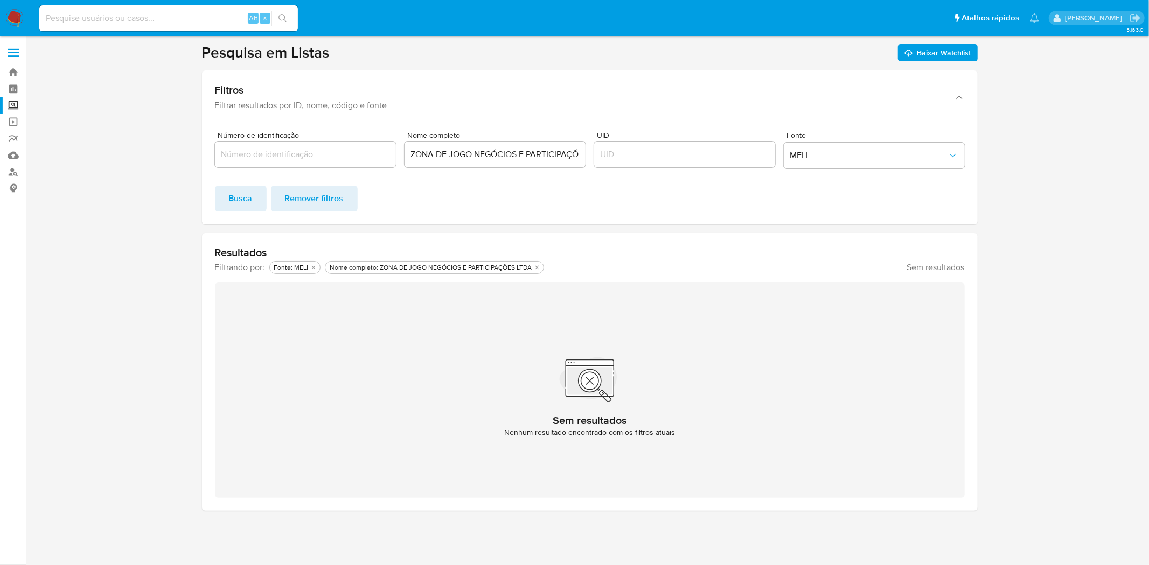
click at [281, 138] on span "Número de identificação" at bounding box center [308, 135] width 181 height 8
click at [281, 148] on input "Número de identificação" at bounding box center [305, 155] width 181 height 14
click at [271, 148] on input "Número de identificação" at bounding box center [305, 155] width 181 height 14
paste input "57163072000177"
type input "57163072000177"
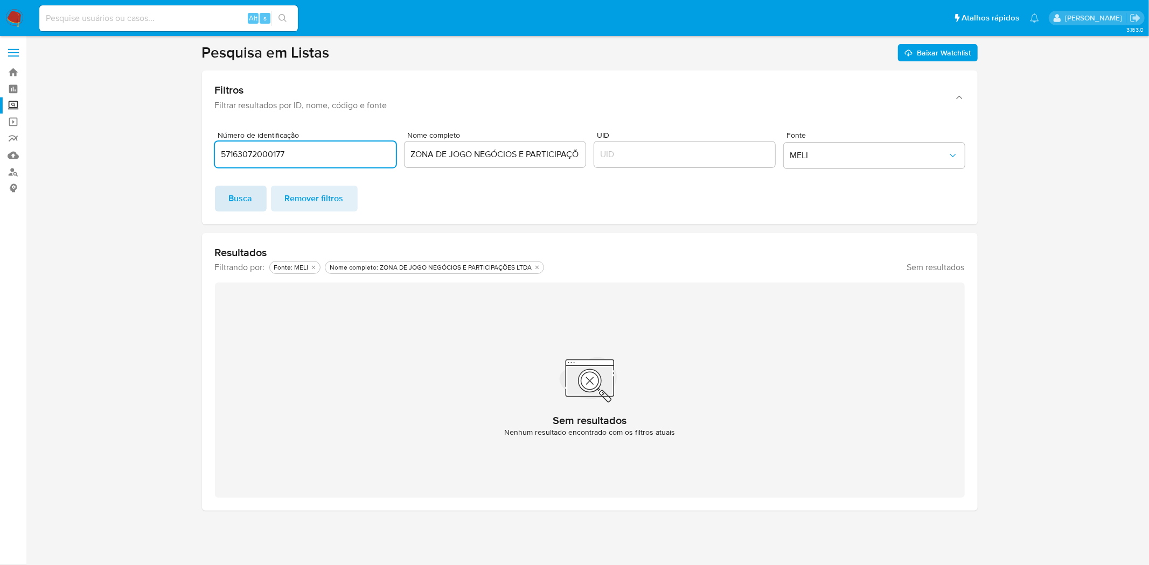
click at [229, 188] on span "Busca" at bounding box center [241, 199] width 24 height 24
click at [555, 164] on div "ZONA DE JOGO NEGÓCIOS E PARTICIPAÇÕES LTDA" at bounding box center [494, 155] width 181 height 26
click at [562, 159] on input "ZONA DE JOGO NEGÓCIOS E PARTICIPAÇÕES LTDA" at bounding box center [494, 155] width 181 height 14
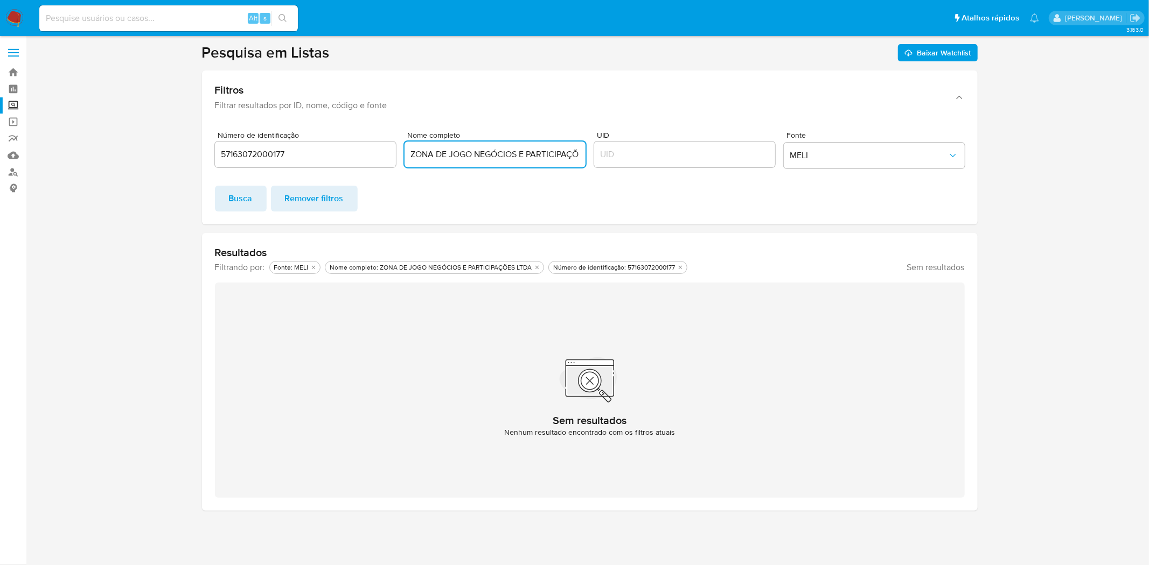
click at [562, 159] on input "ZONA DE JOGO NEGÓCIOS E PARTICIPAÇÕES LTDA" at bounding box center [494, 155] width 181 height 14
click at [615, 158] on input "UID" at bounding box center [684, 155] width 181 height 14
click at [561, 157] on input "ZONA DE JOGO NEGÓCIOS E PARTICIPAÇÕES LTDA" at bounding box center [494, 155] width 181 height 14
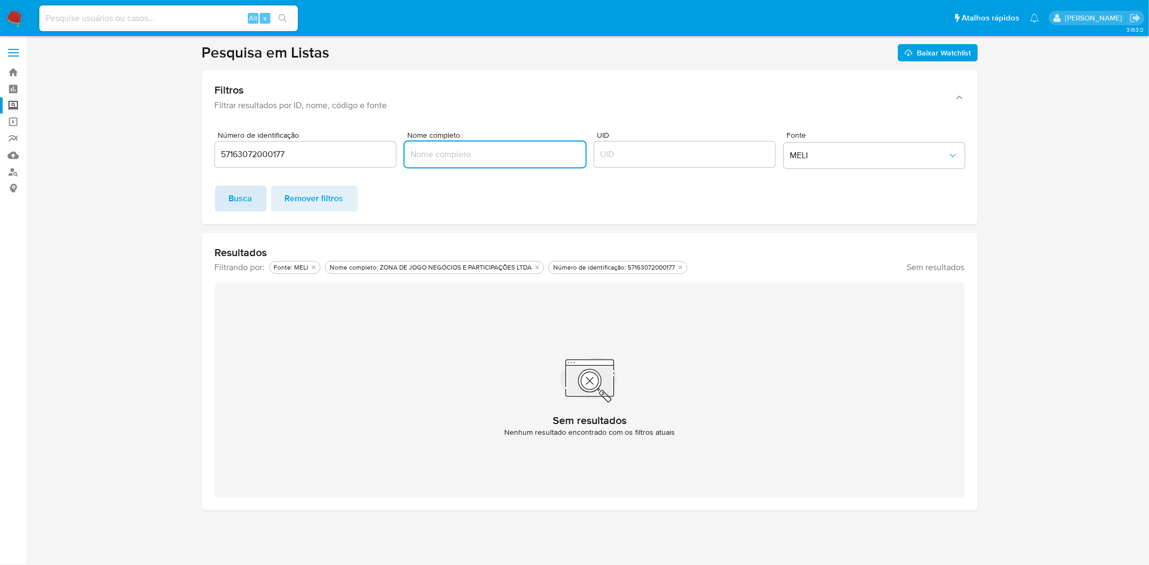
click at [229, 187] on span "Busca" at bounding box center [241, 199] width 24 height 24
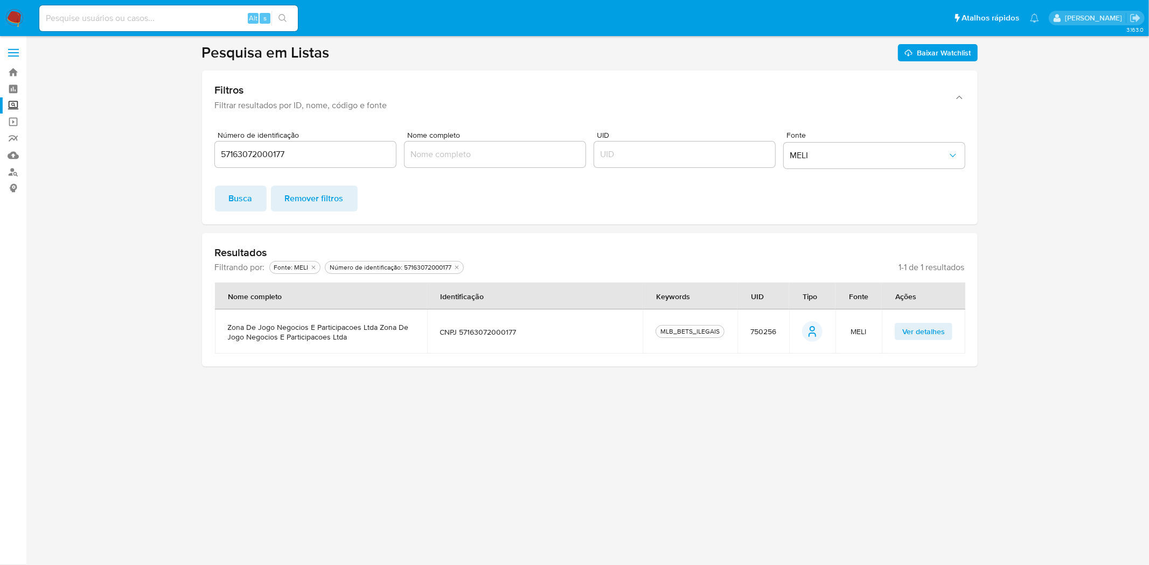
click at [917, 328] on span "Ver detalhes" at bounding box center [923, 331] width 43 height 15
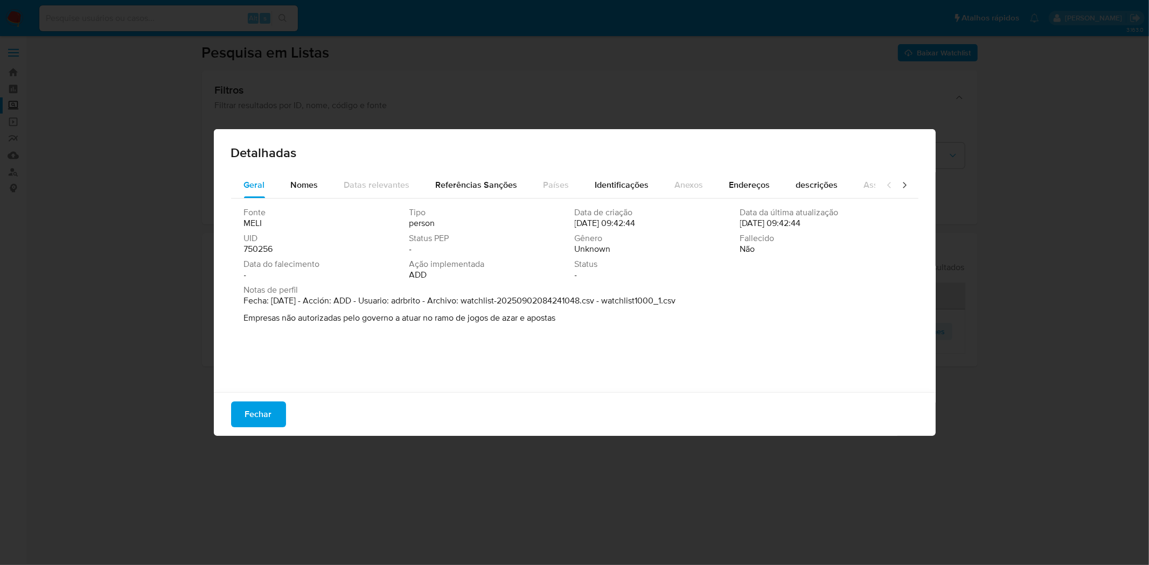
click at [74, 243] on div "Detalhadas Geral Nomes Datas relevantes Referências Sanções Países Identificaçõ…" at bounding box center [574, 282] width 1149 height 565
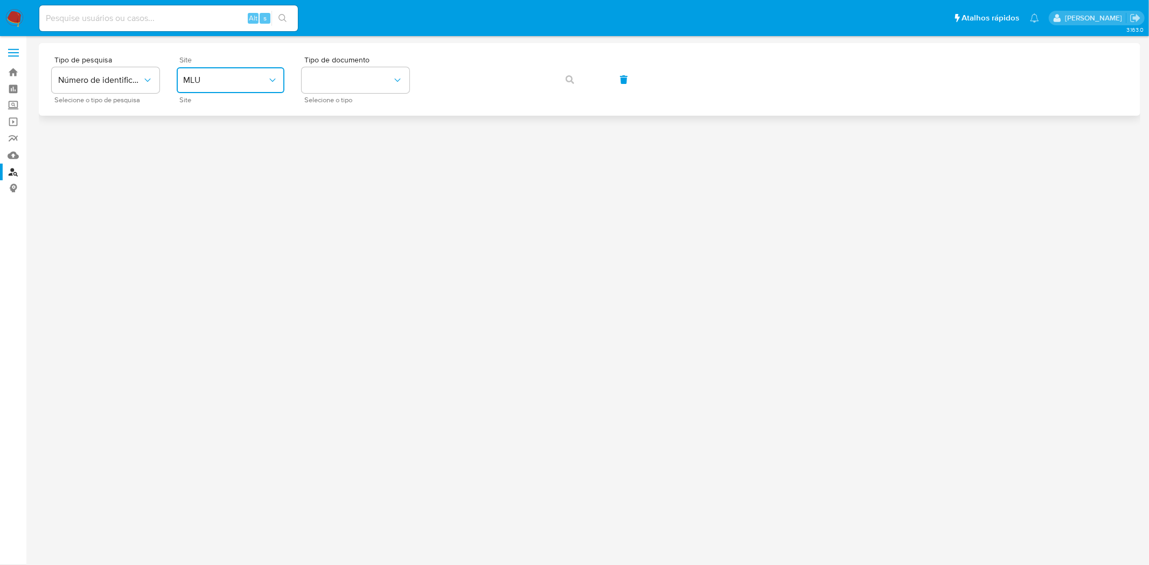
click at [230, 82] on span "MLU" at bounding box center [225, 80] width 84 height 11
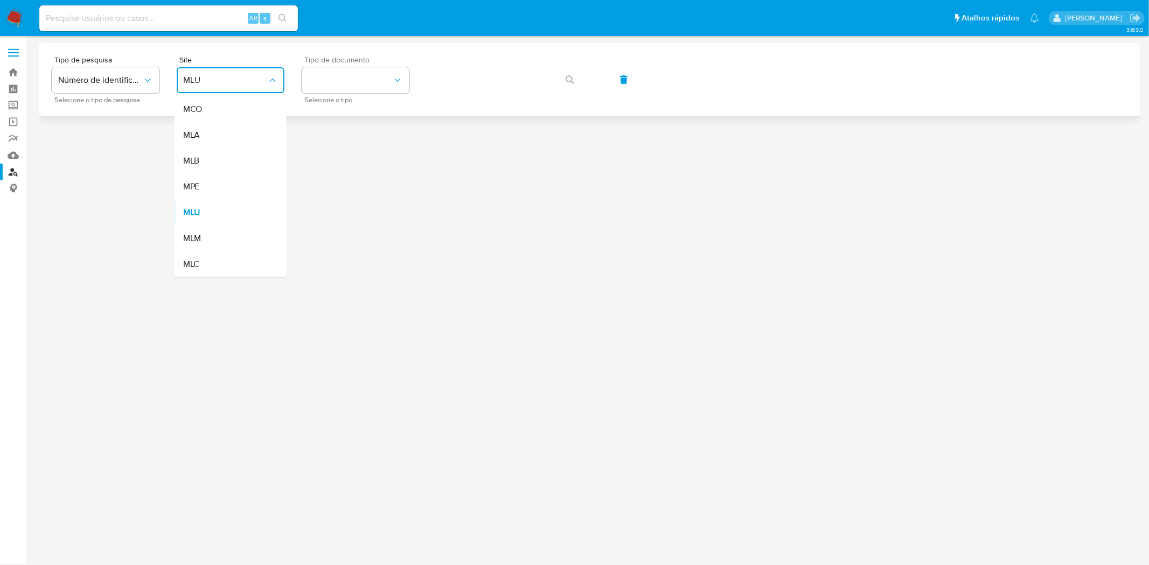
drag, startPoint x: 233, startPoint y: 158, endPoint x: 338, endPoint y: 94, distance: 122.7
click at [233, 158] on div "MLB" at bounding box center [227, 161] width 88 height 26
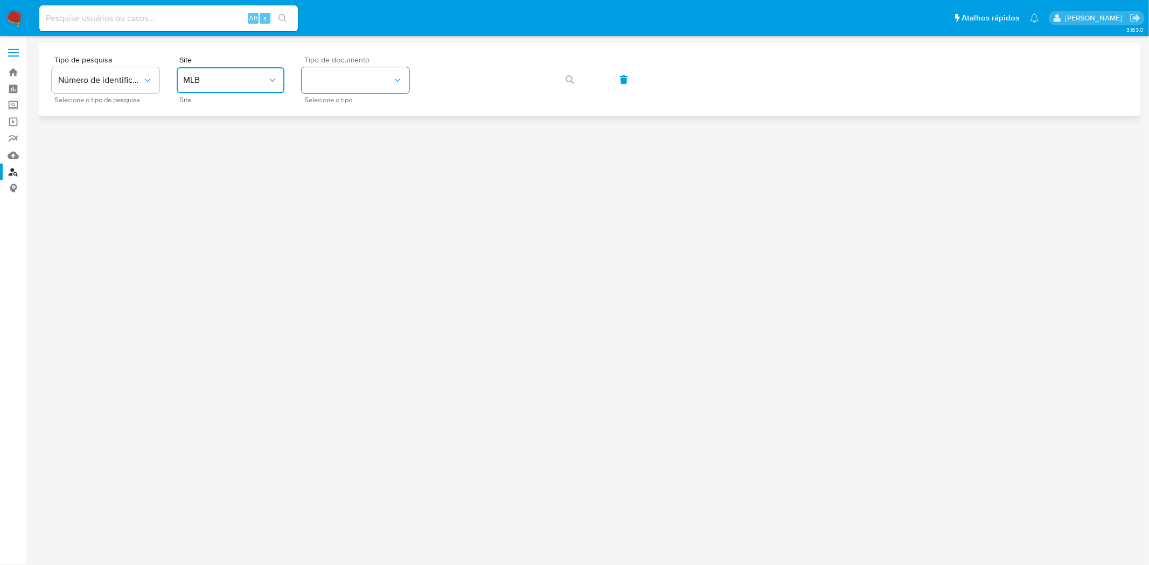
click at [340, 88] on button "identificationType" at bounding box center [356, 80] width 108 height 26
click at [363, 106] on div "CNPJ CNPJ" at bounding box center [352, 114] width 88 height 37
click at [575, 76] on button "button" at bounding box center [569, 80] width 37 height 26
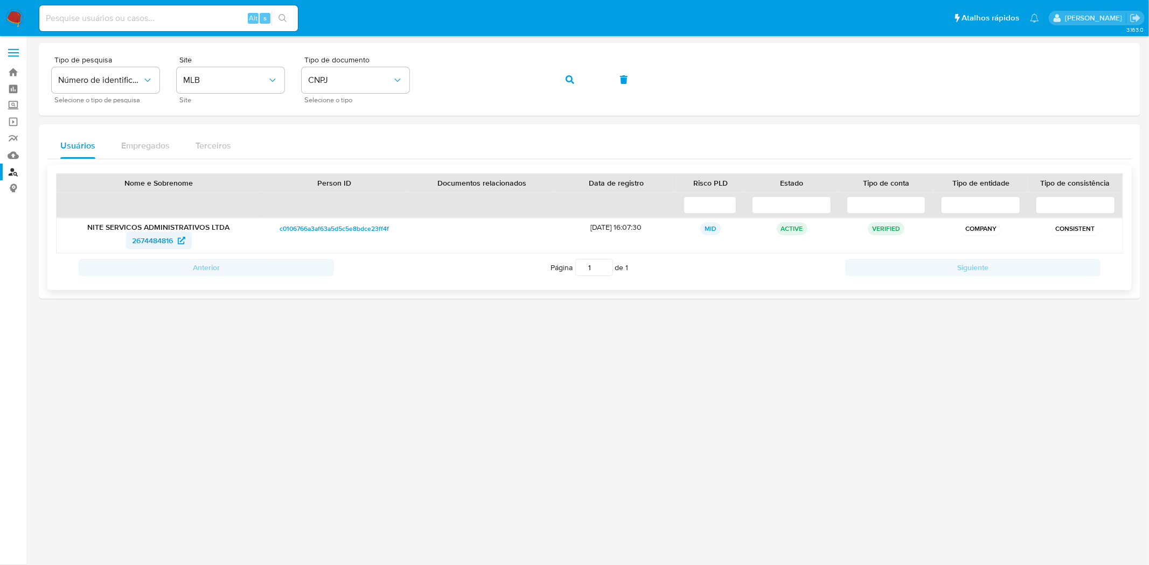
click at [155, 242] on span "2674484816" at bounding box center [152, 240] width 41 height 17
click at [559, 76] on button "button" at bounding box center [569, 80] width 37 height 26
click at [135, 240] on span "2382668057" at bounding box center [152, 240] width 43 height 17
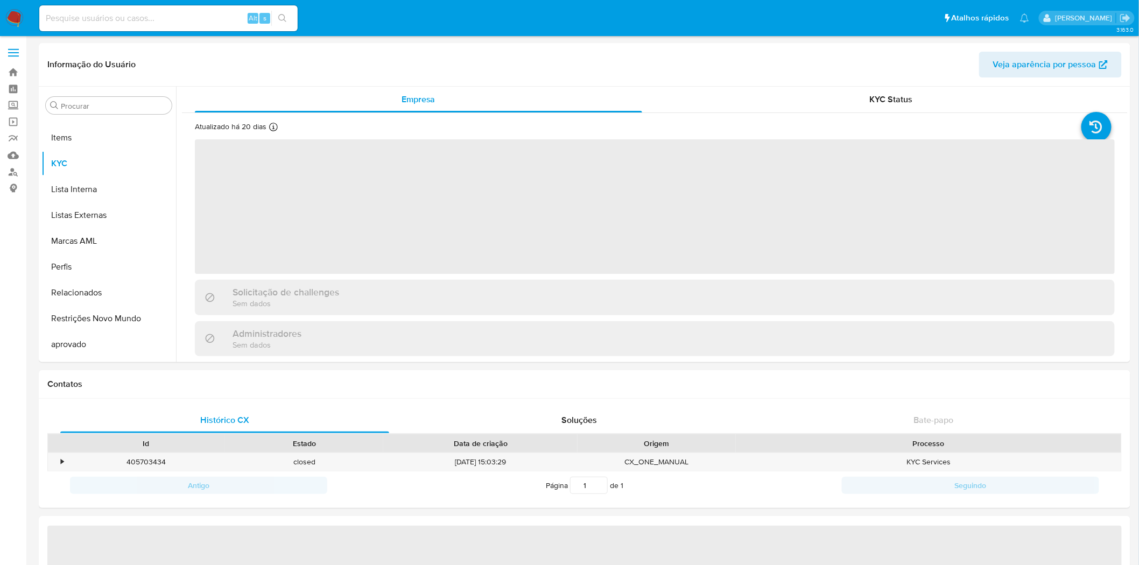
scroll to position [584, 0]
select select "10"
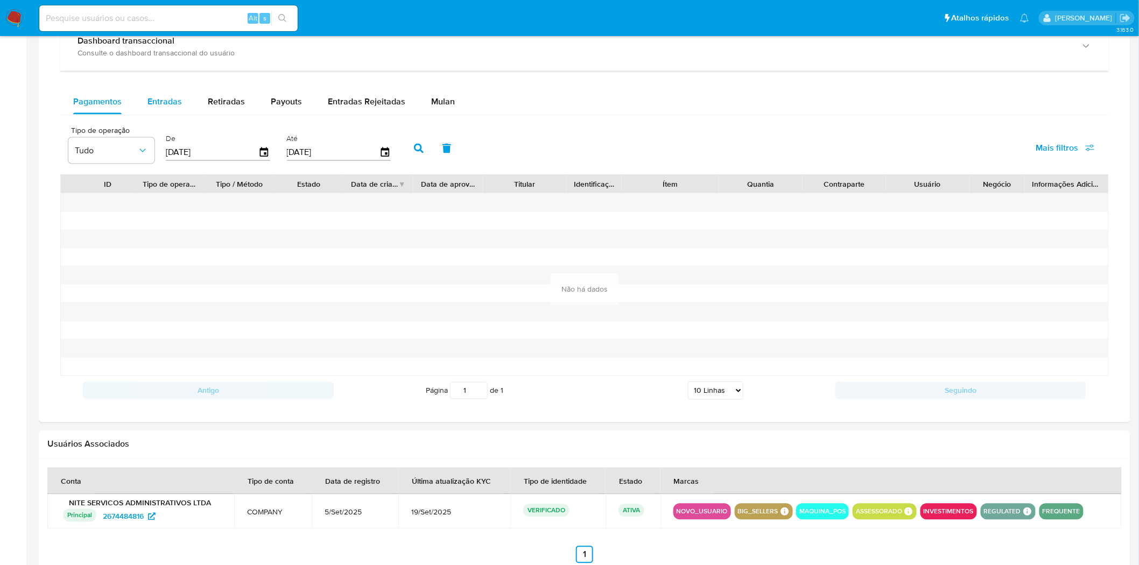
scroll to position [543, 0]
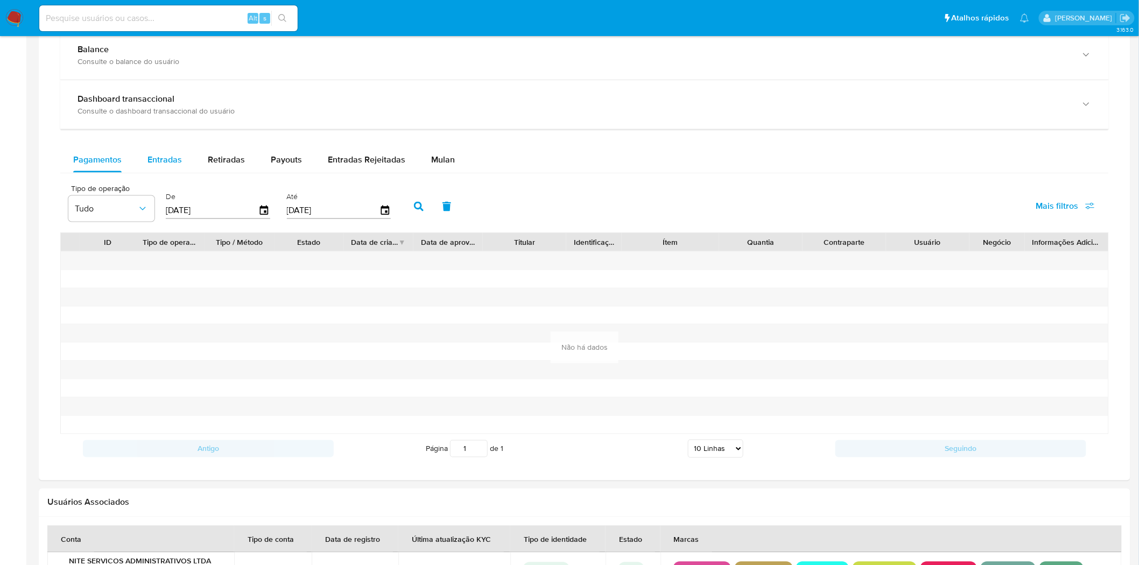
click at [169, 151] on div "Entradas" at bounding box center [165, 160] width 34 height 26
select select "10"
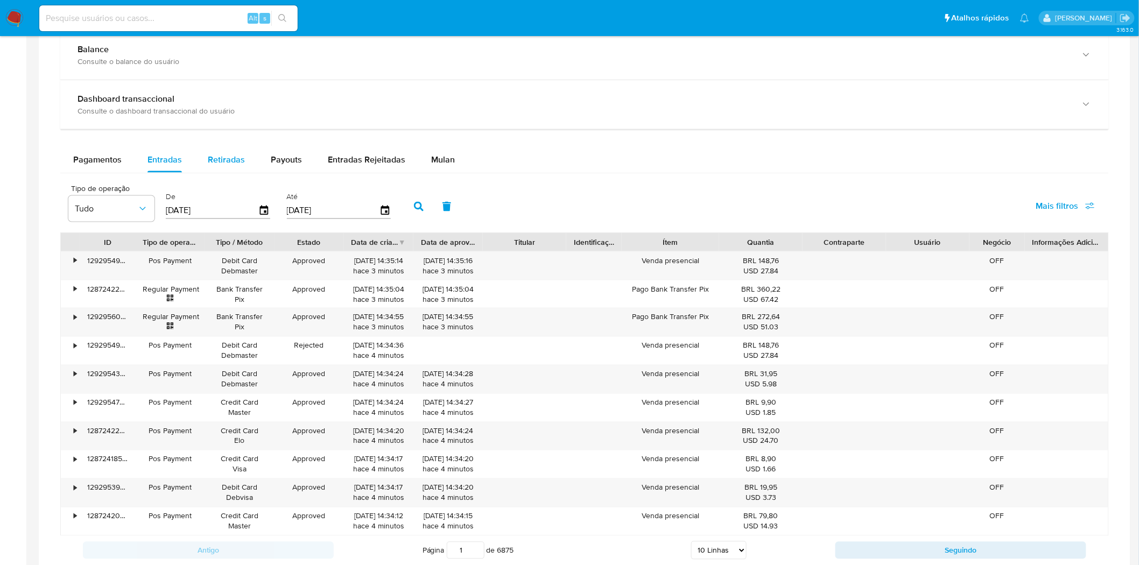
click at [212, 157] on span "Retiradas" at bounding box center [226, 159] width 37 height 12
select select "10"
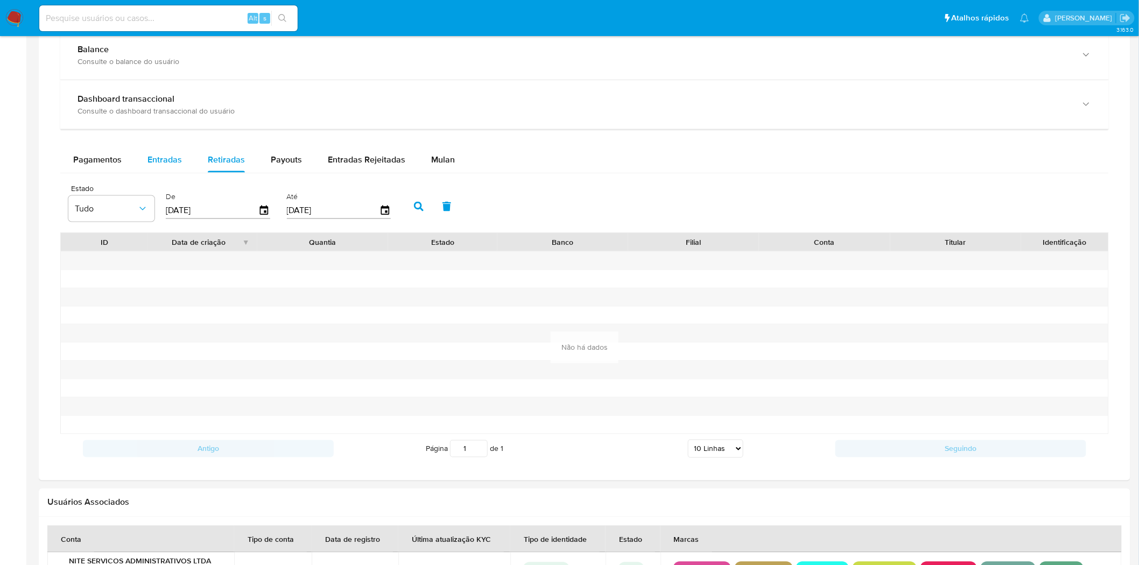
click at [163, 157] on span "Entradas" at bounding box center [165, 159] width 34 height 12
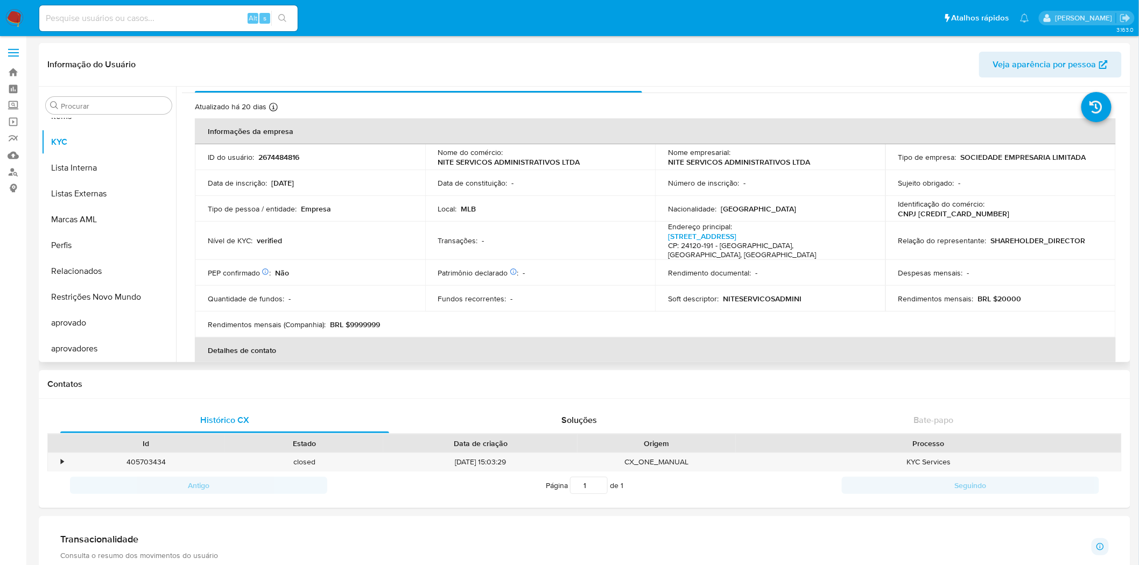
scroll to position [0, 0]
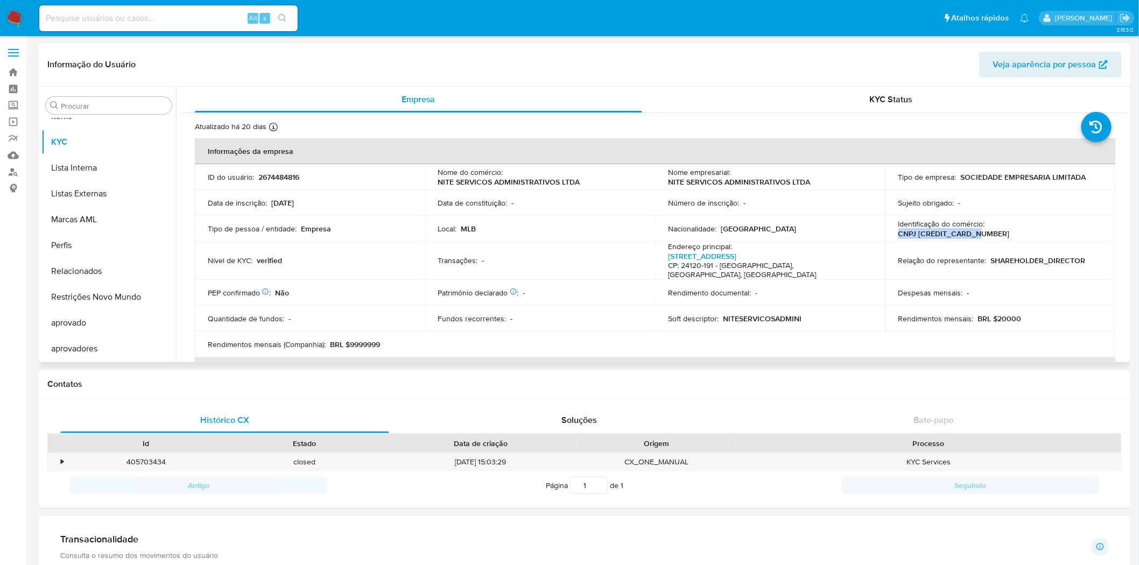
drag, startPoint x: 986, startPoint y: 225, endPoint x: 1068, endPoint y: 223, distance: 82.4
click at [1068, 223] on div "Identificação do comércio : CNPJ [CREDIT_CARD_NUMBER]" at bounding box center [1001, 228] width 205 height 19
copy p "CNPJ [CREDIT_CARD_NUMBER]"
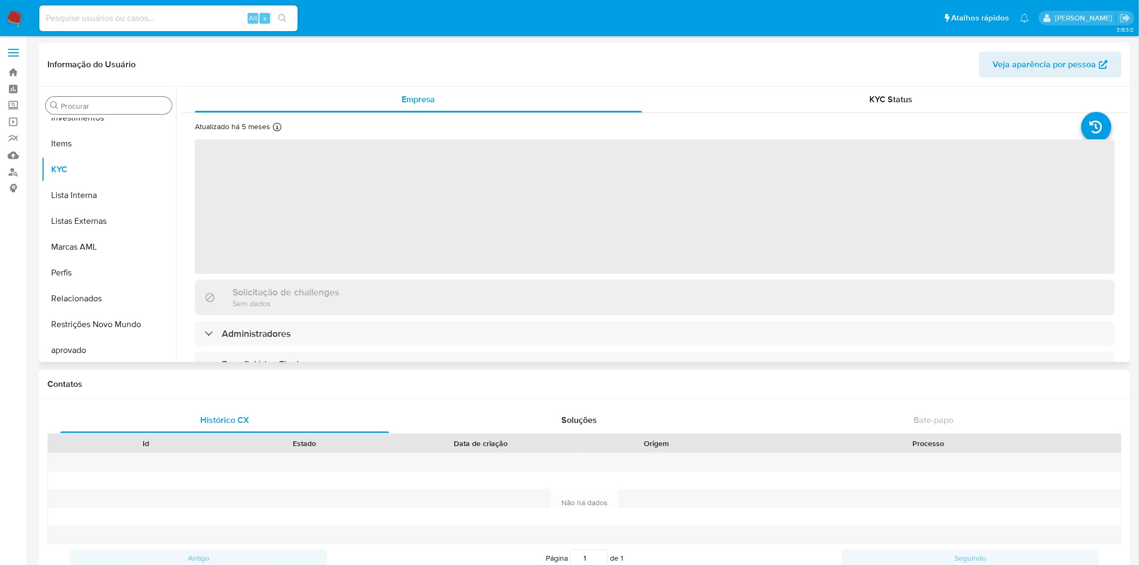
scroll to position [584, 0]
click at [136, 108] on input "Procurar" at bounding box center [114, 106] width 107 height 10
select select "10"
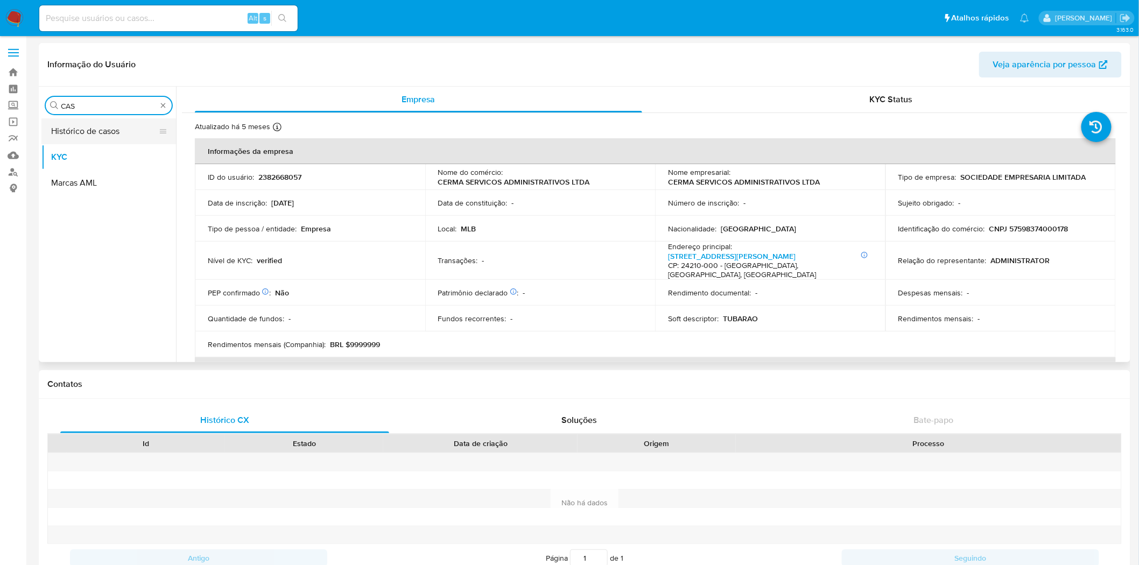
type input "CAS"
click at [121, 133] on button "Histórico de casos" at bounding box center [104, 131] width 126 height 26
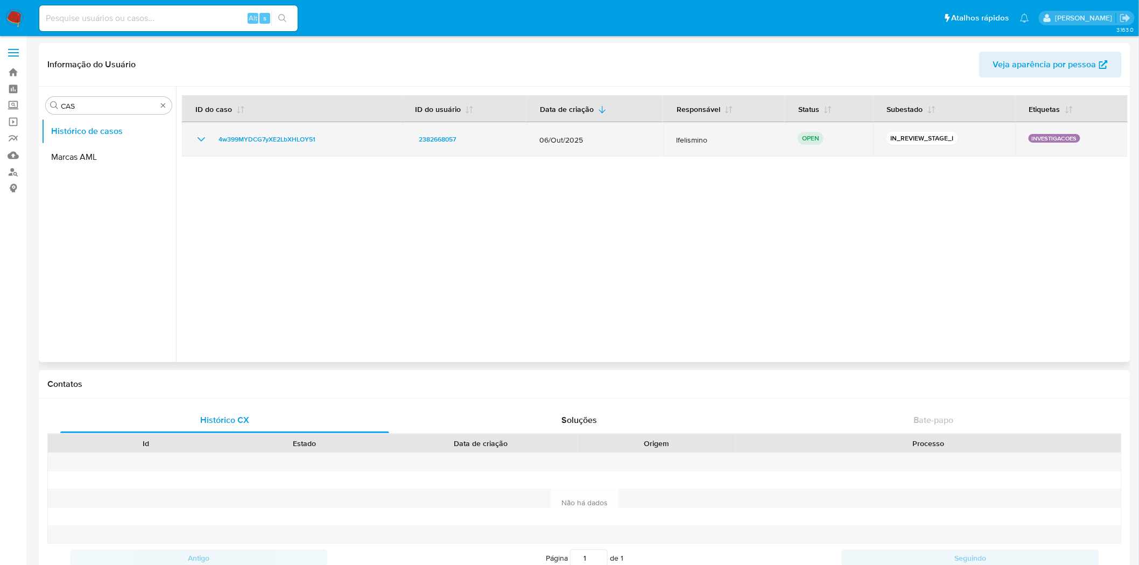
click at [200, 141] on icon "Mostrar/Ocultar" at bounding box center [201, 139] width 13 height 13
click at [260, 139] on span "4w399MYDCG7yXE2LbXHLOY51" at bounding box center [267, 139] width 97 height 13
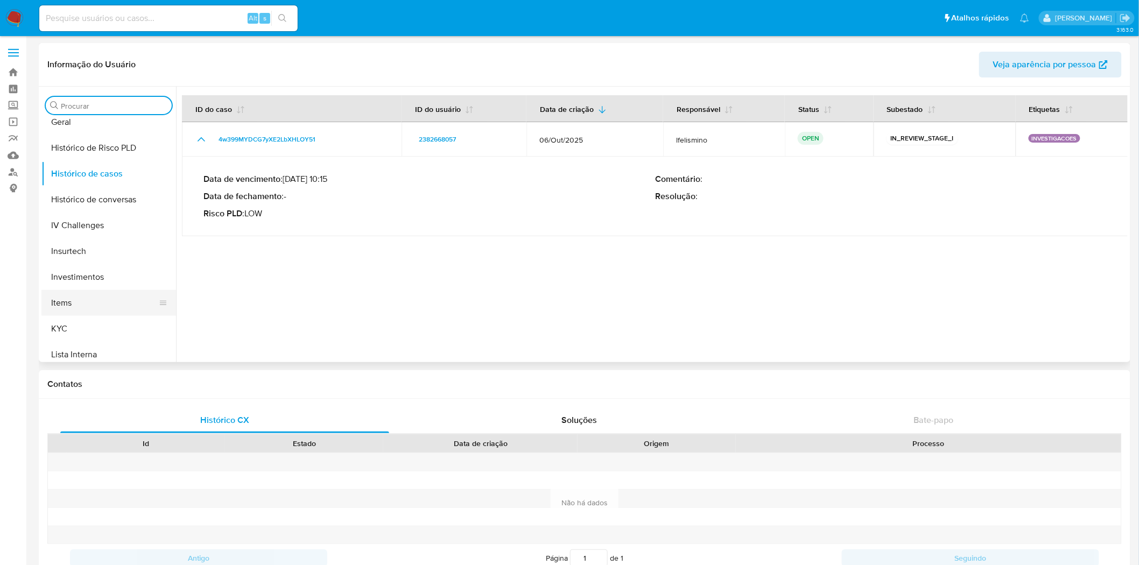
scroll to position [418, 0]
click at [83, 302] on button "KYC" at bounding box center [104, 308] width 126 height 26
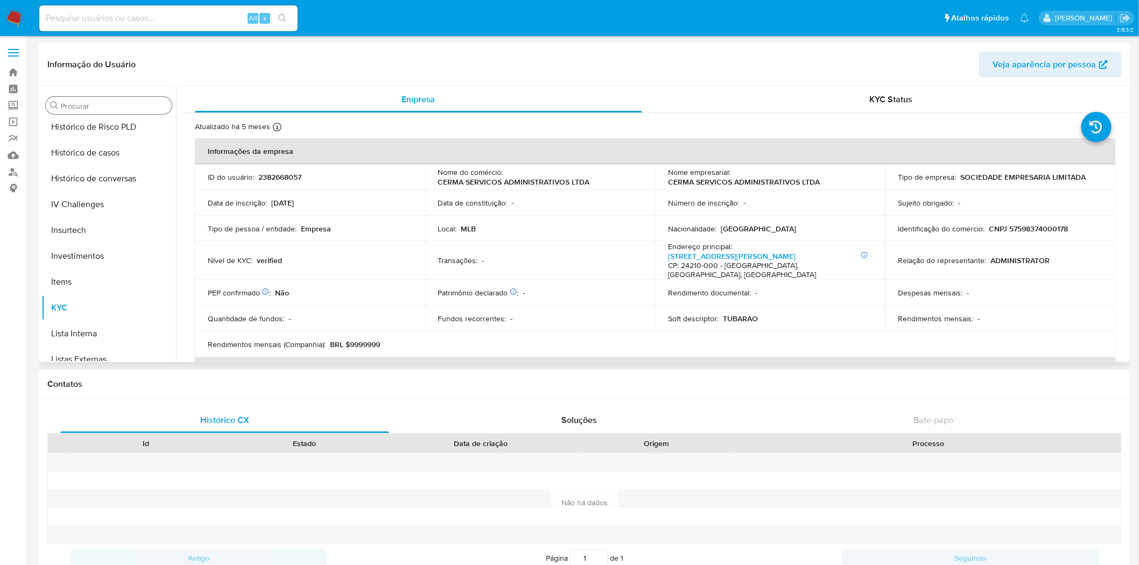
click at [1059, 227] on p "CNPJ 57598374000178" at bounding box center [1029, 229] width 79 height 10
copy p "57598374000178"
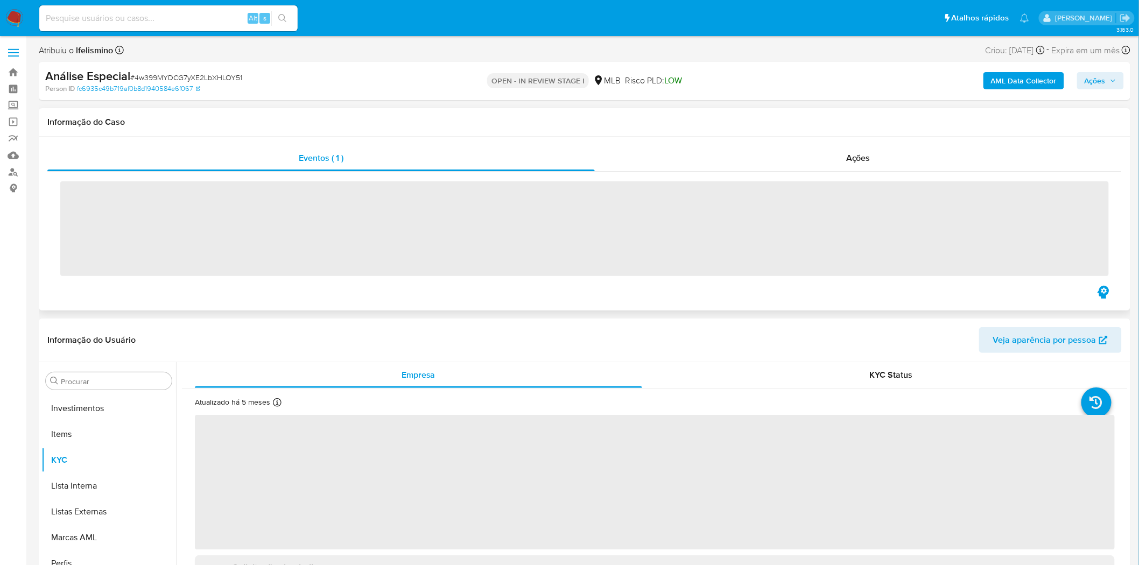
scroll to position [584, 0]
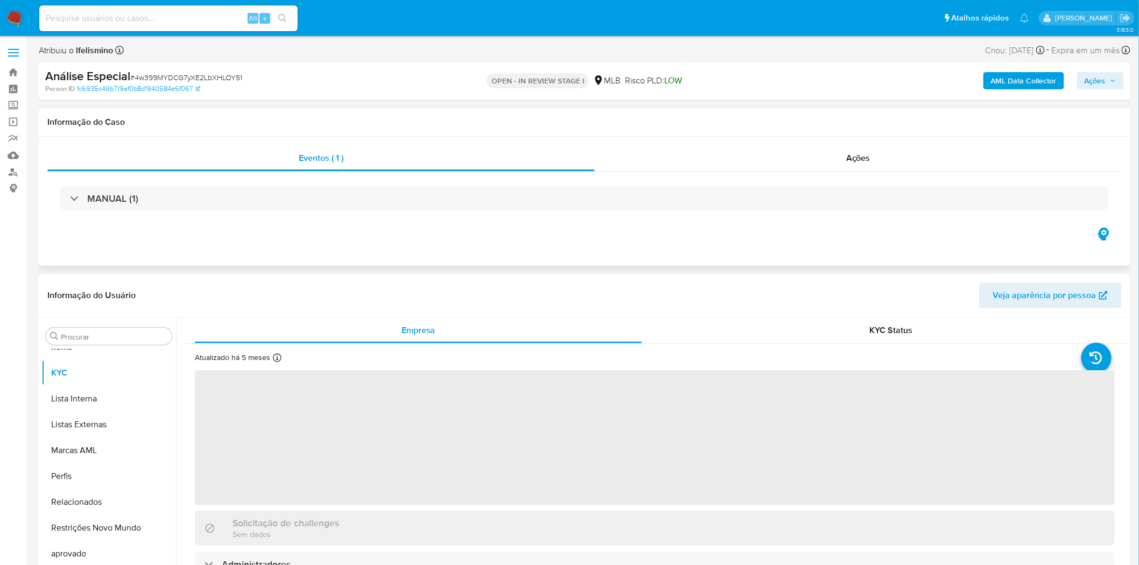
click at [898, 173] on div "MANUAL (1)" at bounding box center [584, 199] width 1075 height 54
click at [898, 165] on div "Ações" at bounding box center [858, 158] width 527 height 26
select select "10"
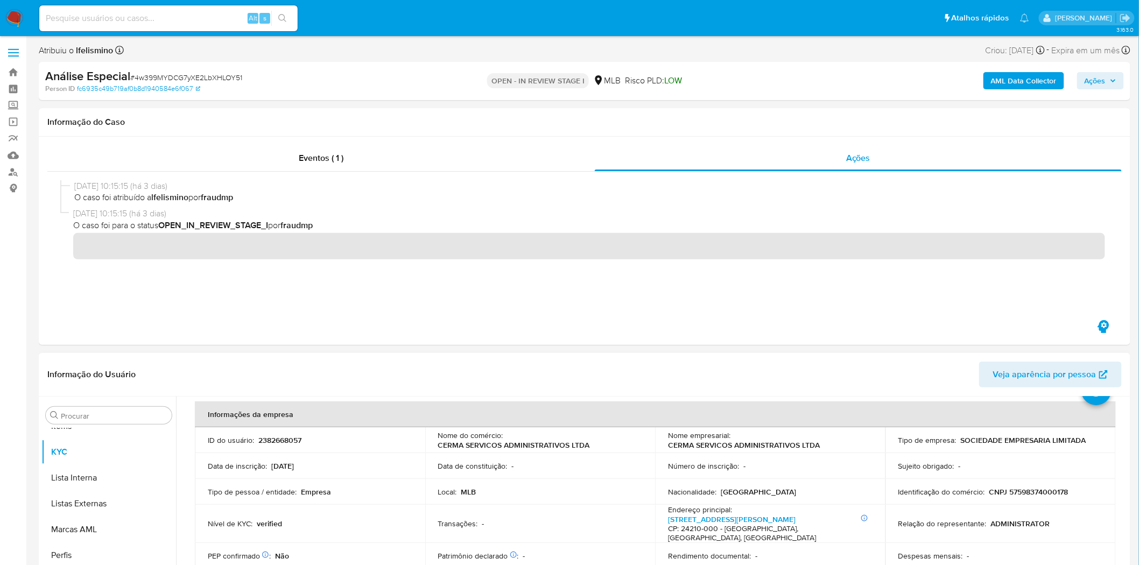
scroll to position [120, 0]
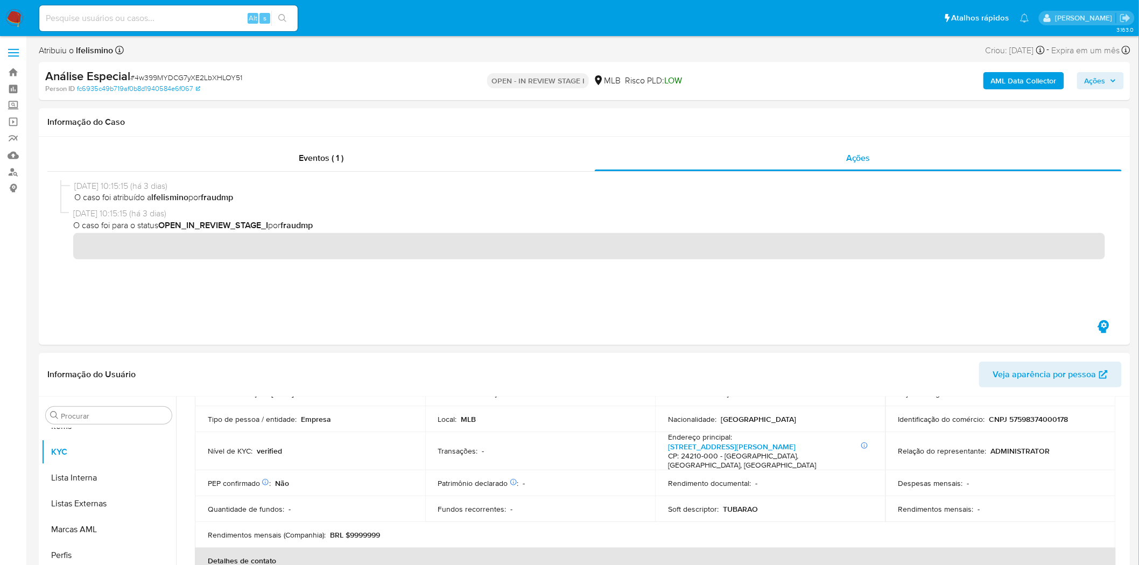
click at [1032, 423] on p "CNPJ 57598374000178" at bounding box center [1029, 420] width 79 height 10
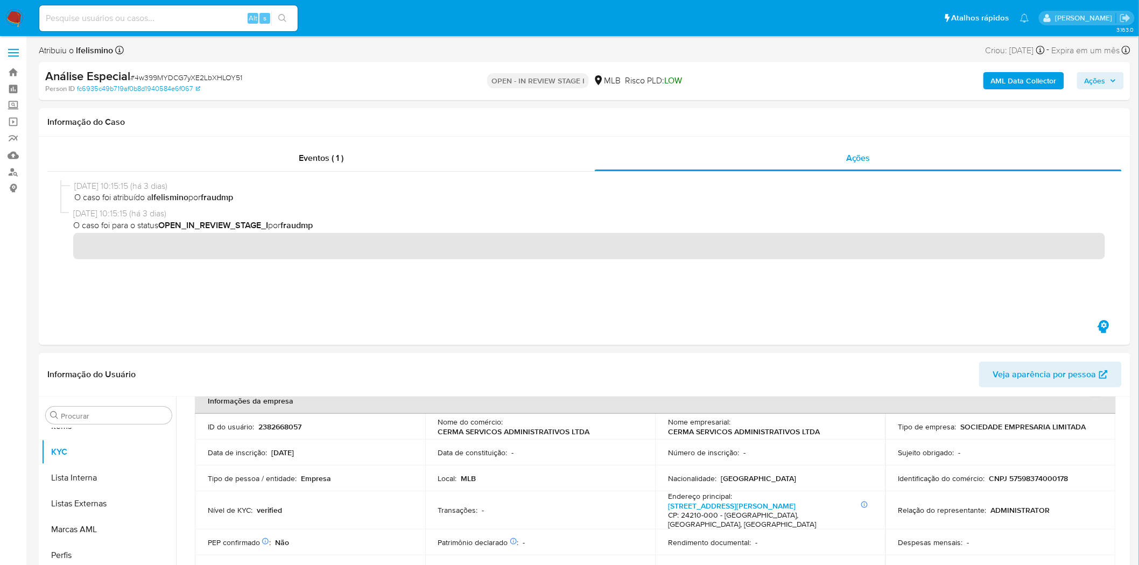
scroll to position [60, 0]
click at [1022, 476] on p "CNPJ 57598374000178" at bounding box center [1029, 479] width 79 height 10
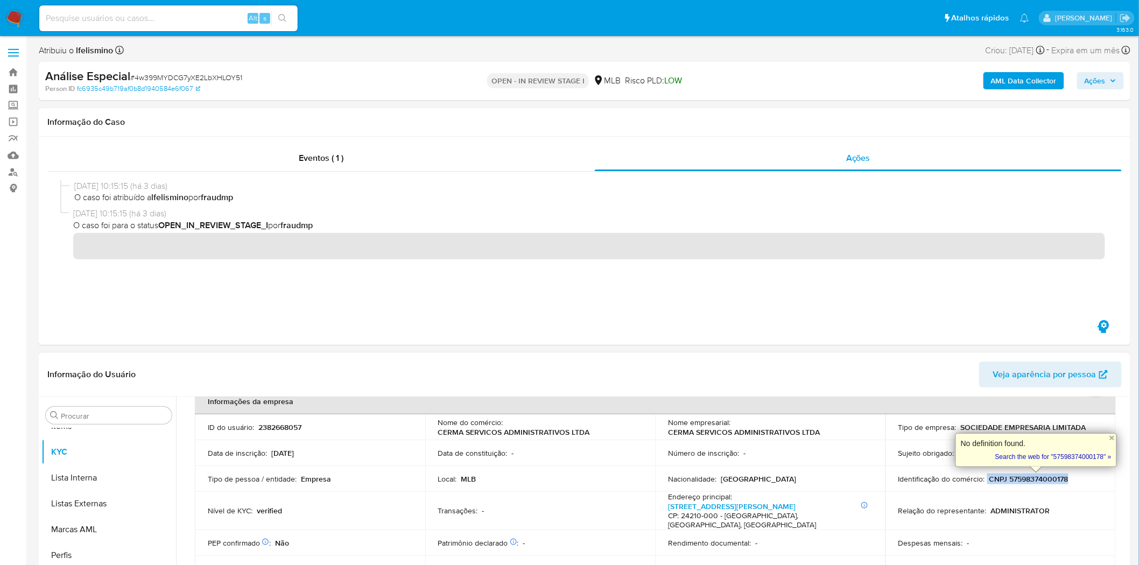
drag, startPoint x: 984, startPoint y: 478, endPoint x: 1105, endPoint y: 481, distance: 120.7
click at [1105, 481] on td "Identificação do comércio : CNPJ 57598374000178" at bounding box center [1001, 479] width 230 height 26
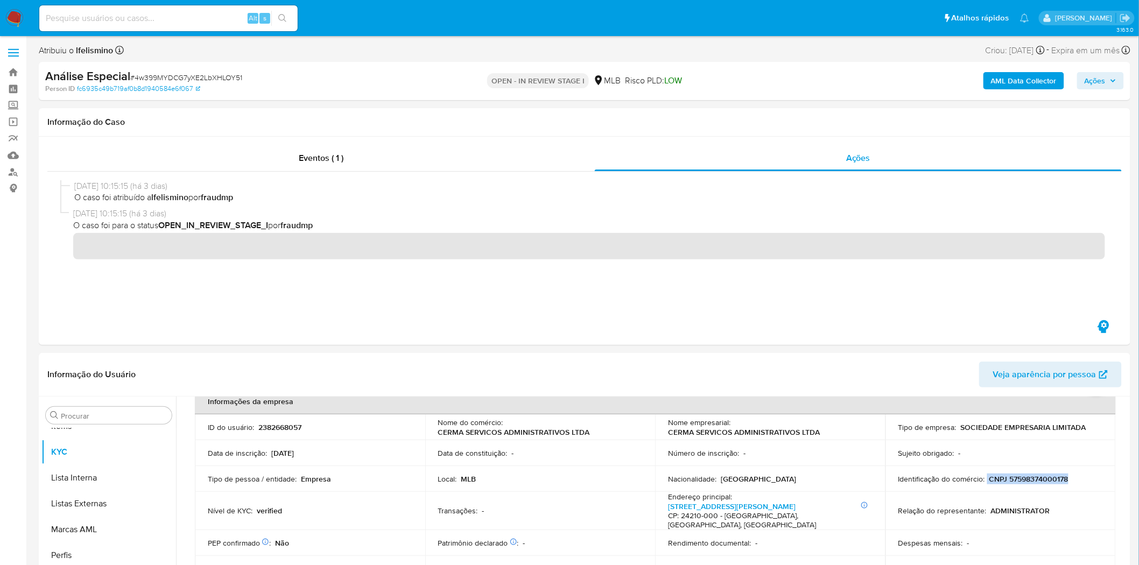
copy div "CNPJ 57598374000178"
click at [83, 541] on button "Geral" at bounding box center [104, 545] width 126 height 26
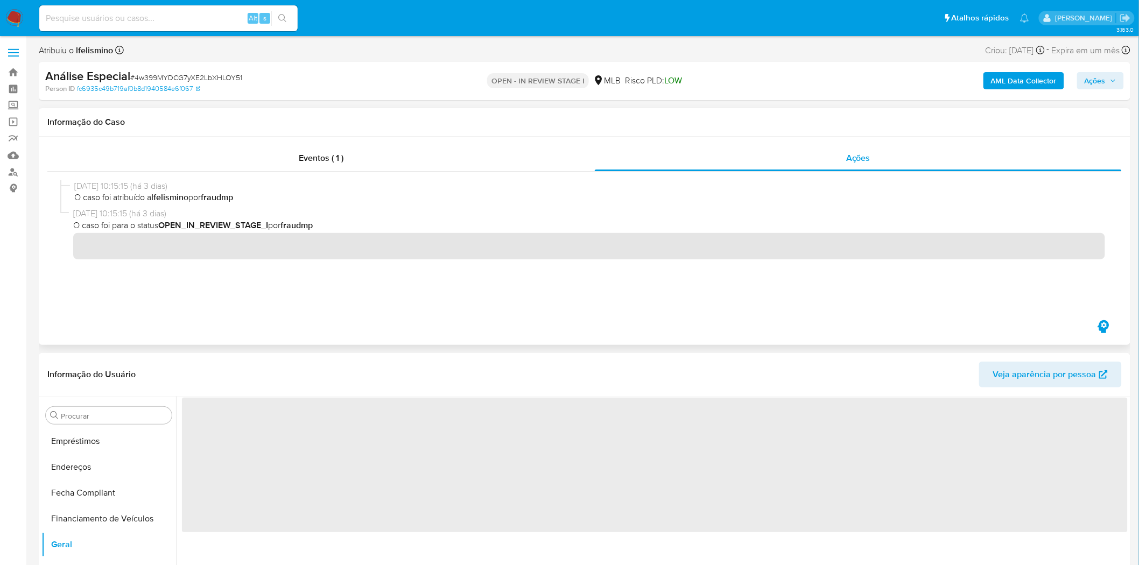
scroll to position [0, 0]
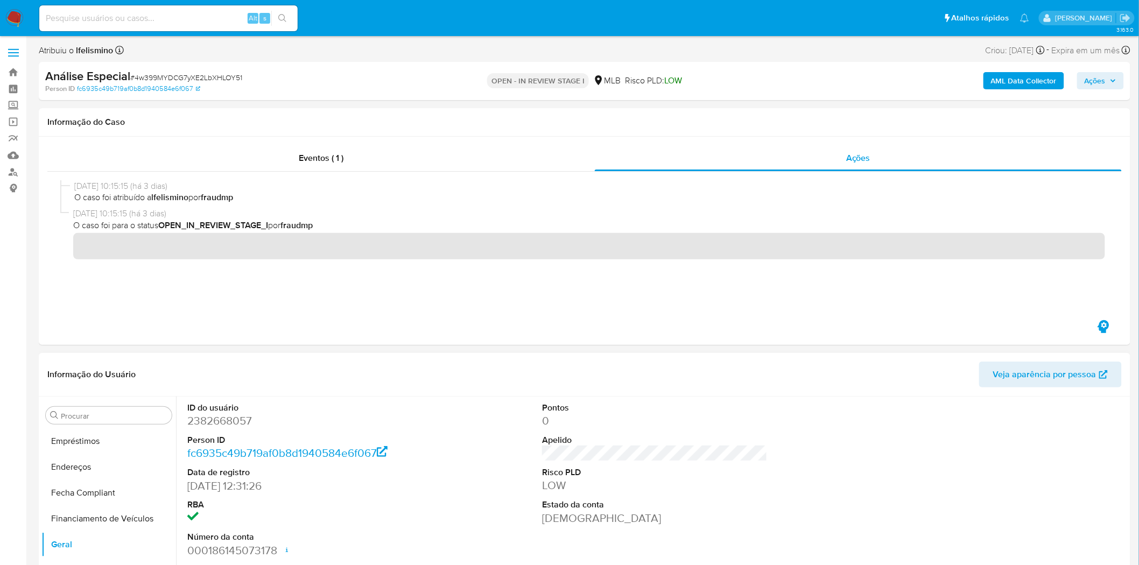
click at [232, 417] on dd "2382668057" at bounding box center [300, 421] width 226 height 15
copy dd "2382668057"
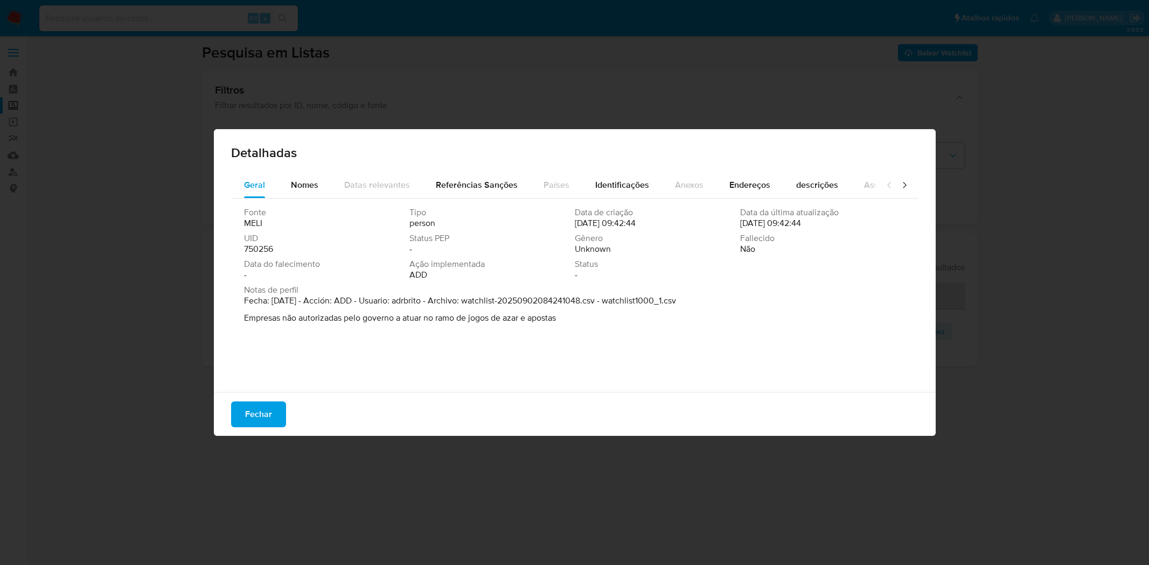
click at [79, 89] on div "Detalhadas Geral Nomes Datas relevantes Referências Sanções Países Identificaçõ…" at bounding box center [574, 282] width 1149 height 565
click at [275, 407] on button "Fechar" at bounding box center [258, 415] width 55 height 26
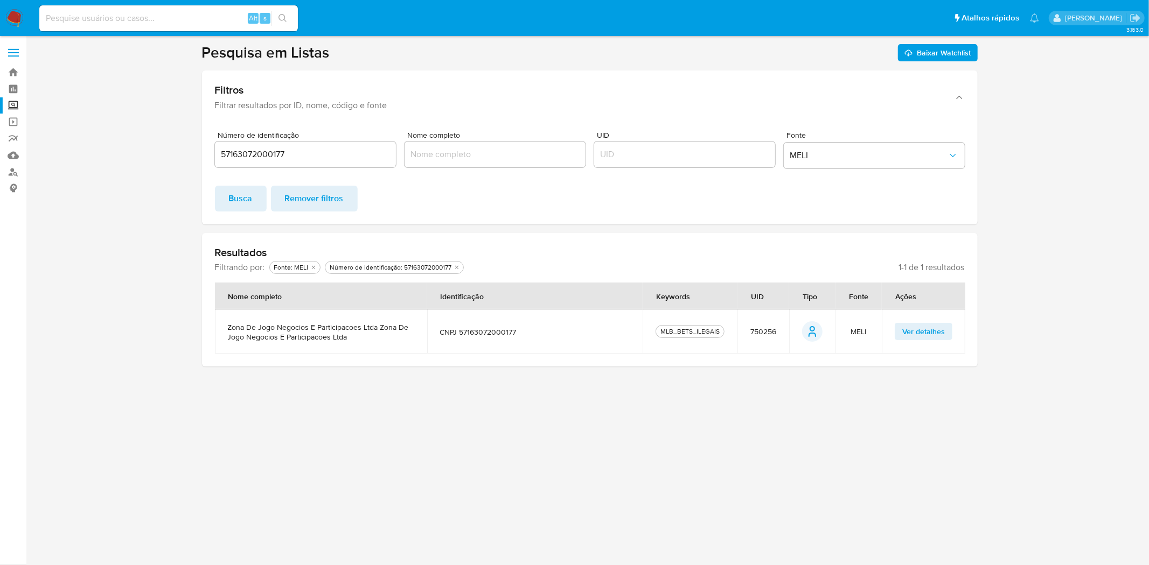
click at [758, 334] on span "750256" at bounding box center [763, 332] width 26 height 10
click at [13, 22] on img at bounding box center [14, 18] width 18 height 18
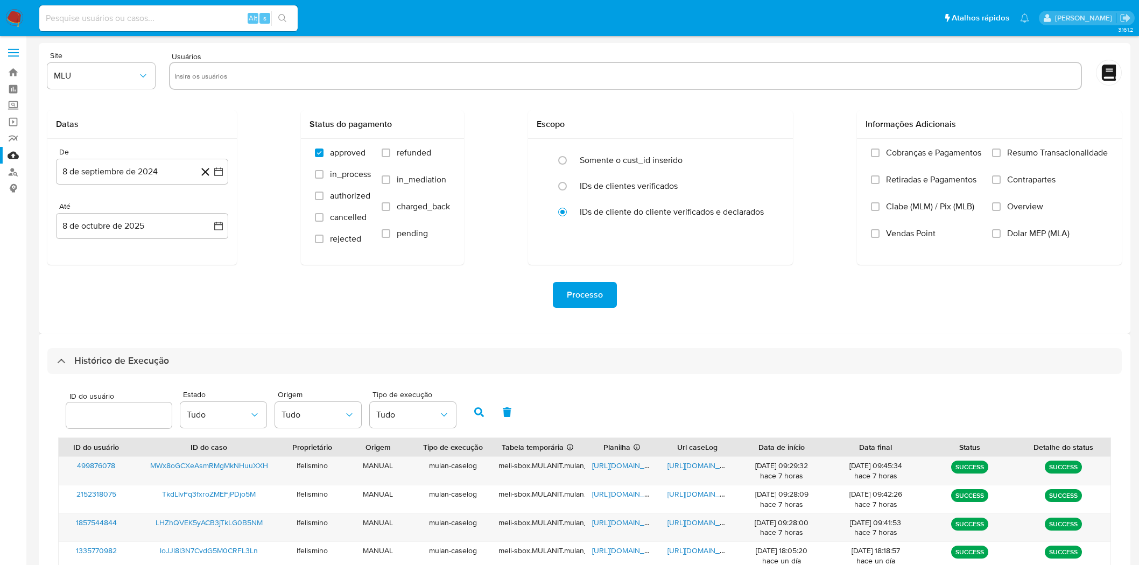
select select "20"
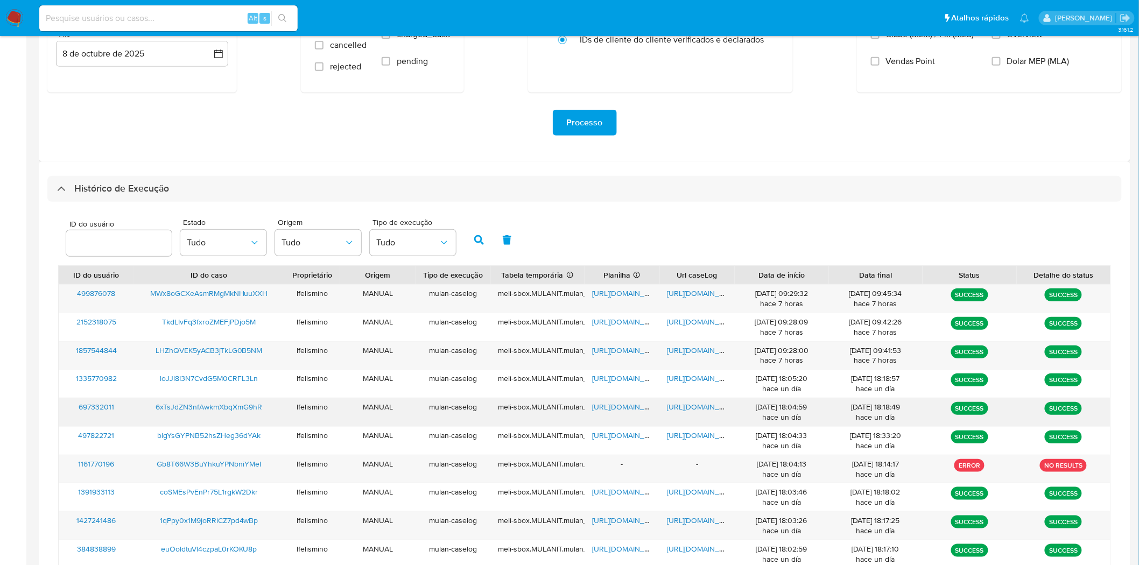
scroll to position [179, 0]
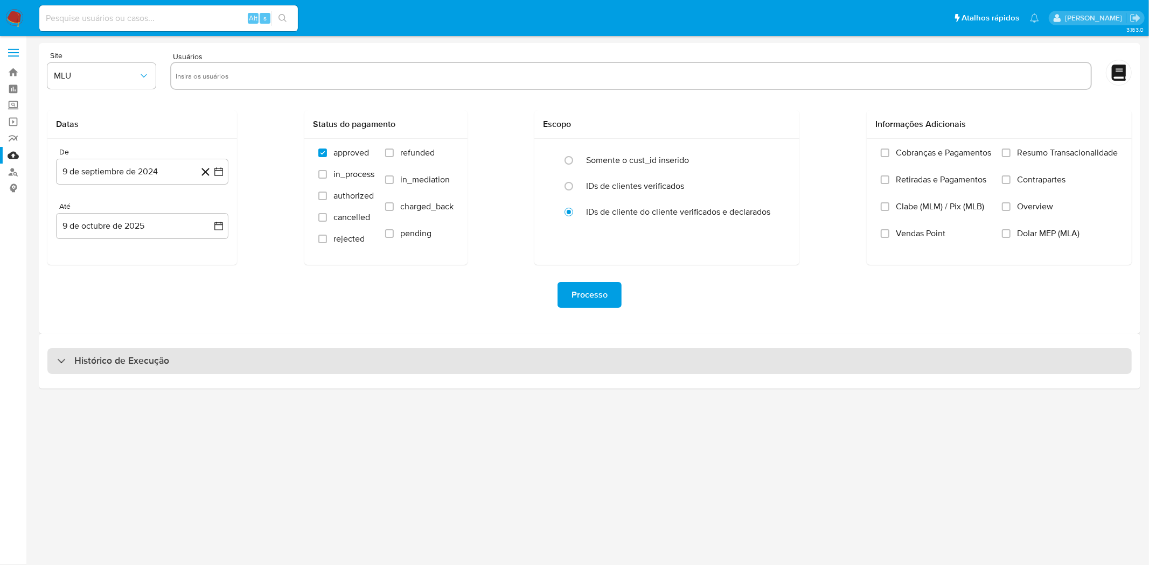
click at [361, 367] on div "Histórico de Execução" at bounding box center [589, 361] width 1084 height 26
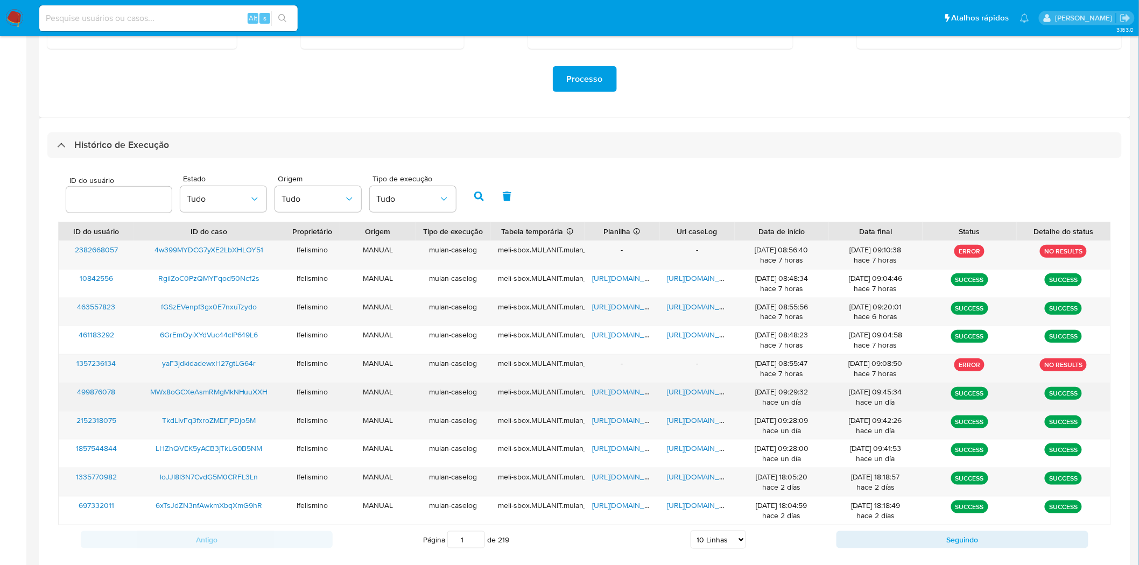
scroll to position [234, 0]
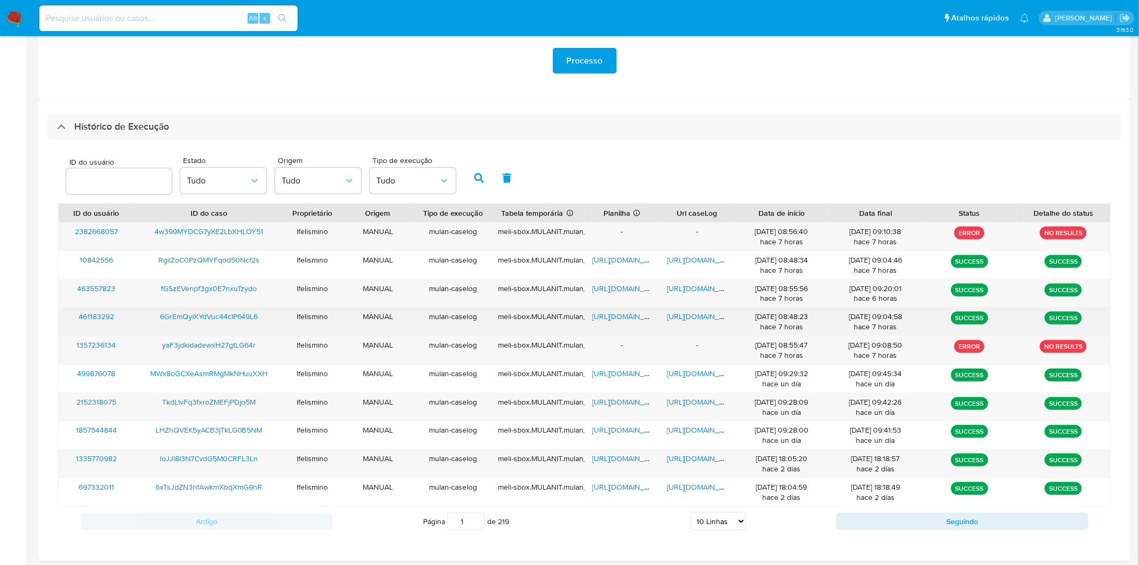
click at [699, 315] on span "[URL][DOMAIN_NAME]" at bounding box center [705, 316] width 74 height 11
click at [612, 319] on span "[URL][DOMAIN_NAME]" at bounding box center [629, 316] width 74 height 11
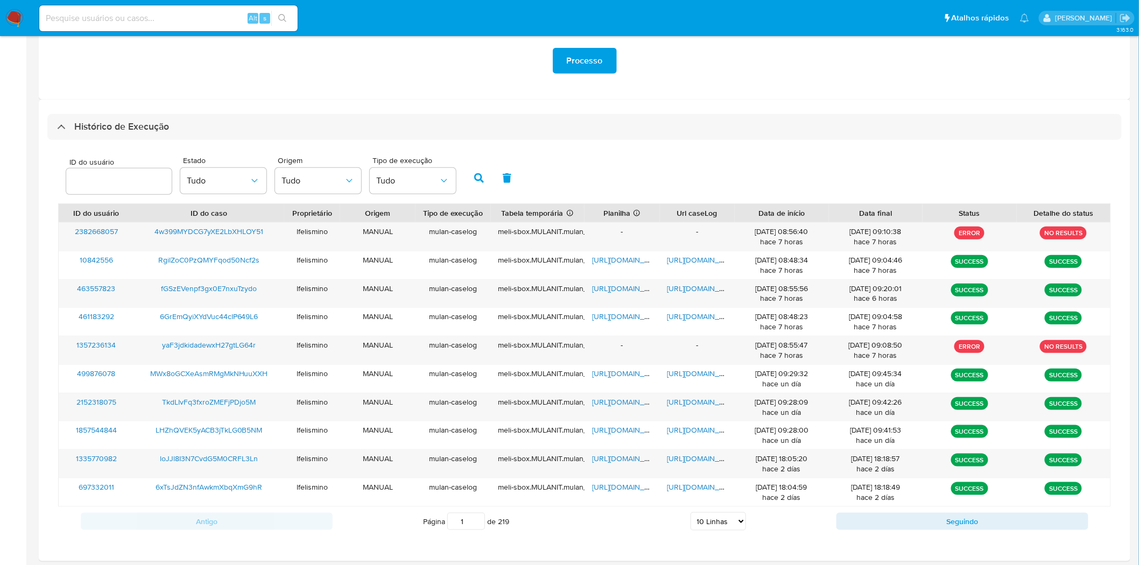
click at [731, 518] on select "5 Linhas 10 Linhas 20 Linhas 25 Linhas 50 Linhas 100 Linhas" at bounding box center [718, 522] width 55 height 18
click at [691, 513] on select "5 Linhas 10 Linhas 20 Linhas 25 Linhas 50 Linhas 100 Linhas" at bounding box center [718, 522] width 55 height 18
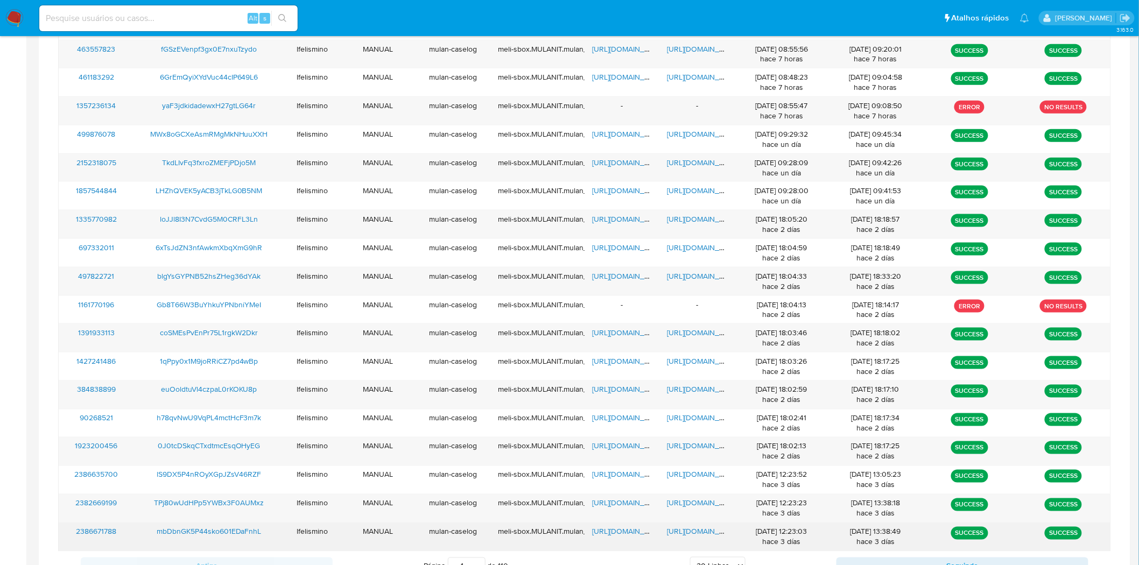
scroll to position [561, 0]
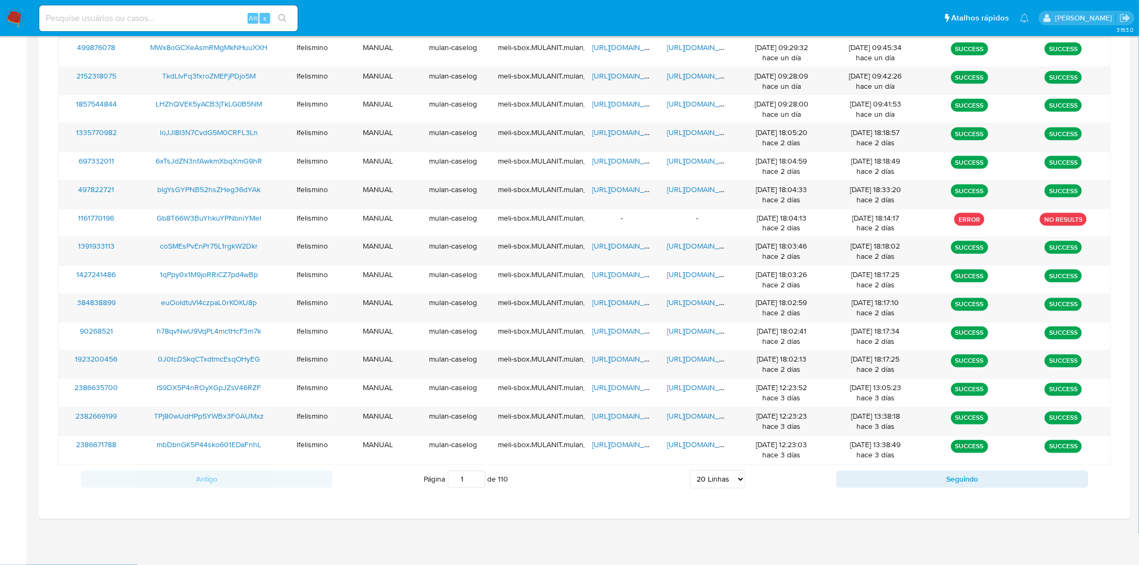
click at [714, 482] on select "5 Linhas 10 Linhas 20 Linhas 25 Linhas 50 Linhas 100 Linhas" at bounding box center [717, 480] width 55 height 18
select select "50"
click at [691, 471] on select "5 Linhas 10 Linhas 20 Linhas 25 Linhas 50 Linhas 100 Linhas" at bounding box center [717, 480] width 55 height 18
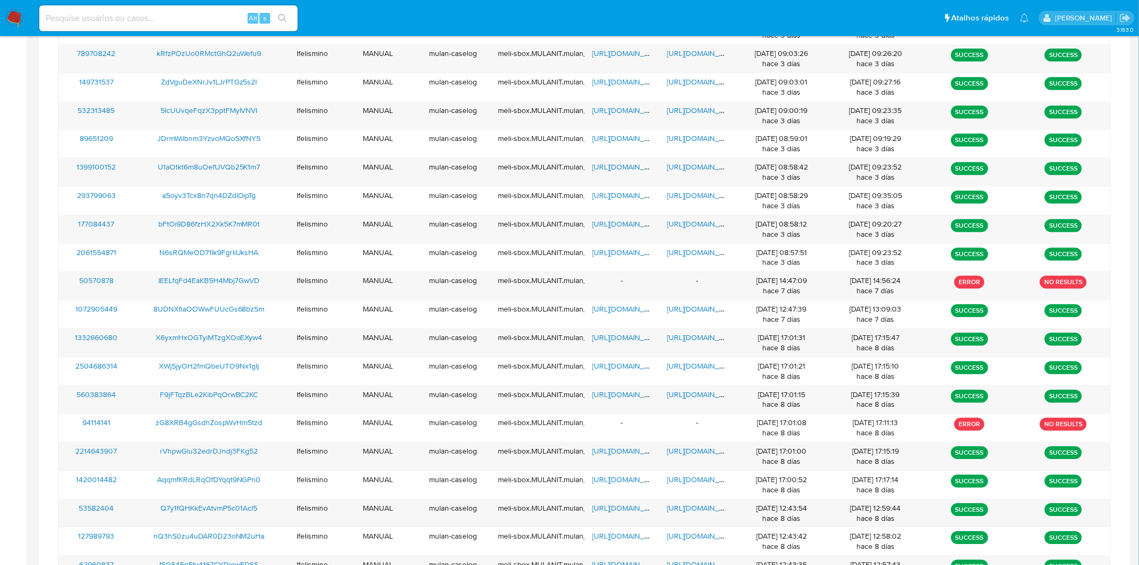
scroll to position [411, 0]
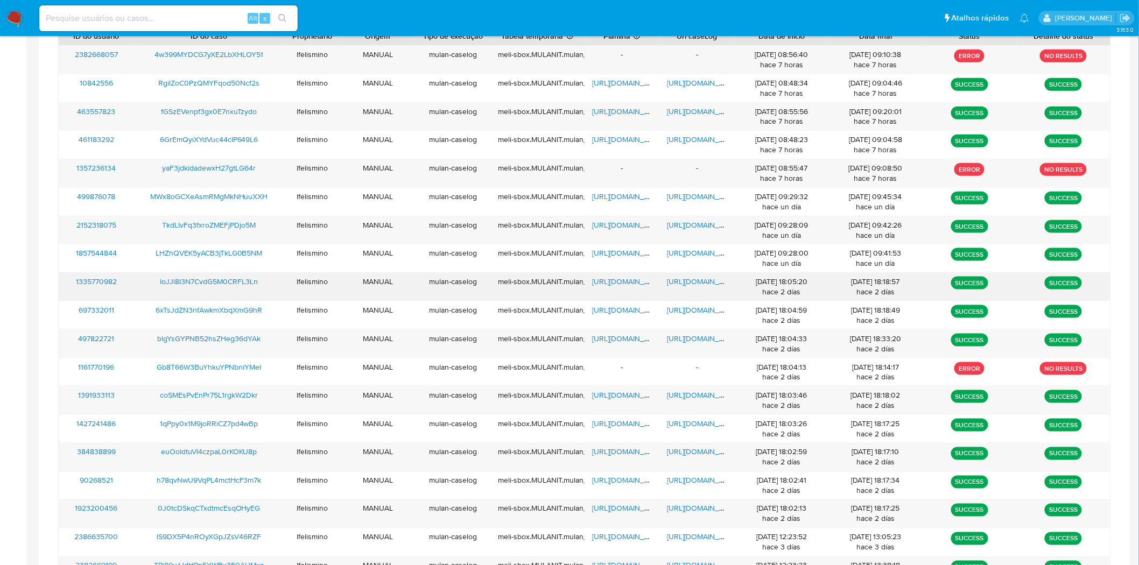
click at [711, 285] on span "[URL][DOMAIN_NAME]" at bounding box center [705, 281] width 74 height 11
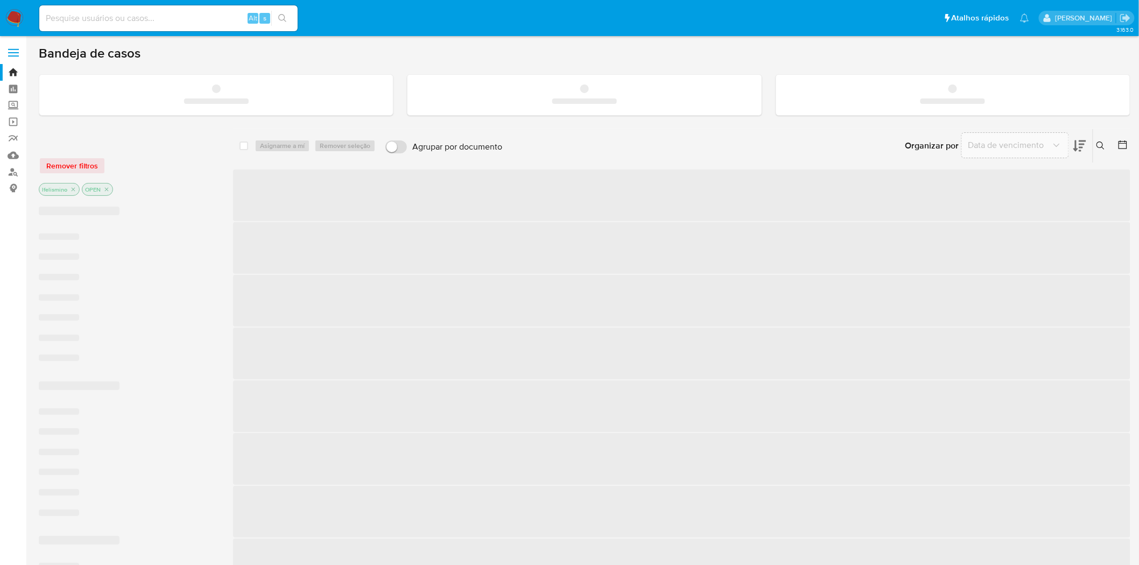
click at [202, 20] on input at bounding box center [168, 18] width 258 height 14
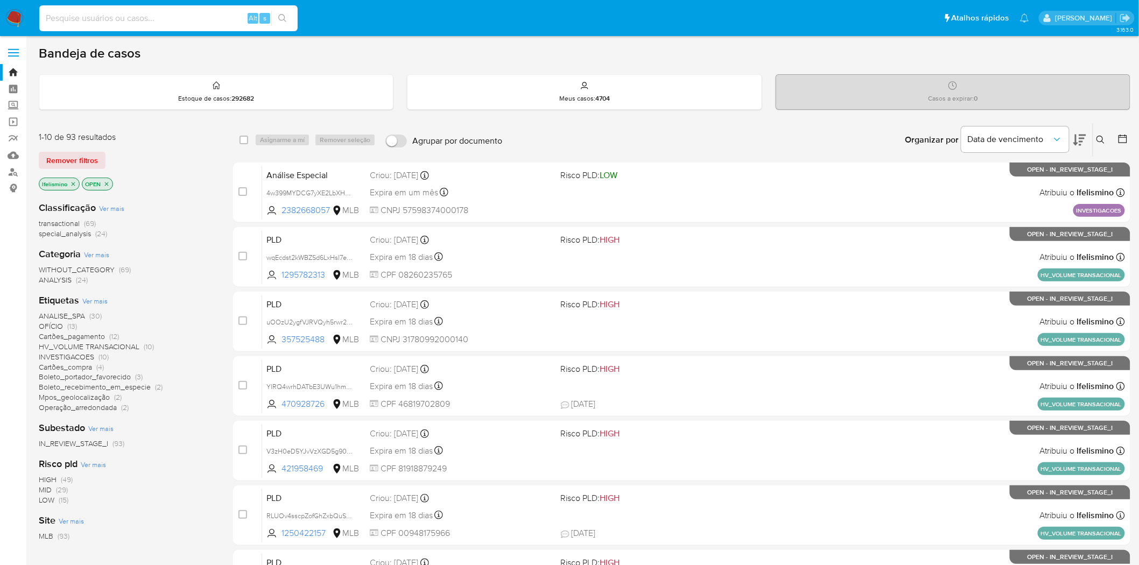
paste input "6GrEmQyiXYdVuc44cIP649L6"
type input "6GrEmQyiXYdVuc44cIP649L6"
click at [277, 20] on button "search-icon" at bounding box center [282, 18] width 22 height 15
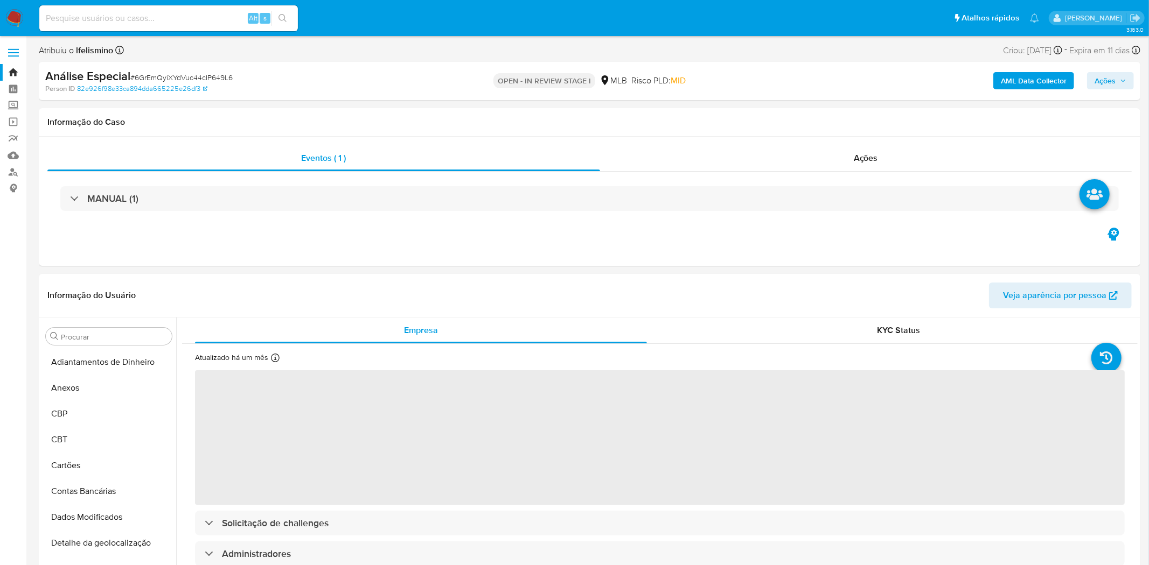
select select "10"
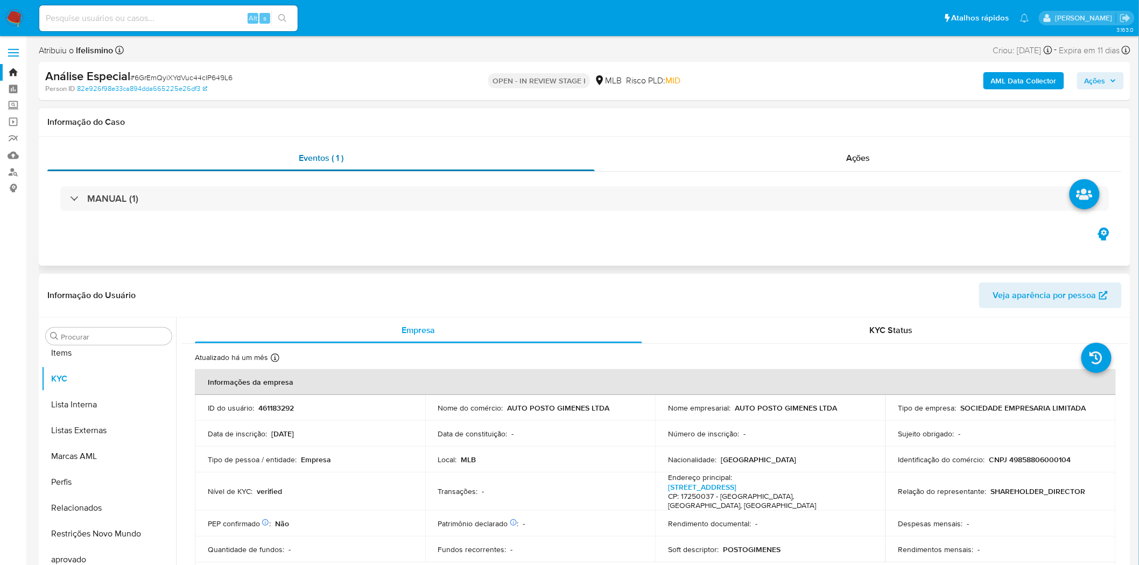
scroll to position [584, 0]
click at [882, 153] on div "Ações" at bounding box center [858, 158] width 527 height 26
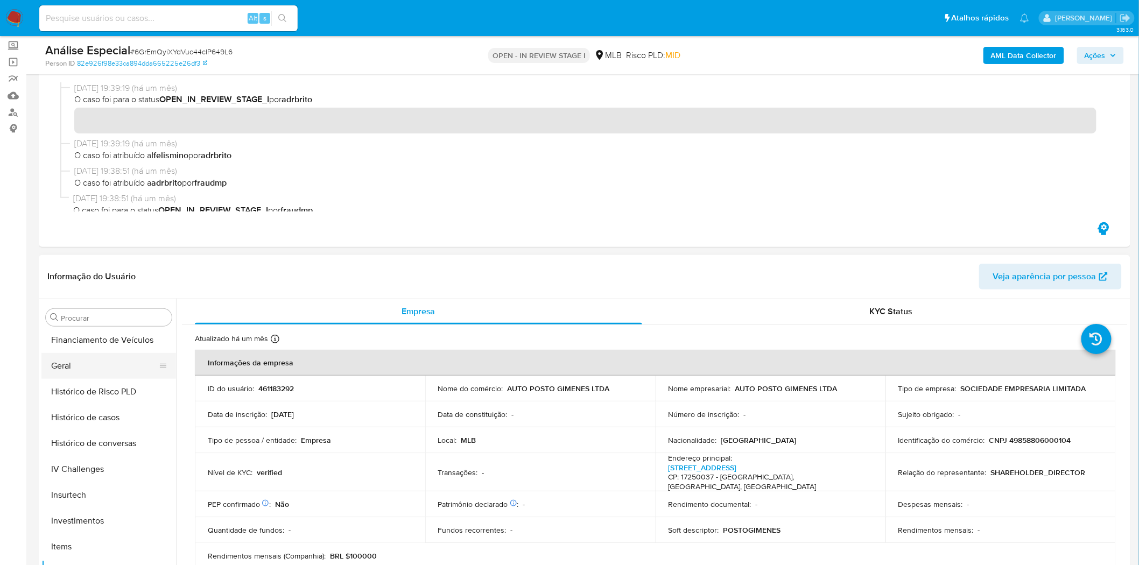
scroll to position [345, 0]
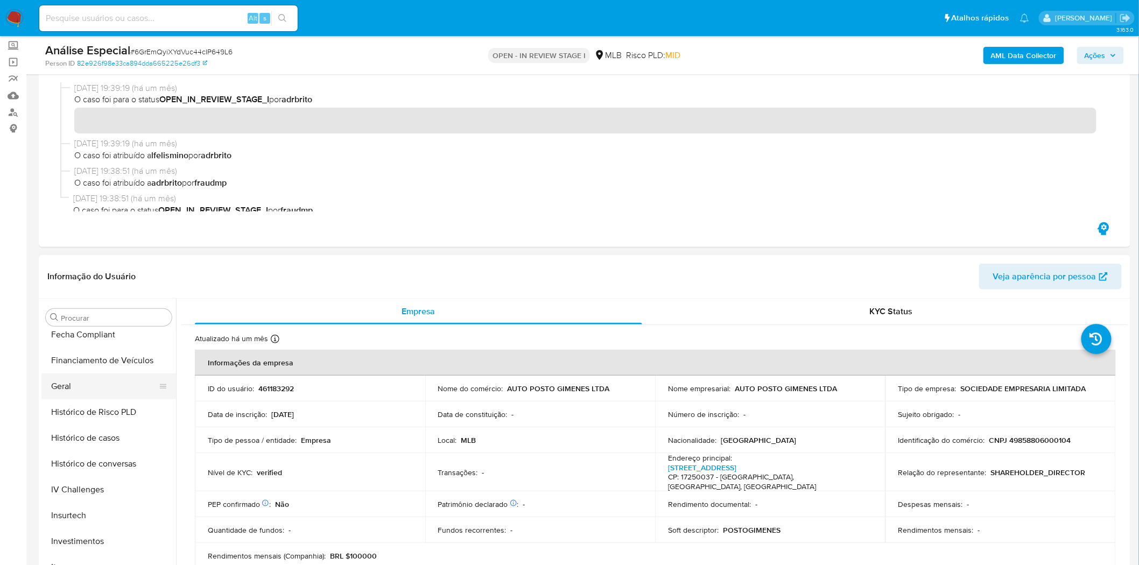
click at [103, 389] on button "Geral" at bounding box center [104, 387] width 126 height 26
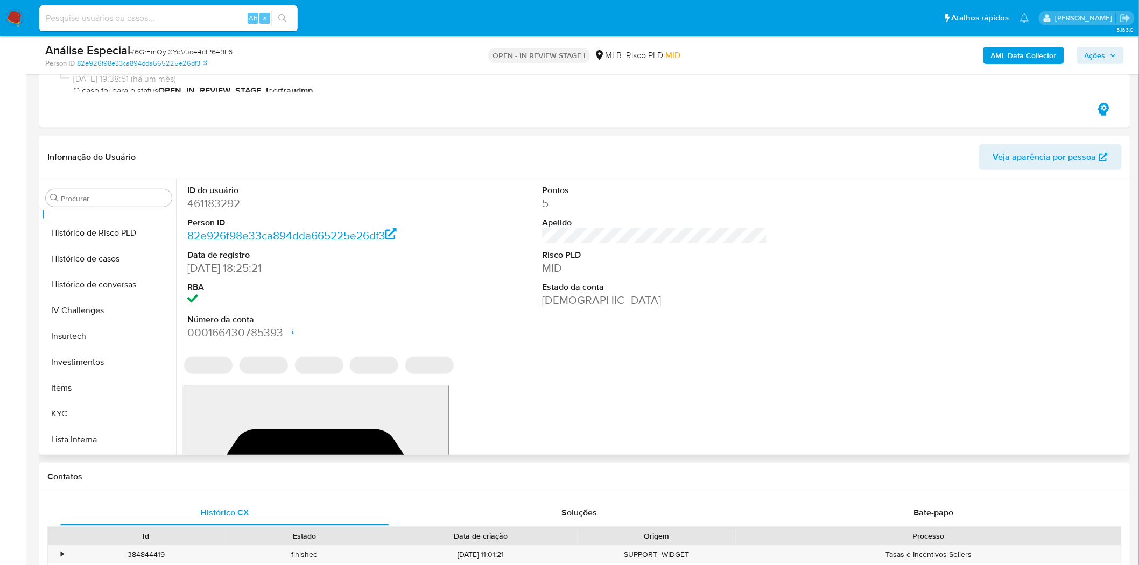
scroll to position [239, 0]
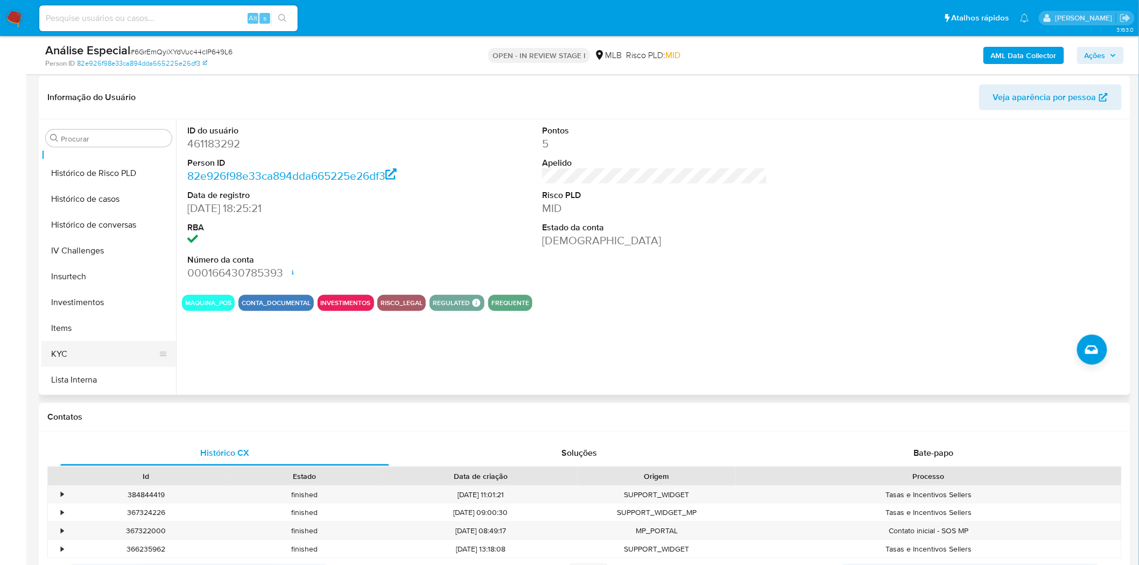
click at [122, 344] on button "KYC" at bounding box center [104, 354] width 126 height 26
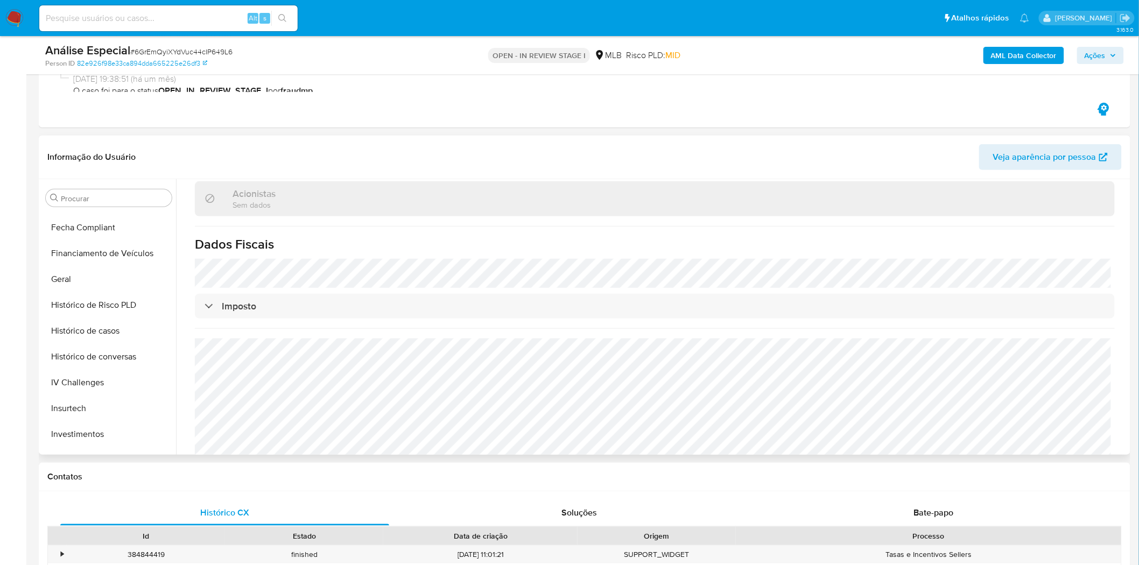
scroll to position [165, 0]
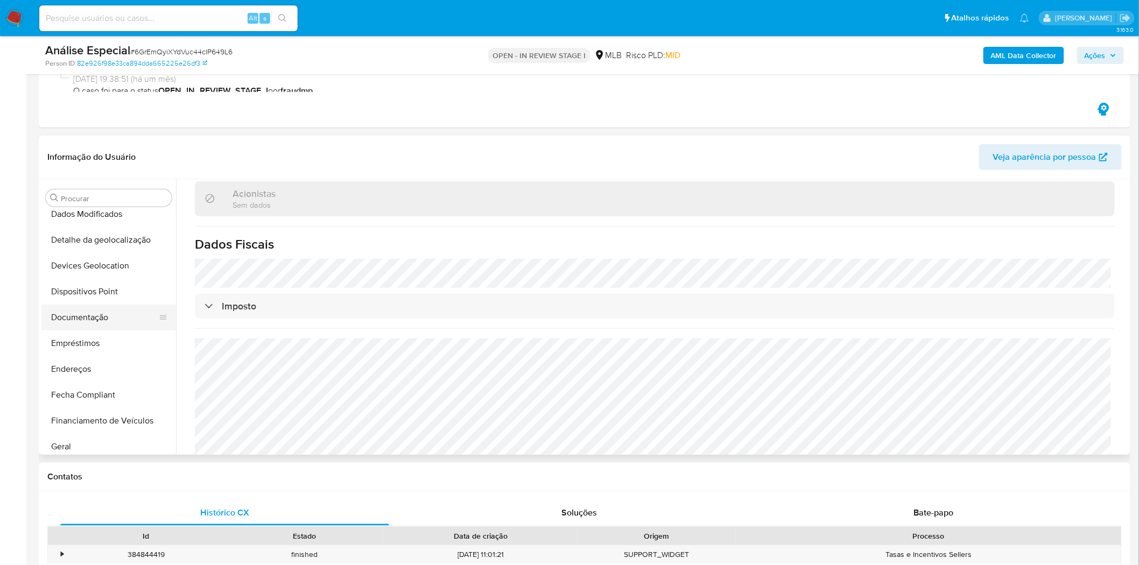
click at [104, 307] on button "Documentação" at bounding box center [104, 318] width 126 height 26
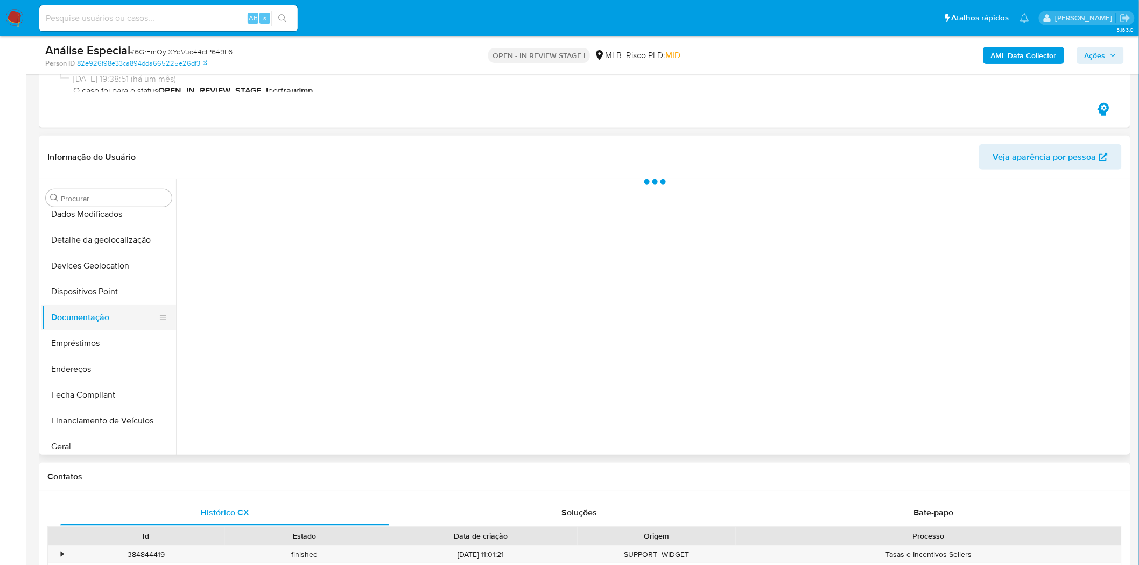
scroll to position [0, 0]
click at [300, 217] on span "Usuário" at bounding box center [300, 206] width 236 height 26
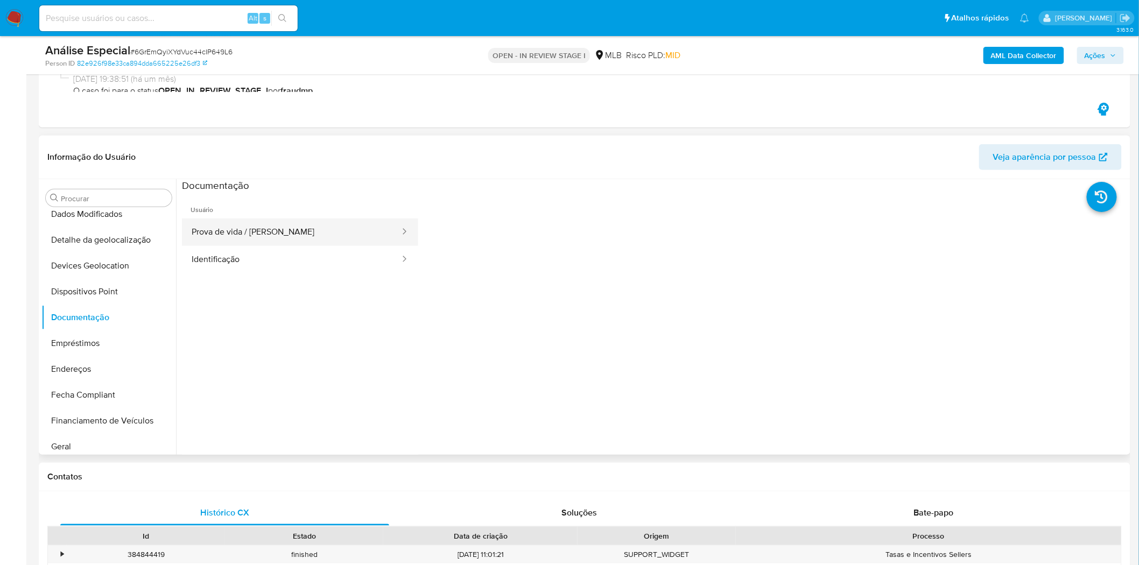
click at [310, 234] on button "Prova de vida / Selfie" at bounding box center [291, 232] width 219 height 27
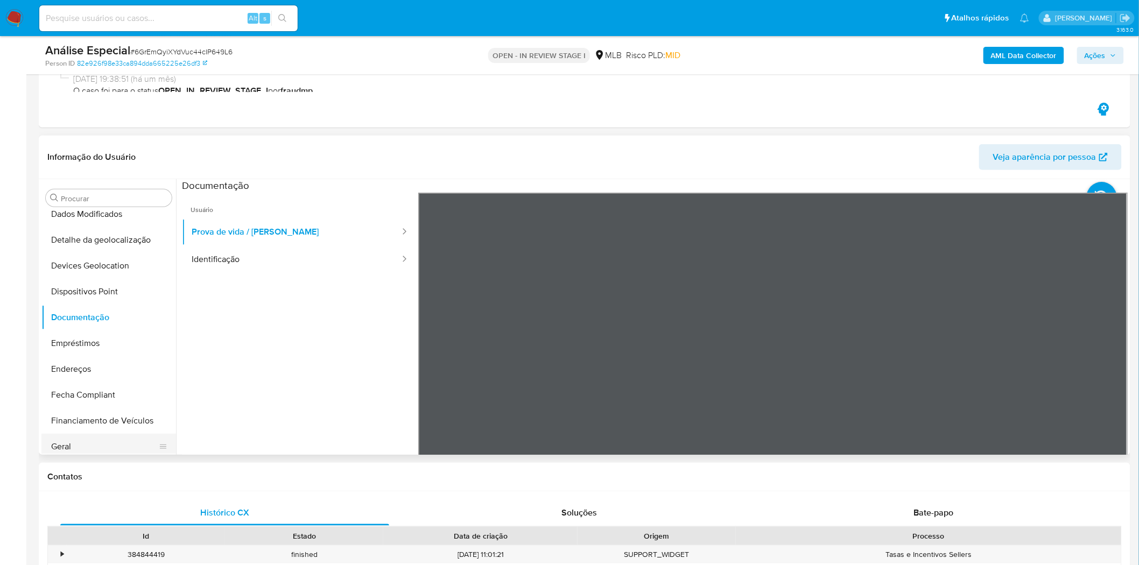
click at [67, 437] on button "Geral" at bounding box center [104, 447] width 126 height 26
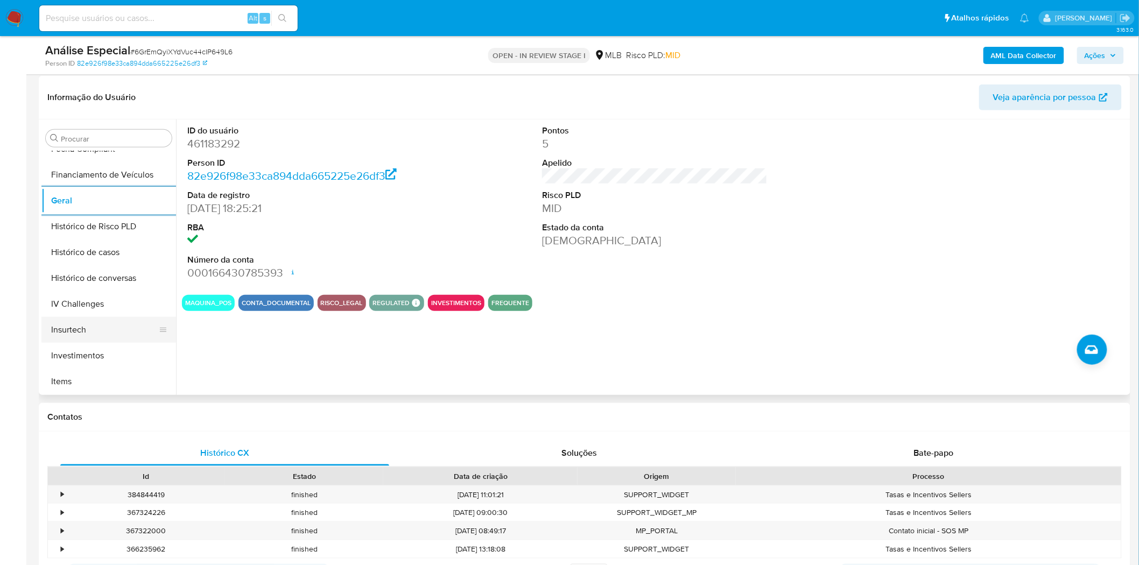
scroll to position [404, 0]
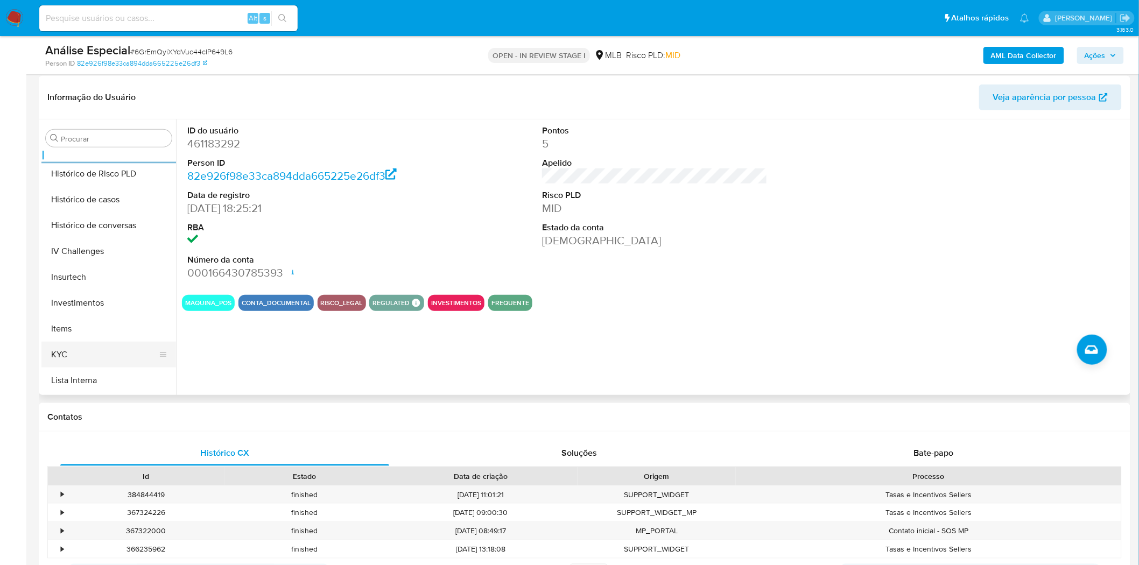
click at [69, 354] on button "KYC" at bounding box center [104, 355] width 126 height 26
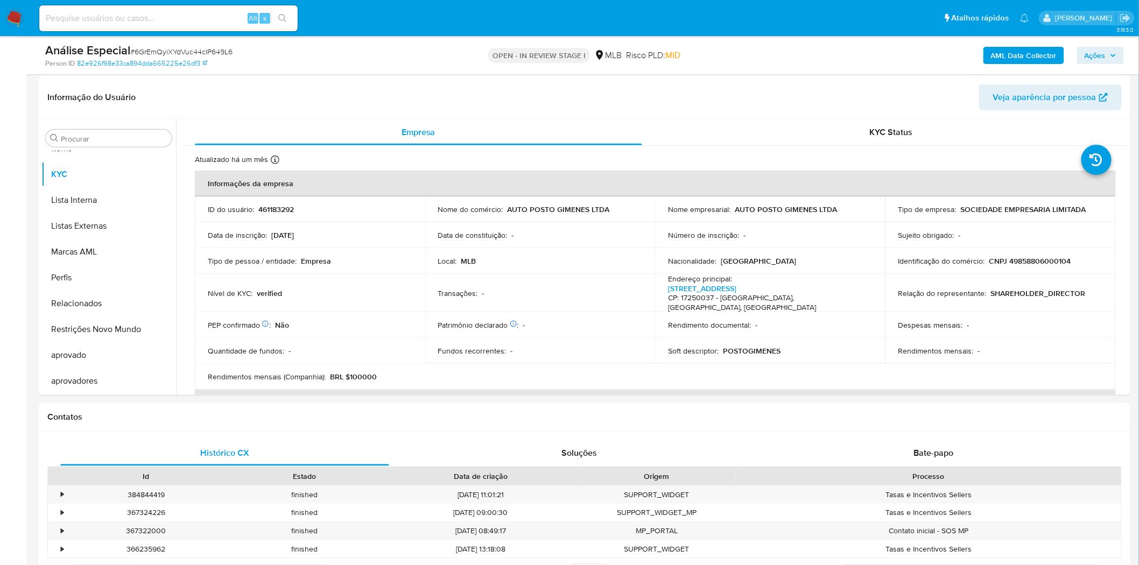
drag, startPoint x: 111, startPoint y: 326, endPoint x: 24, endPoint y: 326, distance: 86.7
click at [111, 326] on button "Restrições Novo Mundo" at bounding box center [108, 330] width 135 height 26
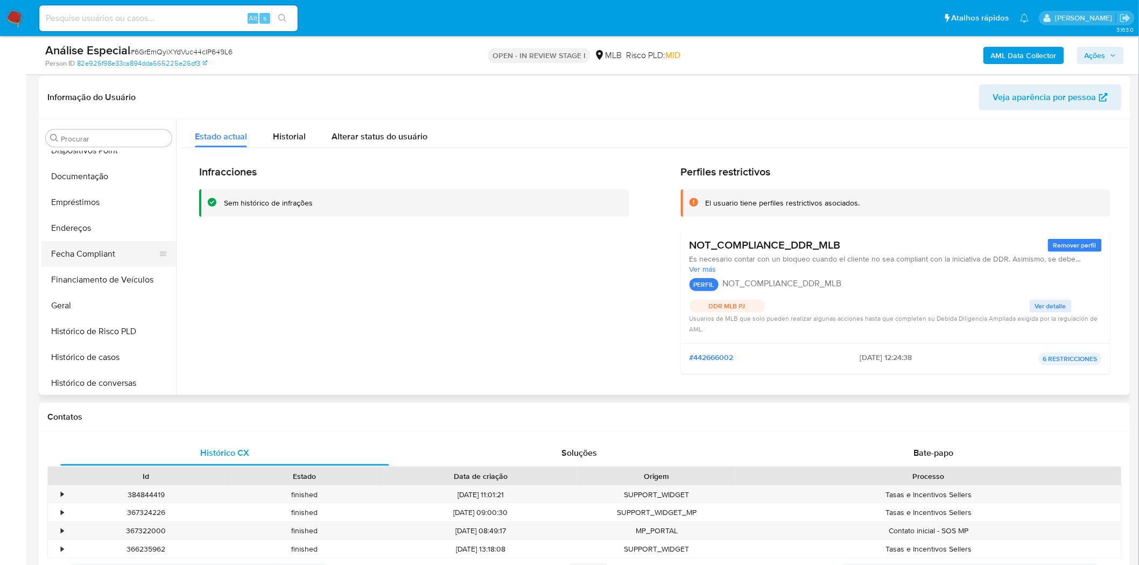
scroll to position [225, 0]
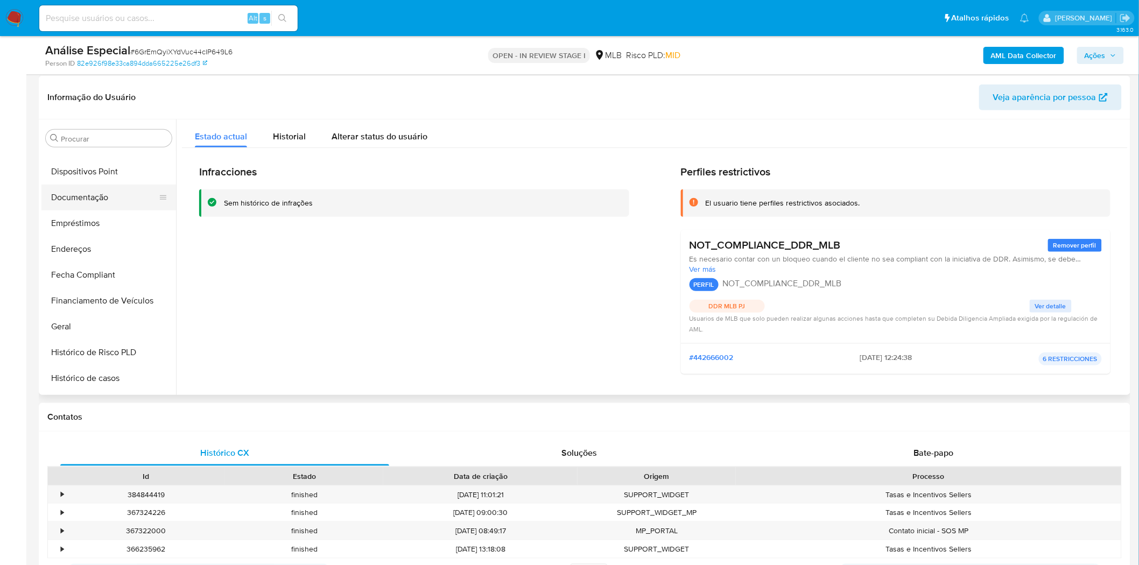
click at [124, 202] on button "Documentação" at bounding box center [104, 198] width 126 height 26
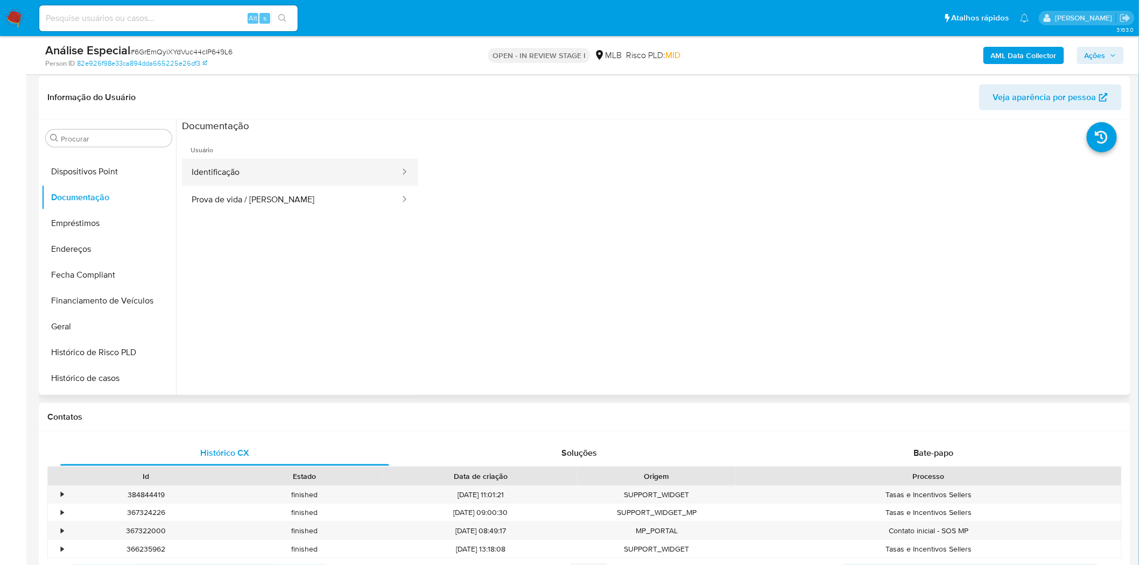
click at [246, 167] on button "Identificação" at bounding box center [291, 172] width 219 height 27
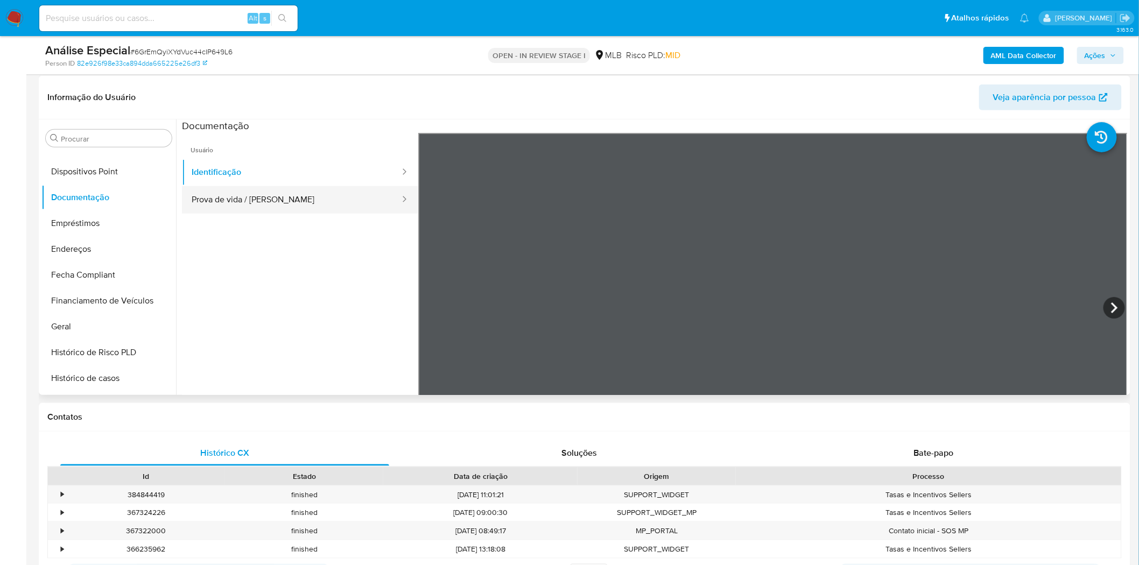
click at [272, 205] on button "Prova de vida / Selfie" at bounding box center [291, 199] width 219 height 27
click at [130, 162] on button "Dispositivos Point" at bounding box center [104, 172] width 126 height 26
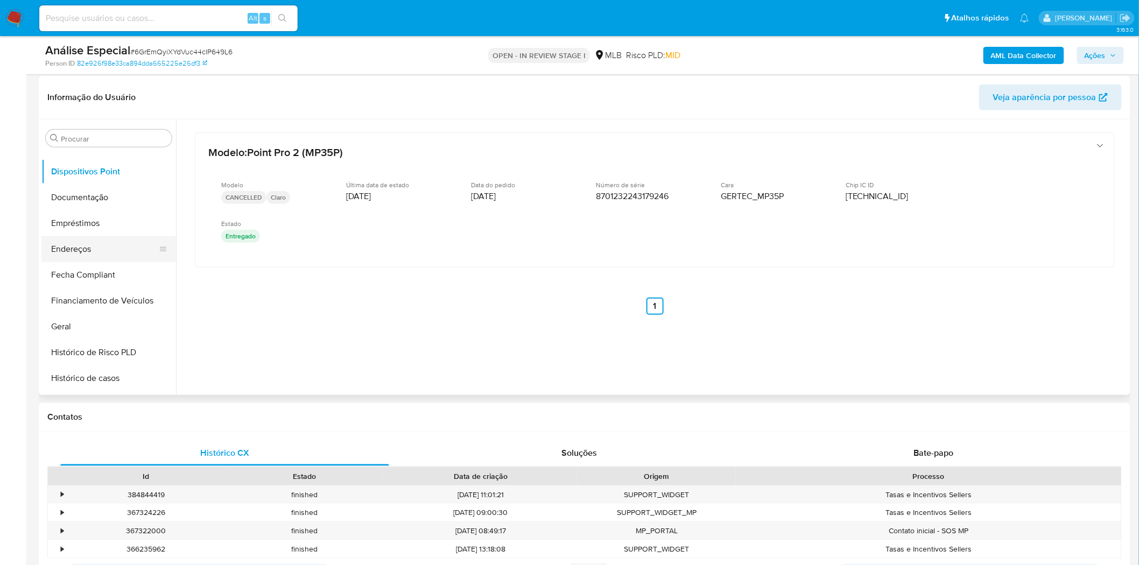
drag, startPoint x: 94, startPoint y: 236, endPoint x: 92, endPoint y: 257, distance: 21.6
click at [95, 236] on button "Endereços" at bounding box center [104, 249] width 126 height 26
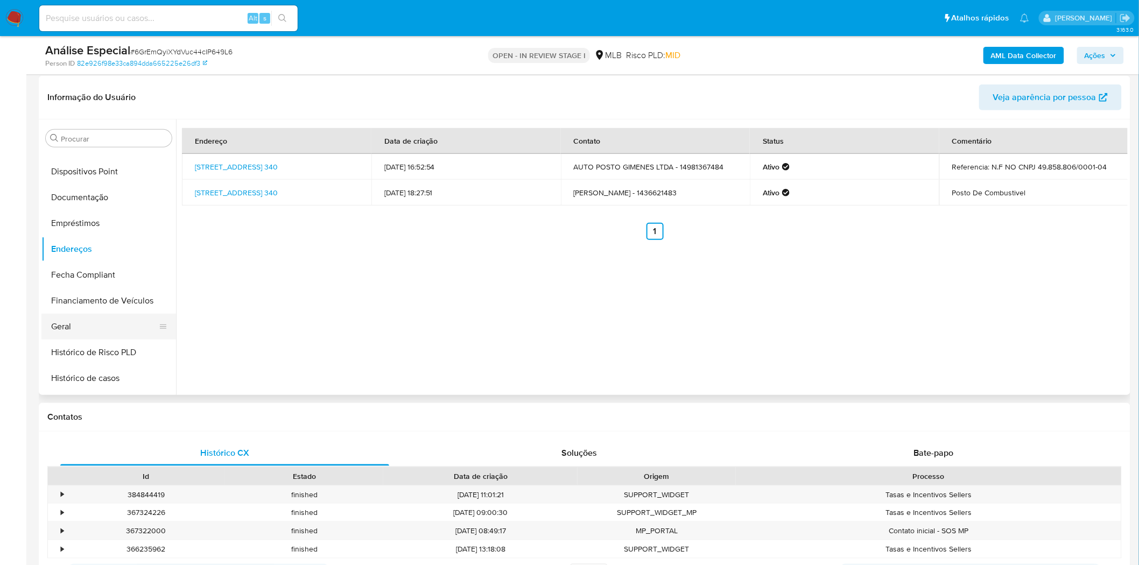
click at [54, 326] on button "Geral" at bounding box center [104, 327] width 126 height 26
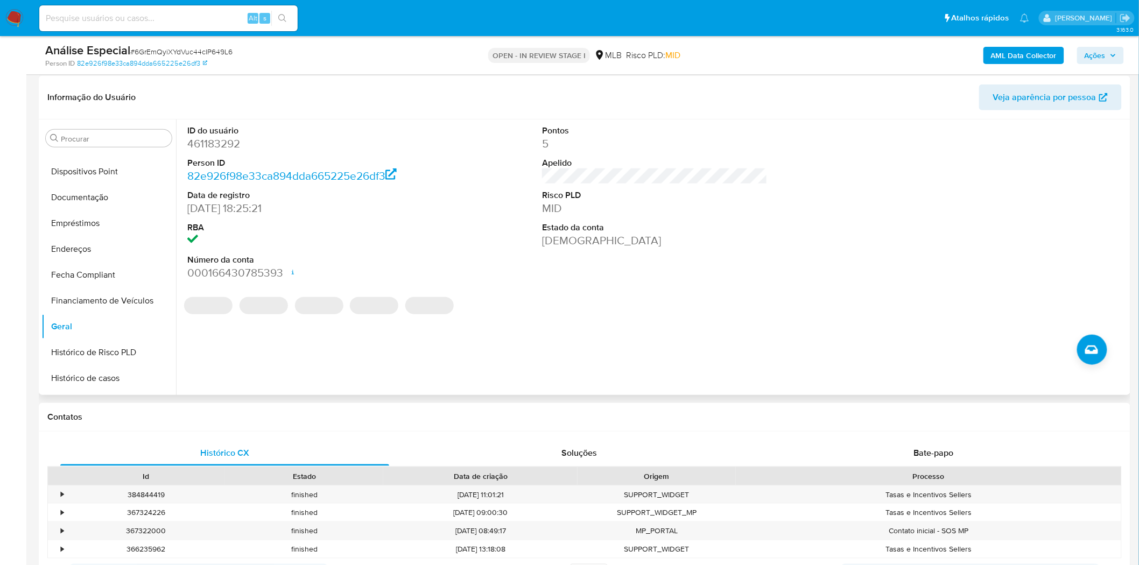
click at [206, 142] on dd "461183292" at bounding box center [300, 143] width 226 height 15
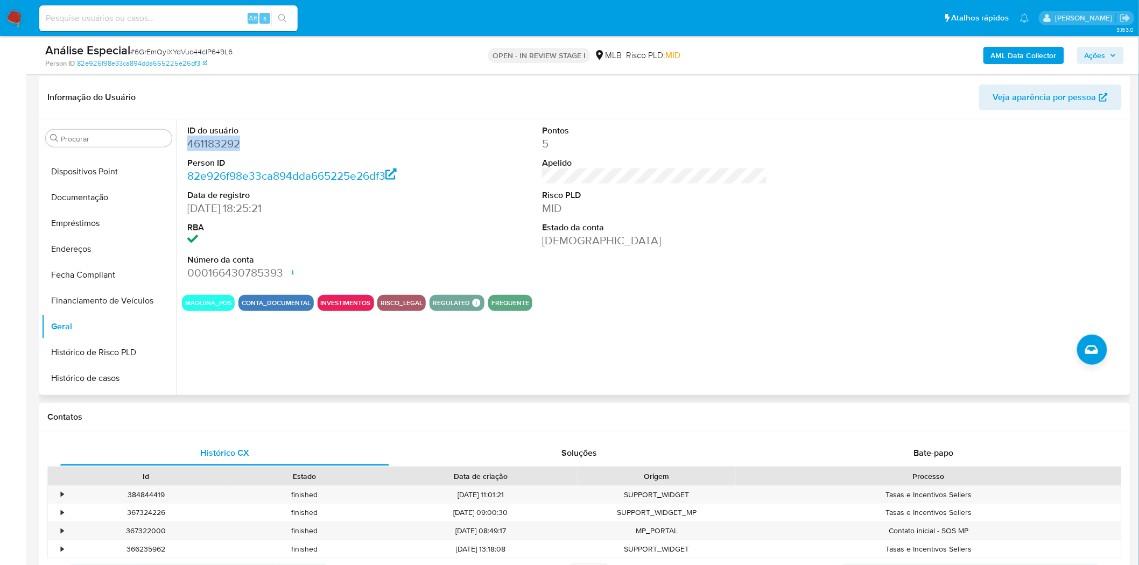
click at [206, 142] on dd "461183292" at bounding box center [300, 143] width 226 height 15
copy dd "461183292"
click at [130, 187] on button "Documentação" at bounding box center [104, 198] width 126 height 26
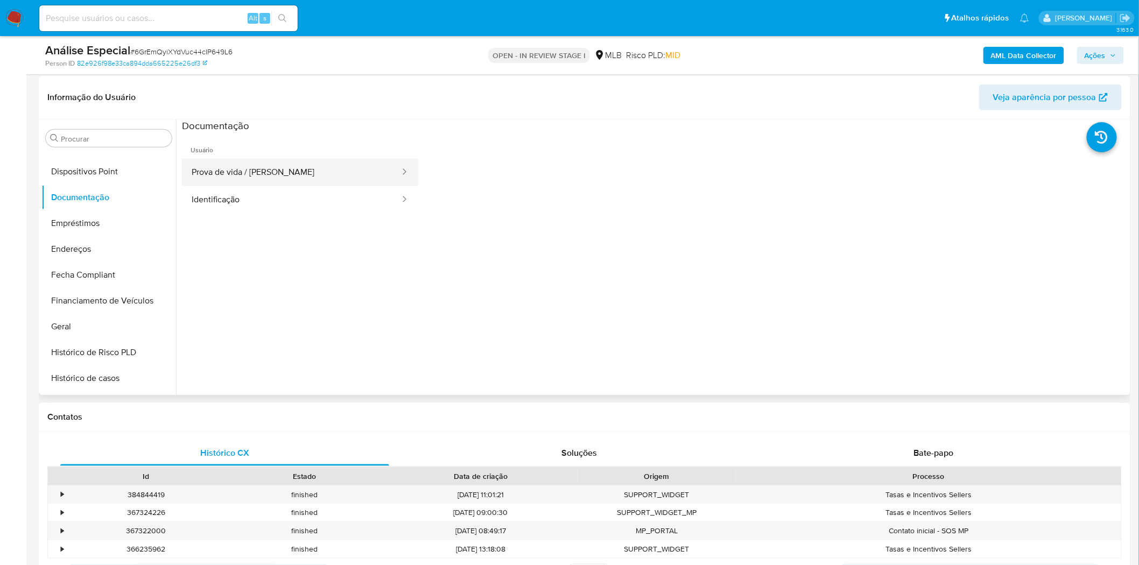
click at [288, 168] on button "Prova de vida / Selfie" at bounding box center [291, 172] width 219 height 27
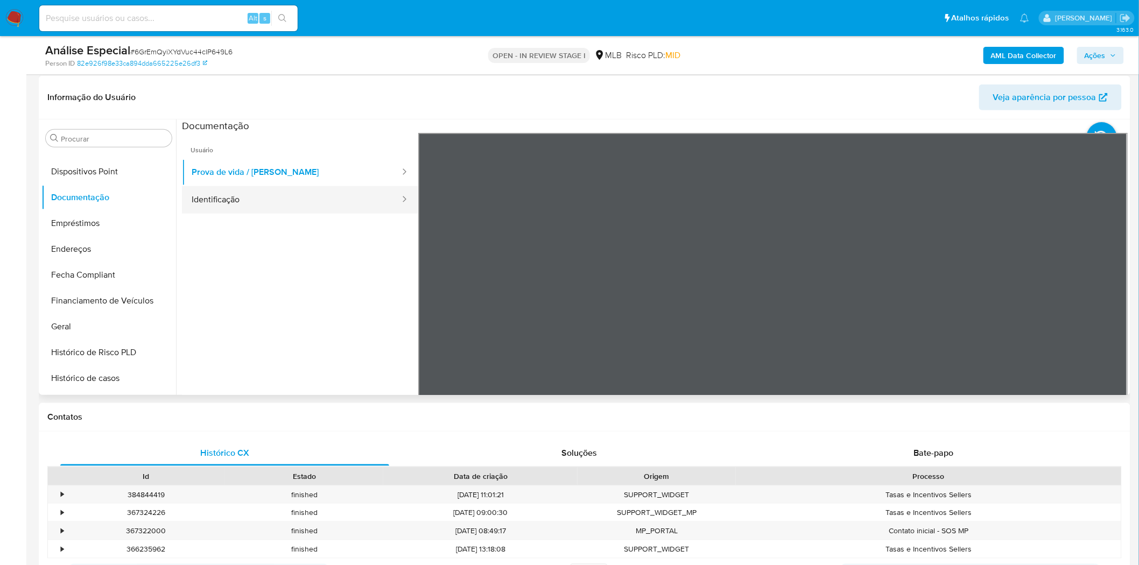
click at [295, 192] on button "Identificação" at bounding box center [291, 199] width 219 height 27
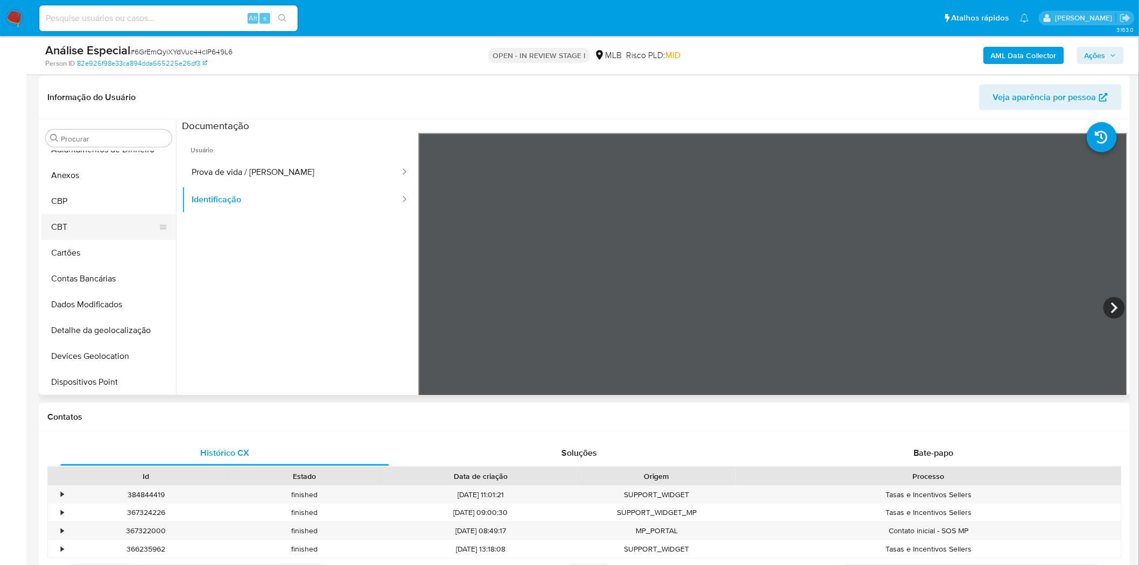
scroll to position [0, 0]
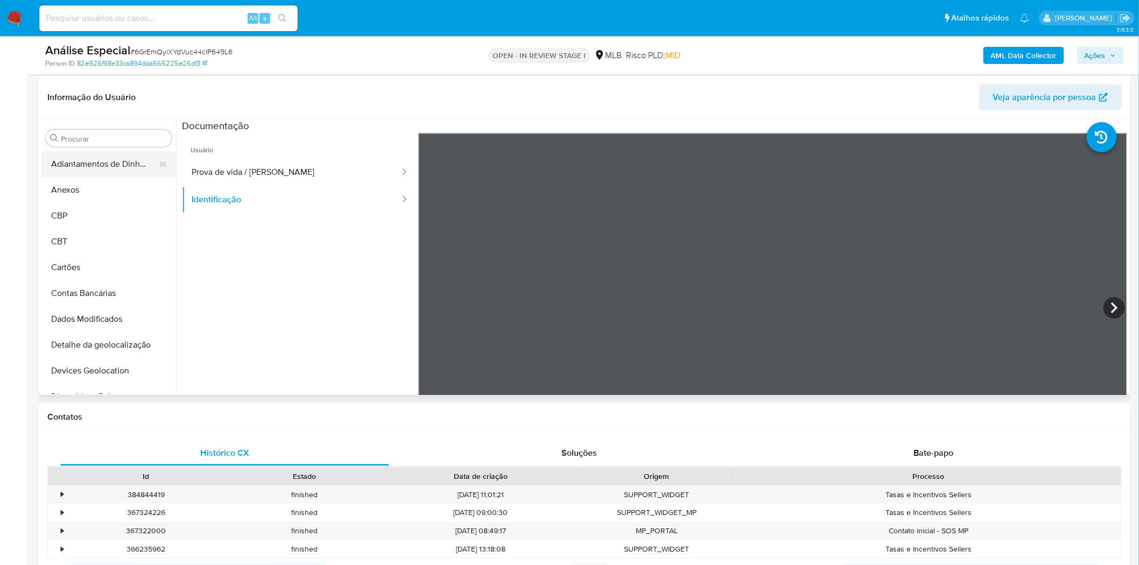
drag, startPoint x: 63, startPoint y: 190, endPoint x: 106, endPoint y: 167, distance: 48.9
click at [63, 190] on button "Anexos" at bounding box center [108, 190] width 135 height 26
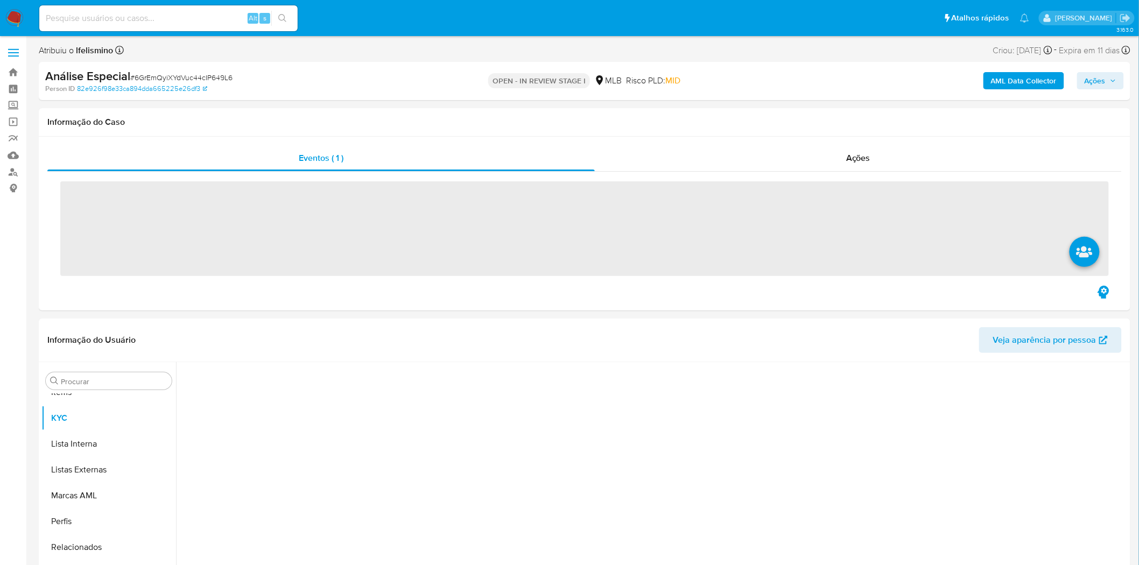
scroll to position [584, 0]
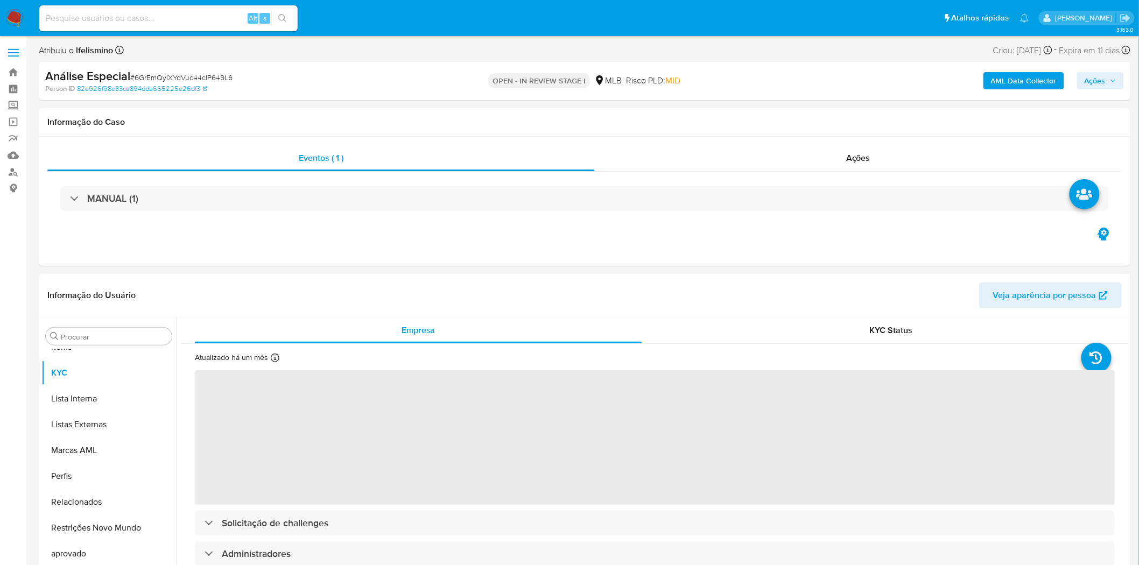
select select "10"
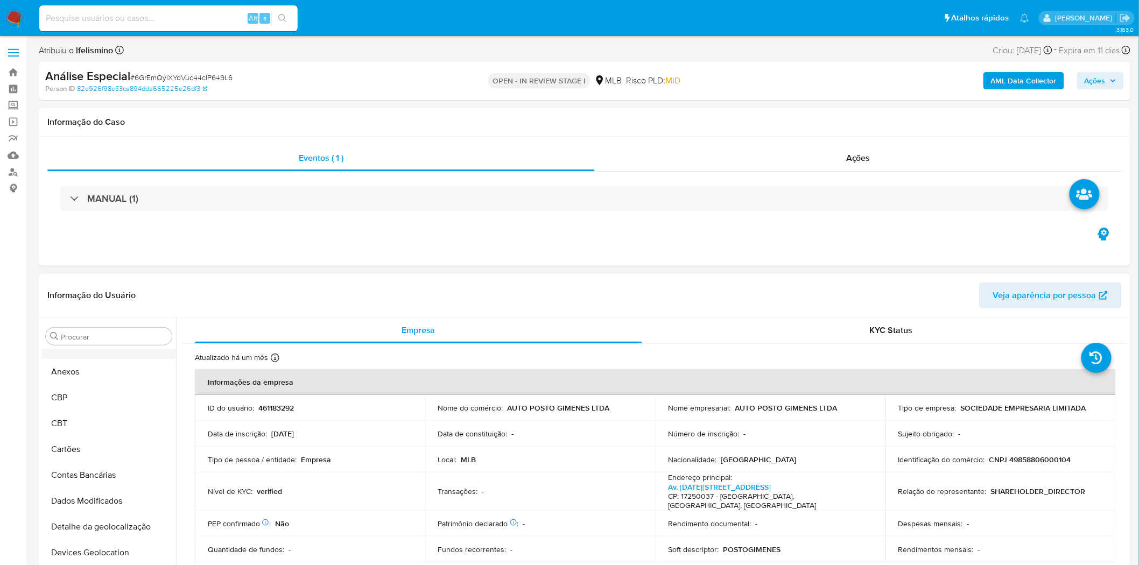
scroll to position [0, 0]
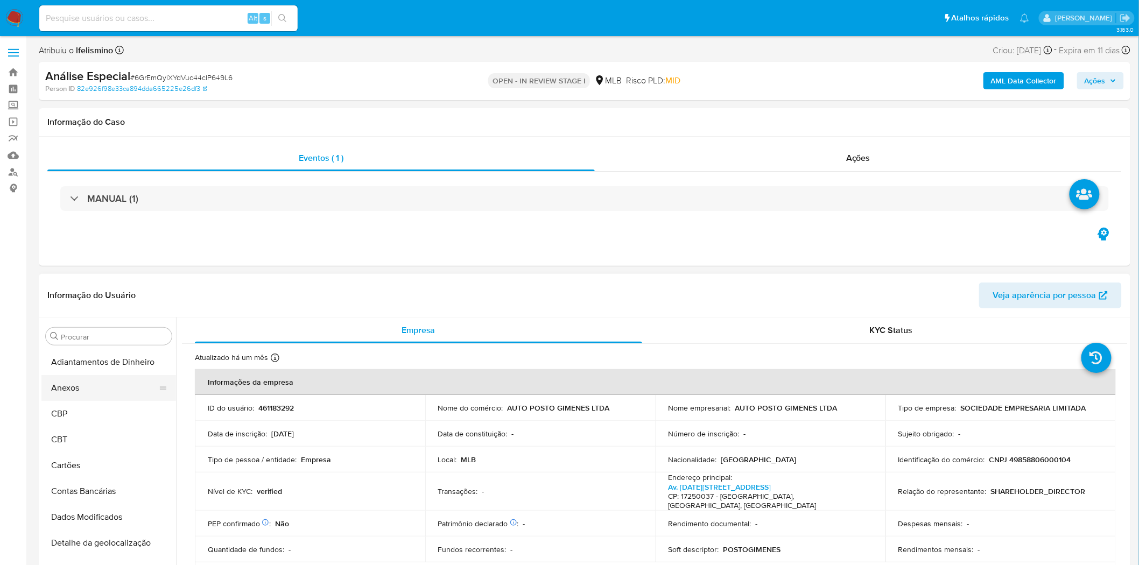
click at [79, 390] on button "Anexos" at bounding box center [104, 388] width 126 height 26
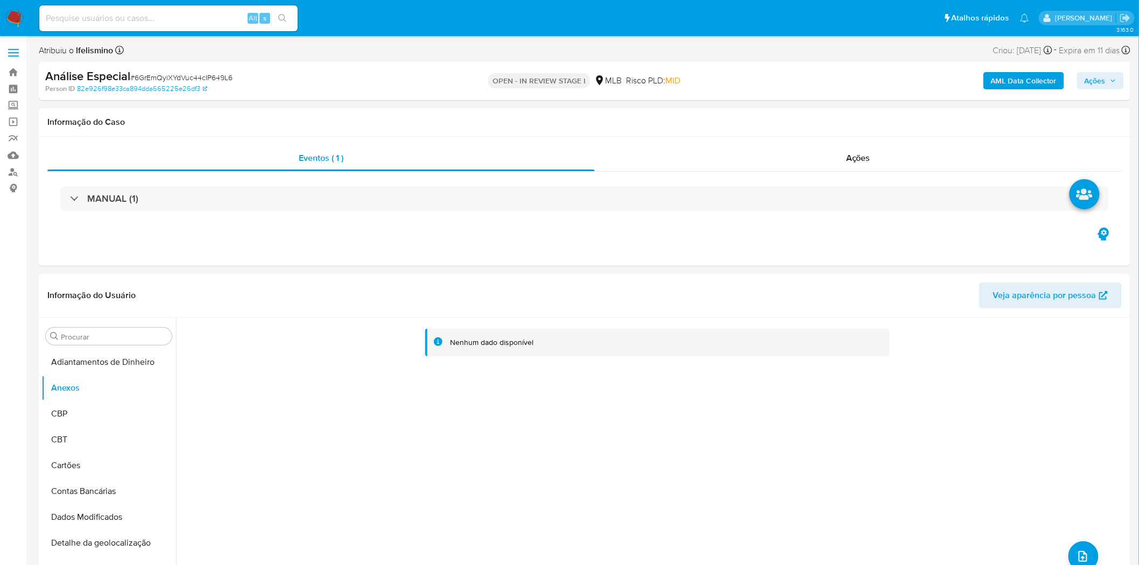
click at [769, 85] on div "AML Data Collector Ações" at bounding box center [945, 80] width 357 height 25
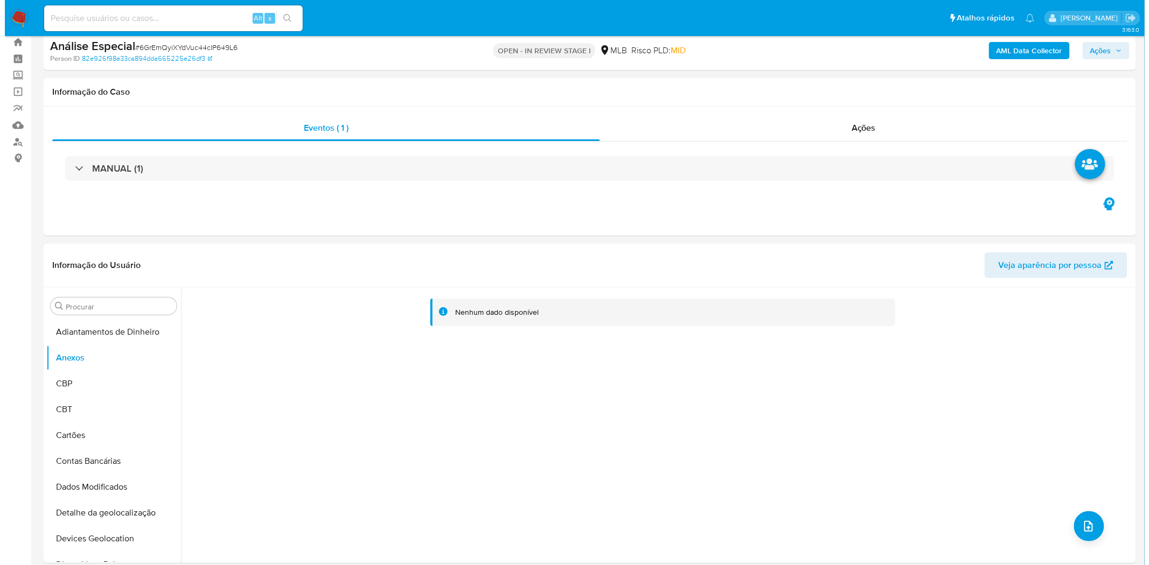
scroll to position [60, 0]
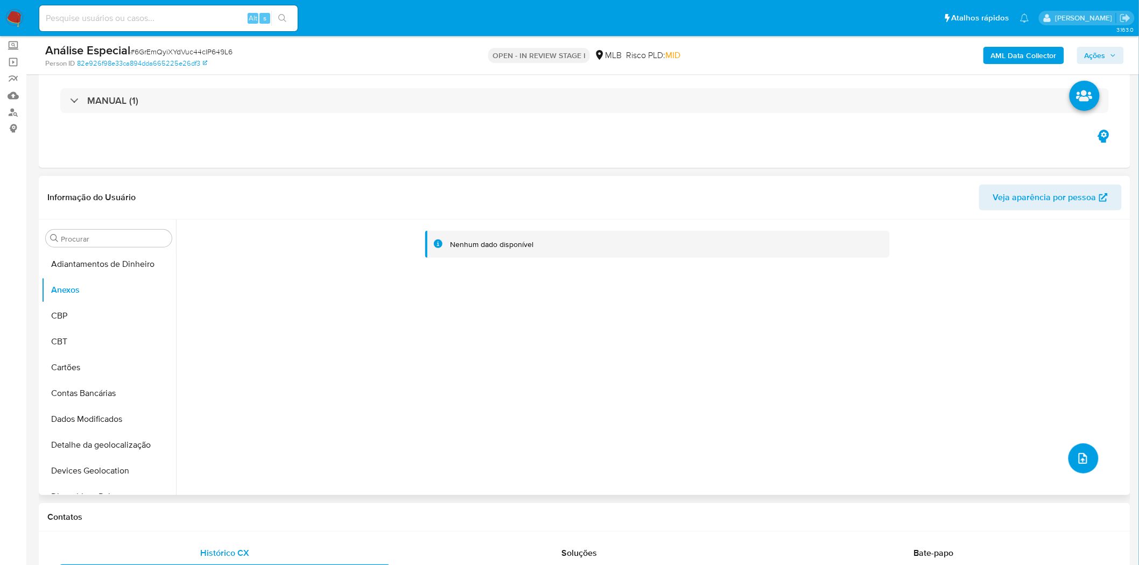
click at [1088, 458] on button "upload-file" at bounding box center [1084, 459] width 30 height 30
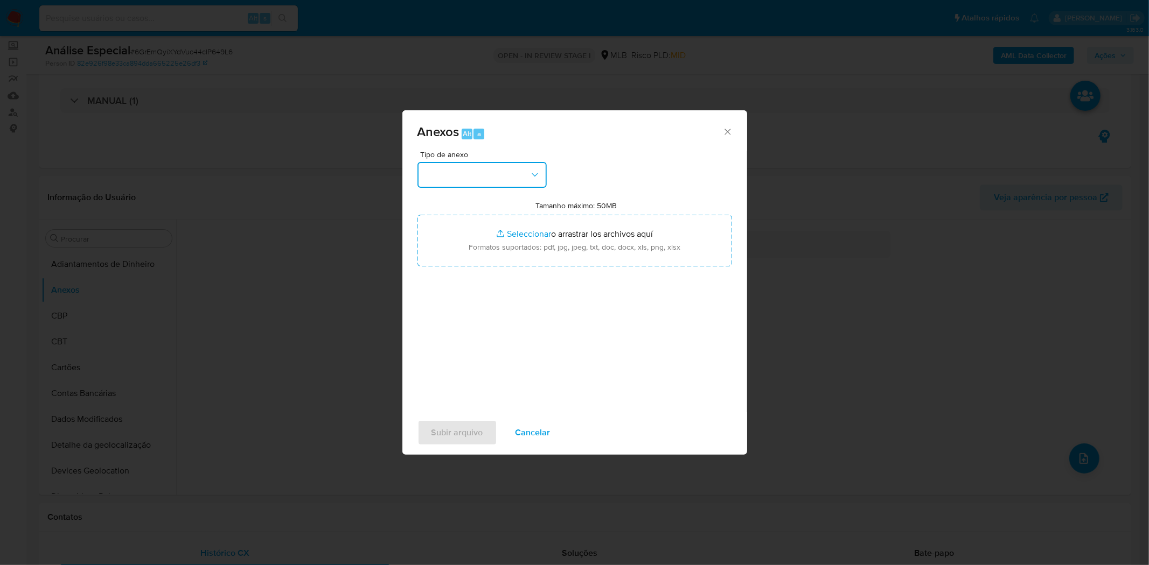
click at [499, 166] on button "button" at bounding box center [481, 175] width 129 height 26
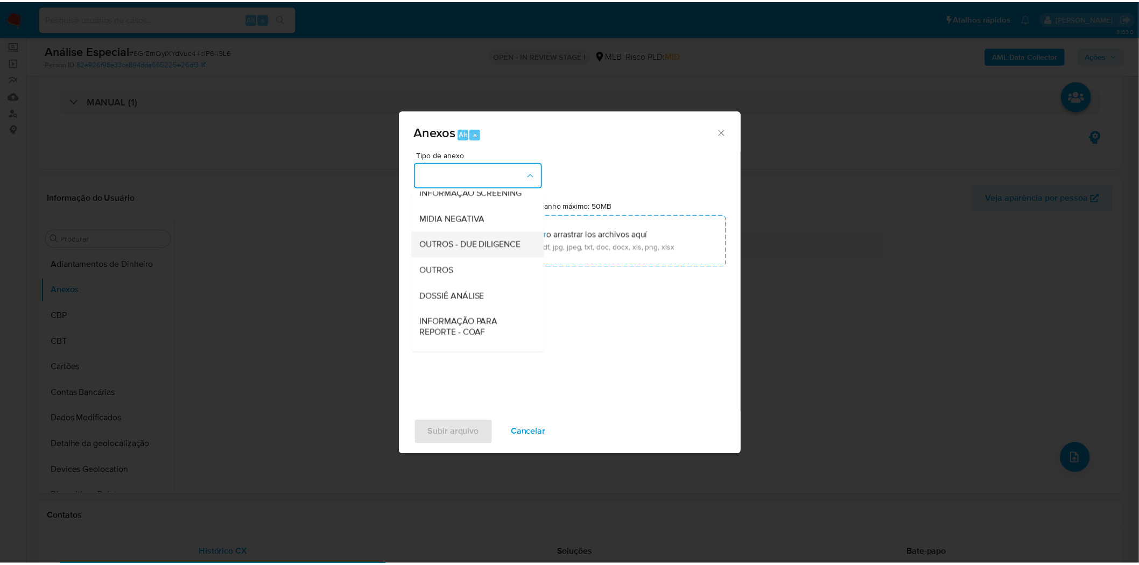
scroll to position [120, 0]
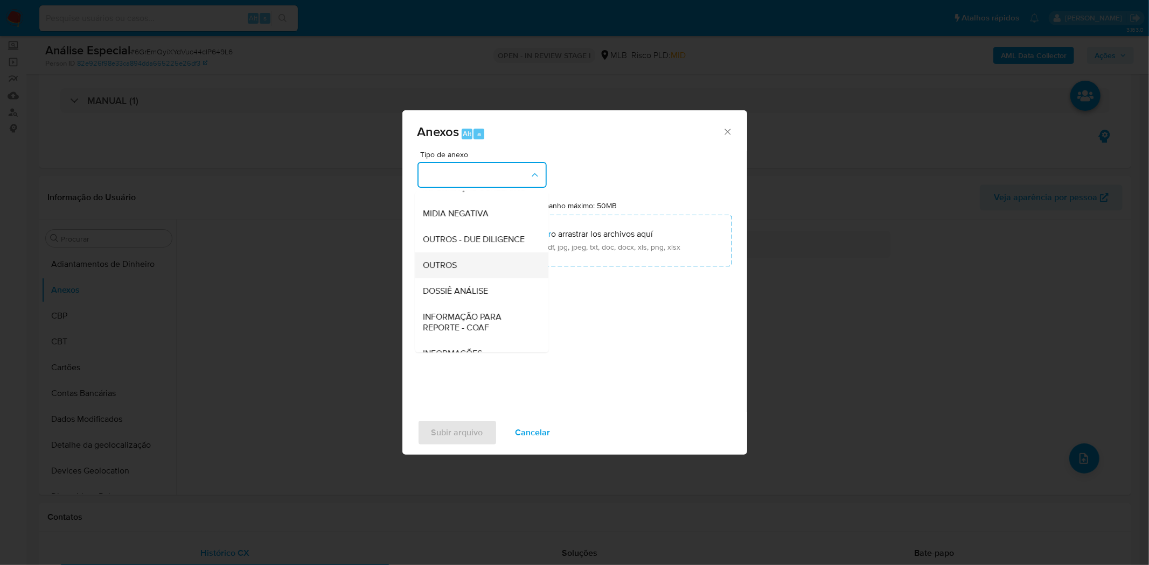
click at [444, 270] on span "OUTROS" at bounding box center [440, 265] width 34 height 11
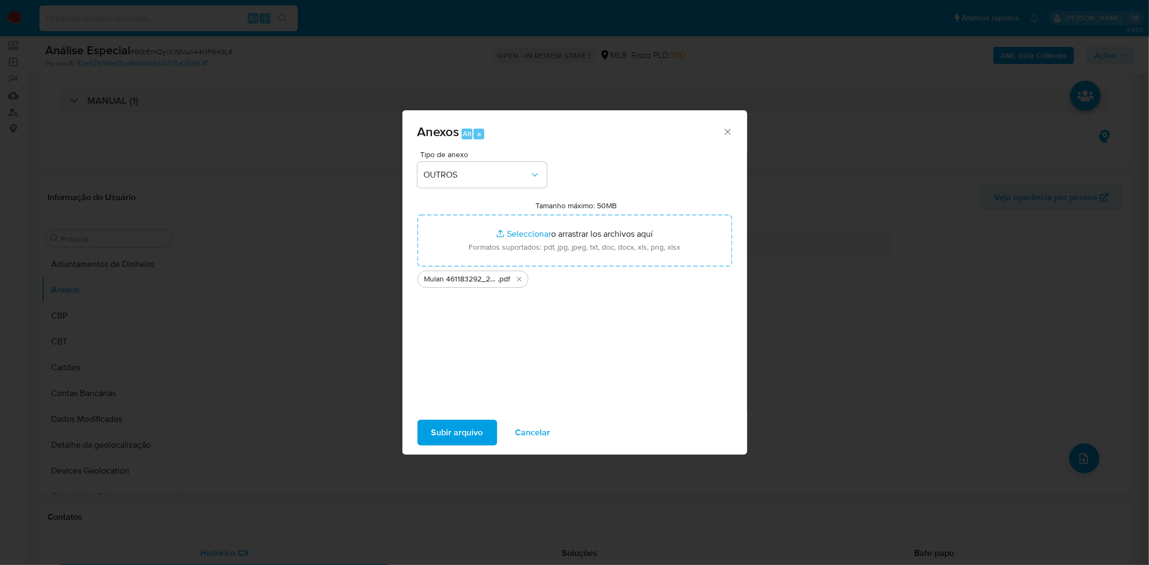
click at [455, 428] on span "Subir arquivo" at bounding box center [457, 433] width 52 height 24
click at [432, 433] on span "Subir arquivo" at bounding box center [457, 433] width 52 height 24
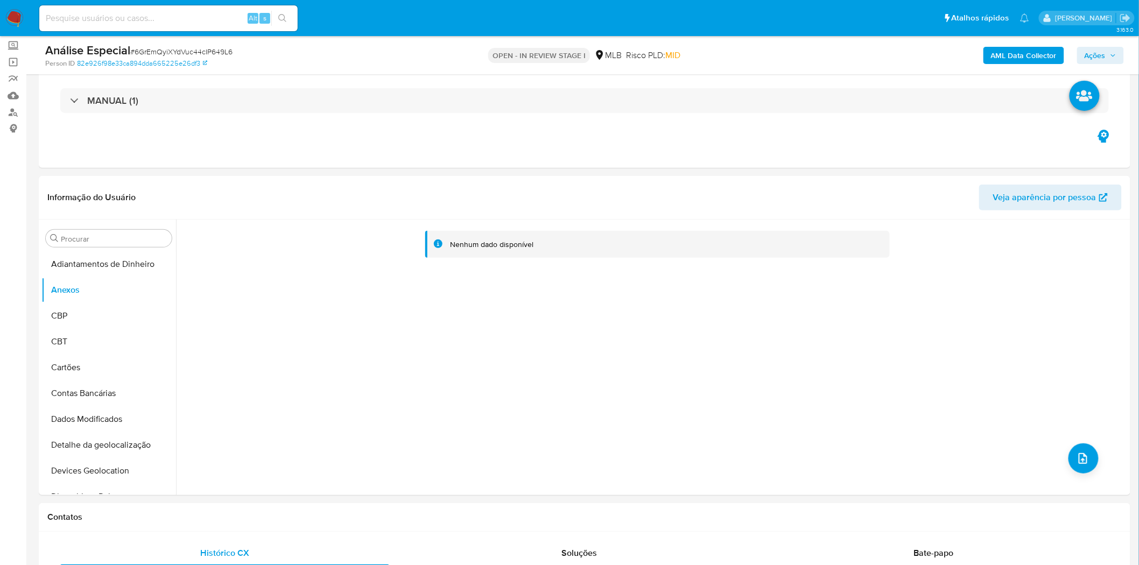
click at [1006, 47] on b "AML Data Collector" at bounding box center [1024, 55] width 66 height 17
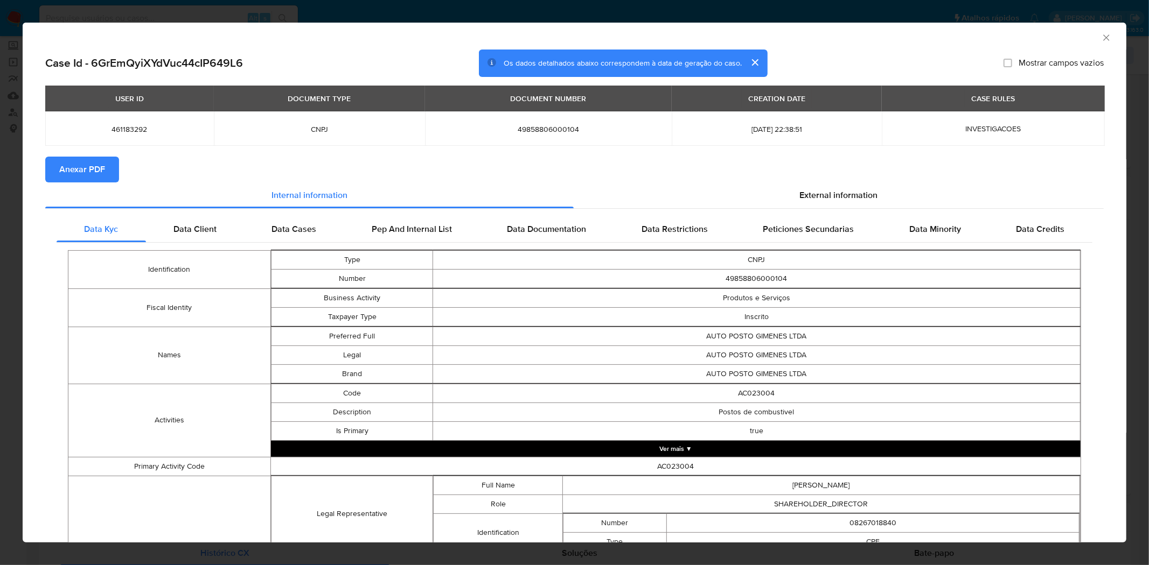
click at [76, 165] on span "Anexar PDF" at bounding box center [82, 170] width 46 height 24
click at [320, 2] on div "AML Data Collector Case Id - 6GrEmQyiXYdVuc44cIP649L6 Os dados detalhados abaix…" at bounding box center [574, 282] width 1149 height 565
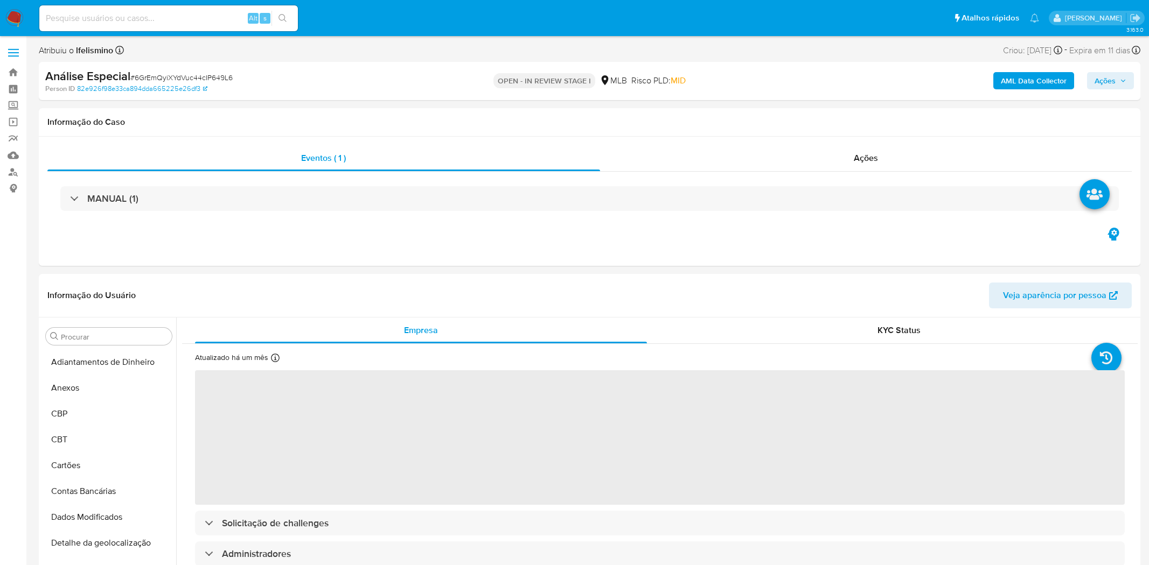
select select "10"
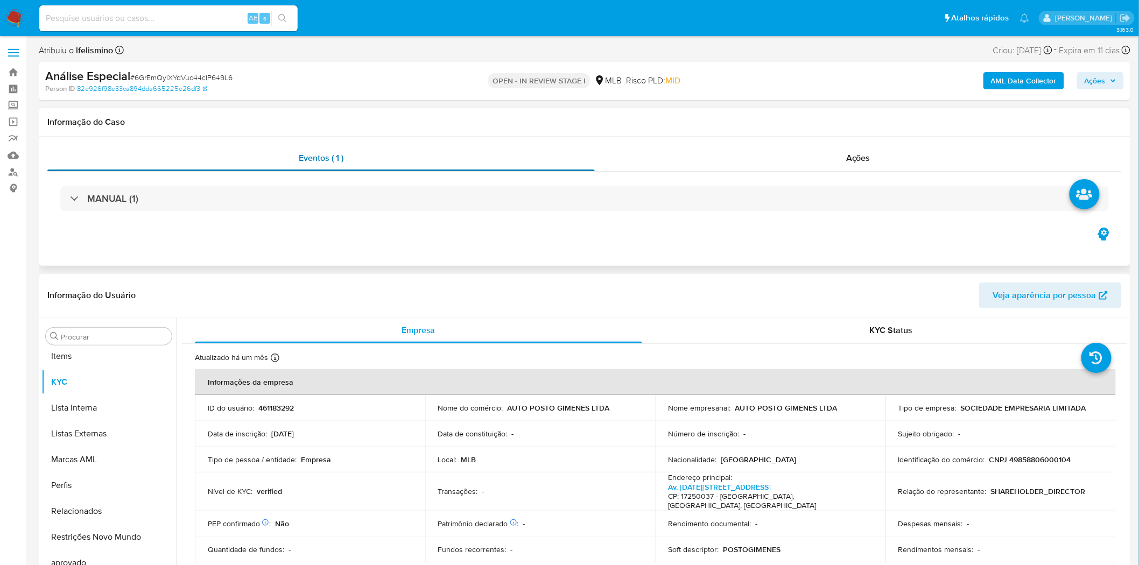
scroll to position [584, 0]
drag, startPoint x: 158, startPoint y: 7, endPoint x: 151, endPoint y: 12, distance: 9.0
click at [157, 8] on div "Alt s" at bounding box center [168, 18] width 258 height 26
click at [151, 12] on input at bounding box center [168, 18] width 258 height 14
paste input "coSMEsPvEnPr75L1rgkW2Dkr"
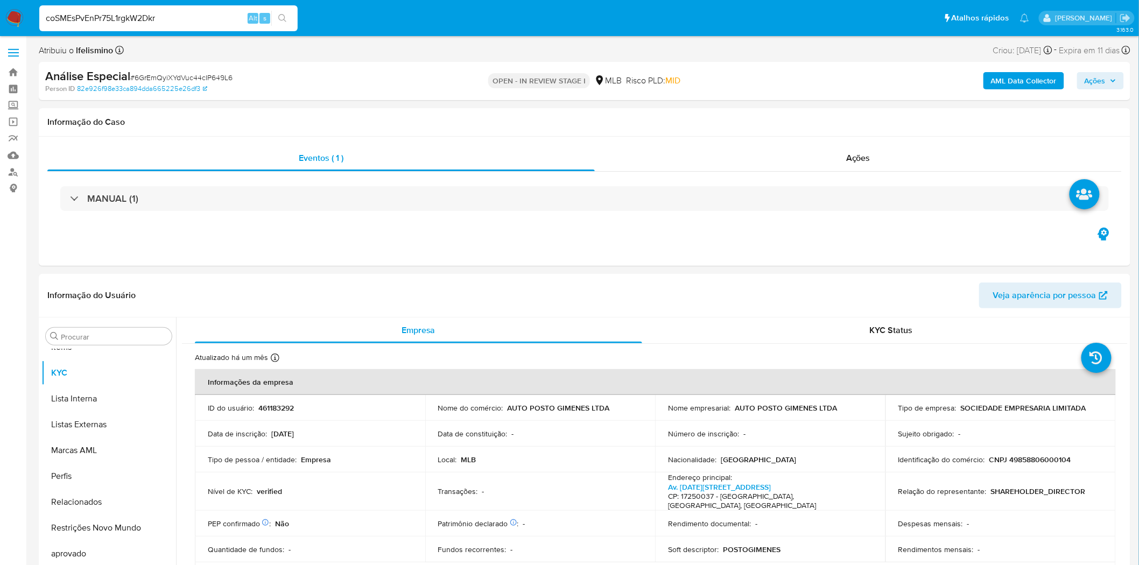
type input "coSMEsPvEnPr75L1rgkW2Dkr"
click at [286, 20] on icon "search-icon" at bounding box center [282, 18] width 9 height 9
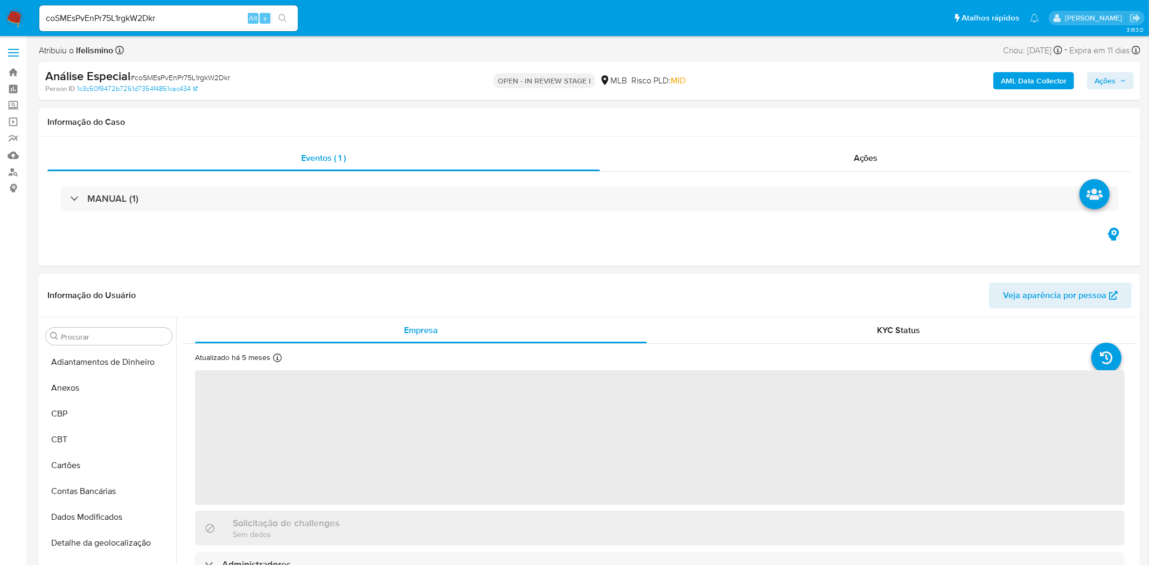
select select "10"
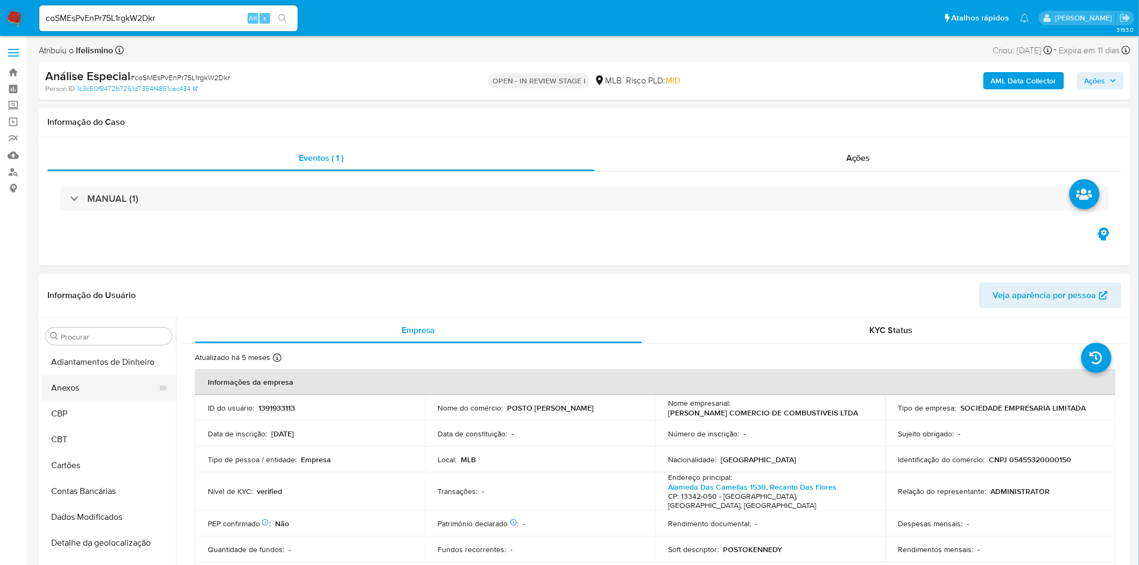
click at [79, 393] on button "Anexos" at bounding box center [104, 388] width 126 height 26
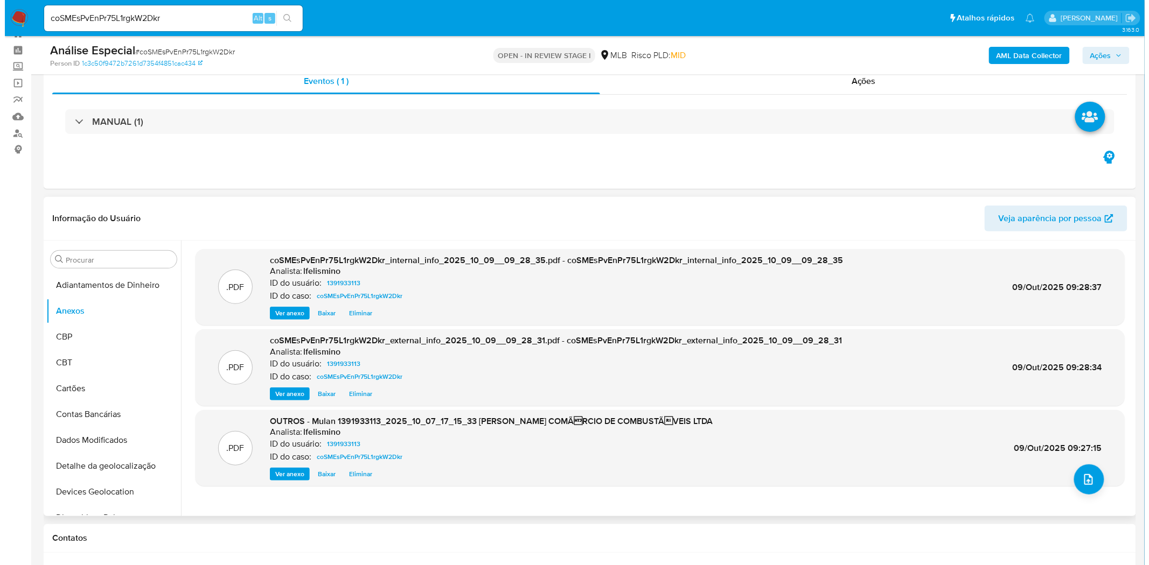
scroll to position [60, 0]
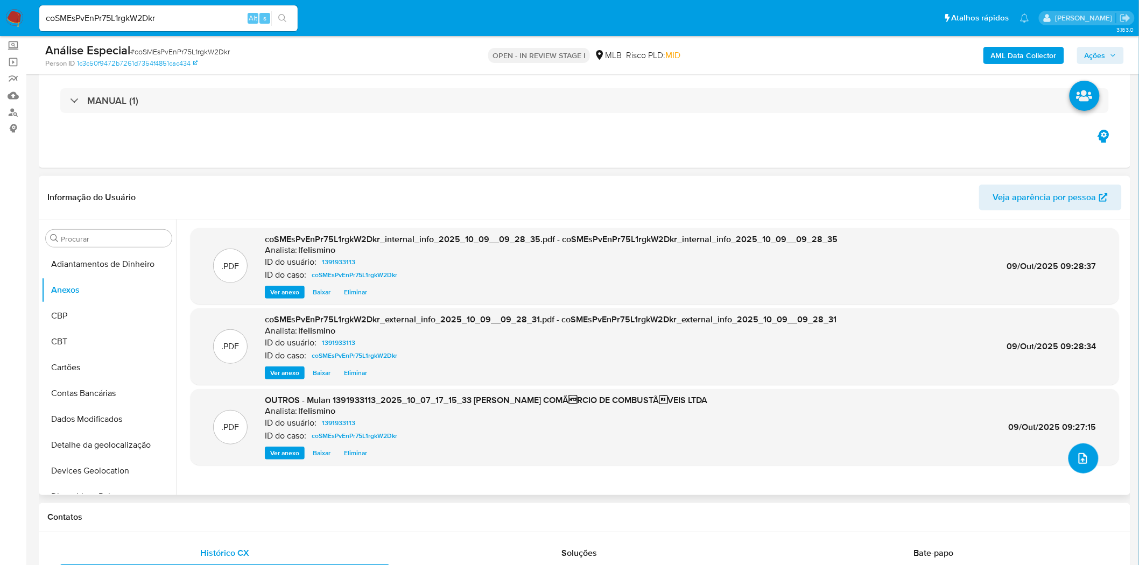
click at [1086, 459] on button "upload-file" at bounding box center [1084, 459] width 30 height 30
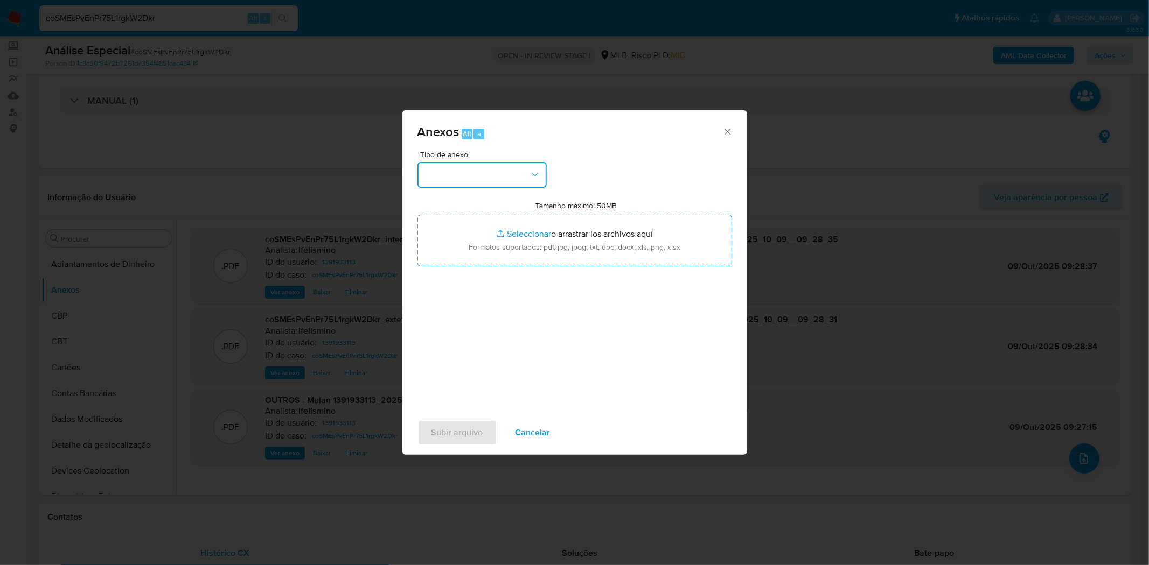
click at [466, 172] on button "button" at bounding box center [481, 175] width 129 height 26
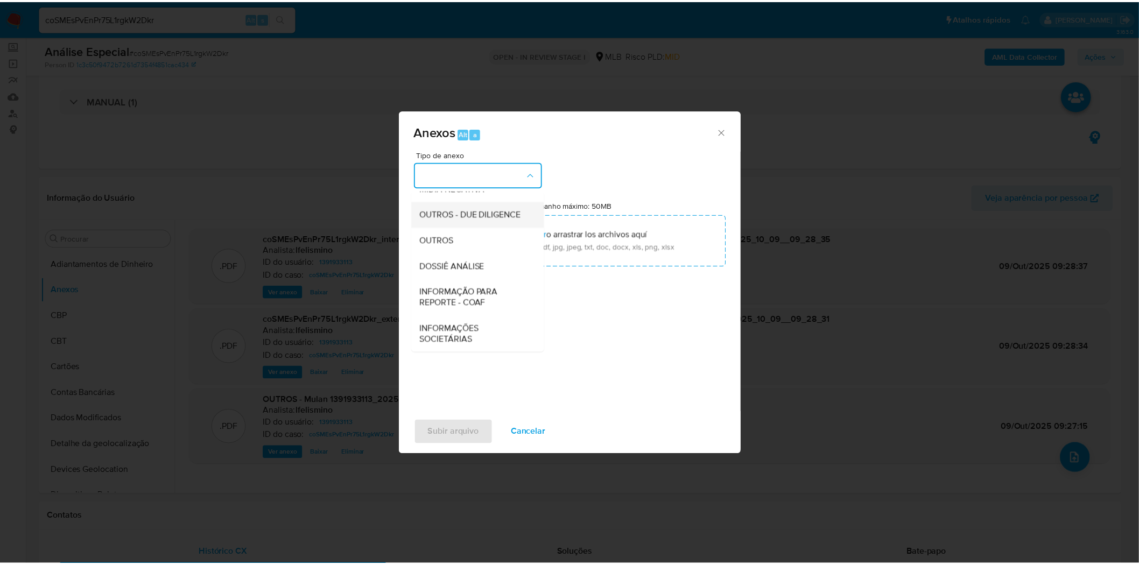
scroll to position [165, 0]
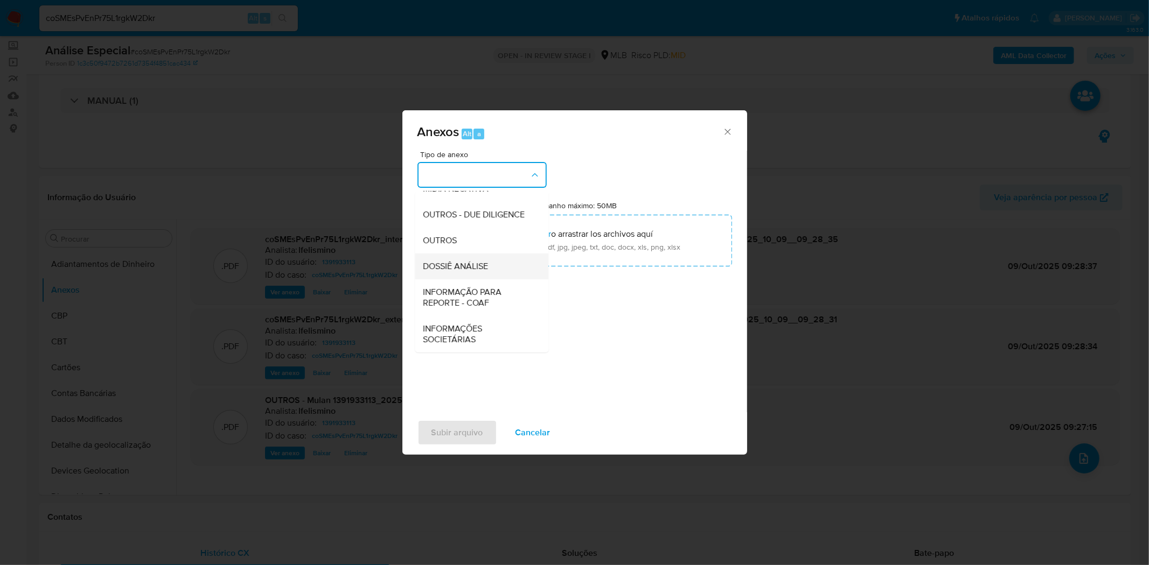
click at [461, 270] on span "DOSSIÊ ANÁLISE" at bounding box center [455, 266] width 65 height 11
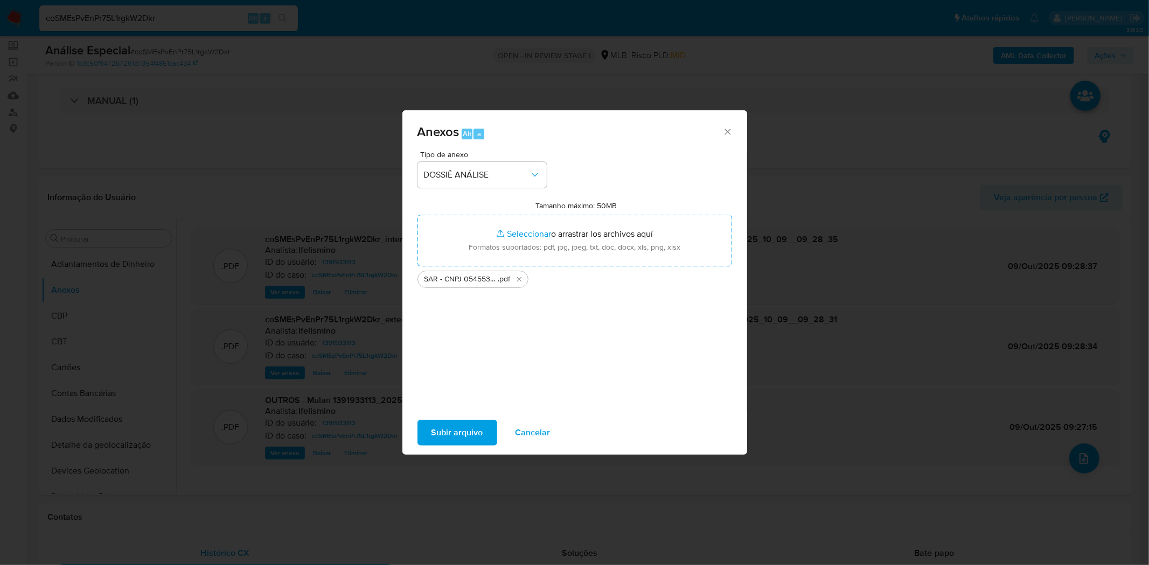
click at [462, 429] on span "Subir arquivo" at bounding box center [457, 433] width 52 height 24
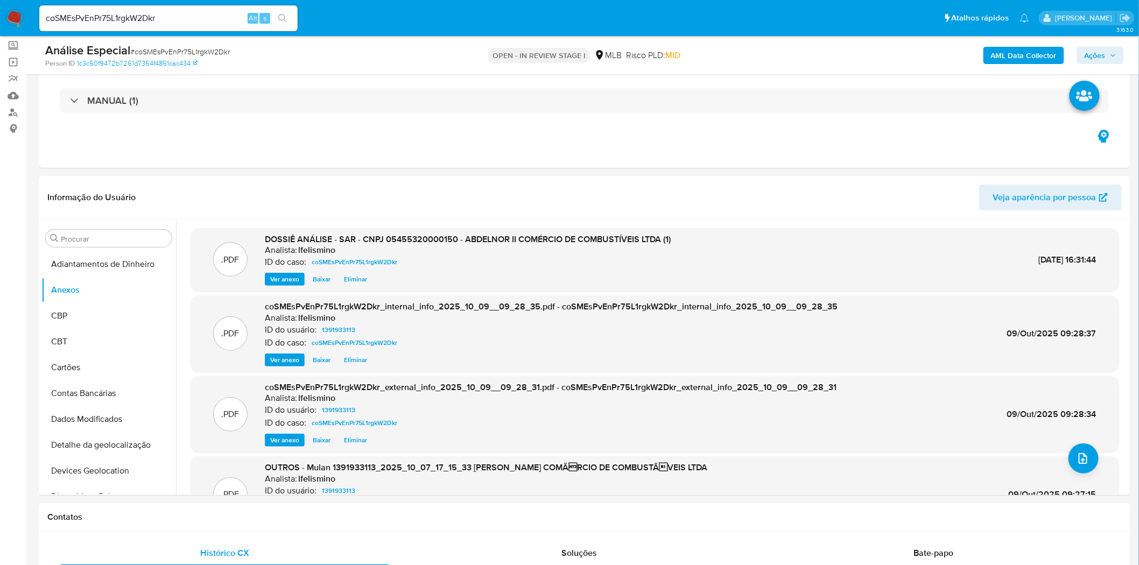
click at [1102, 54] on span "Ações" at bounding box center [1095, 55] width 21 height 17
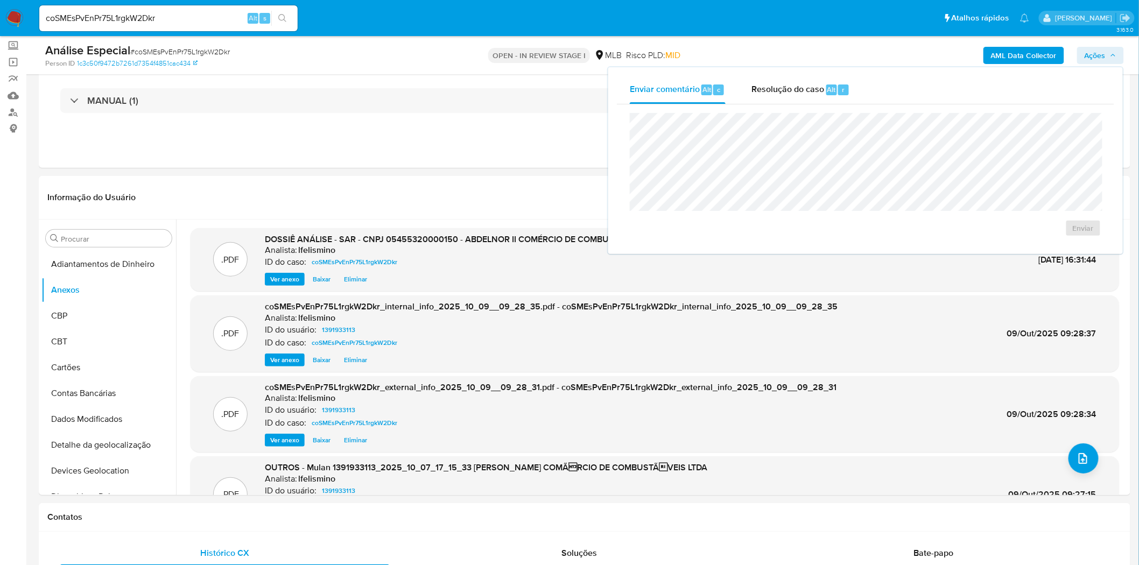
click at [814, 90] on span "Resolução do caso" at bounding box center [788, 89] width 73 height 12
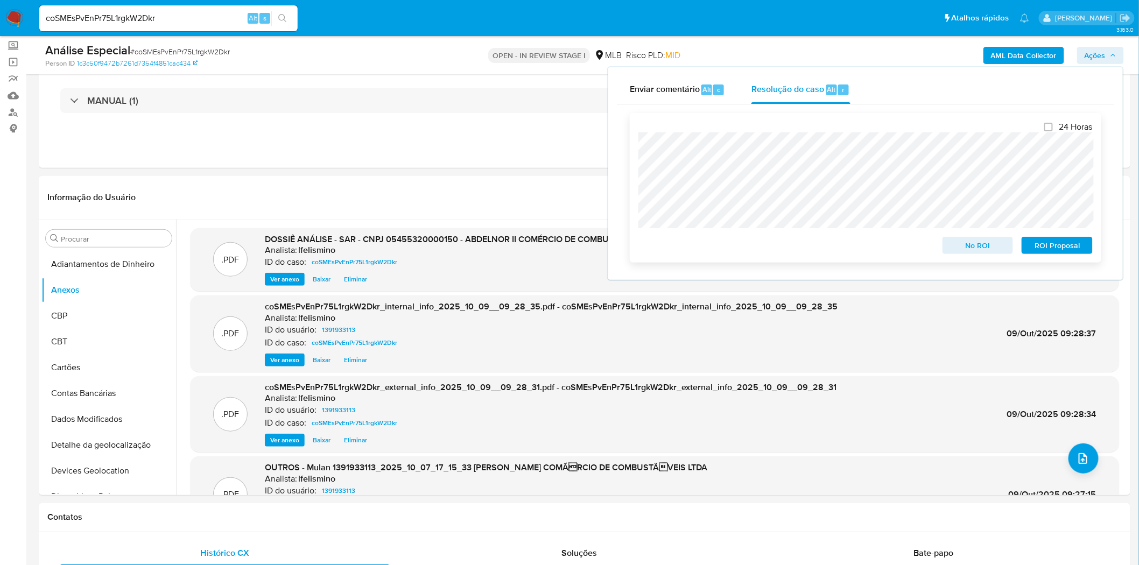
click at [1071, 251] on span "ROI Proposal" at bounding box center [1058, 245] width 56 height 15
